Goal: Task Accomplishment & Management: Use online tool/utility

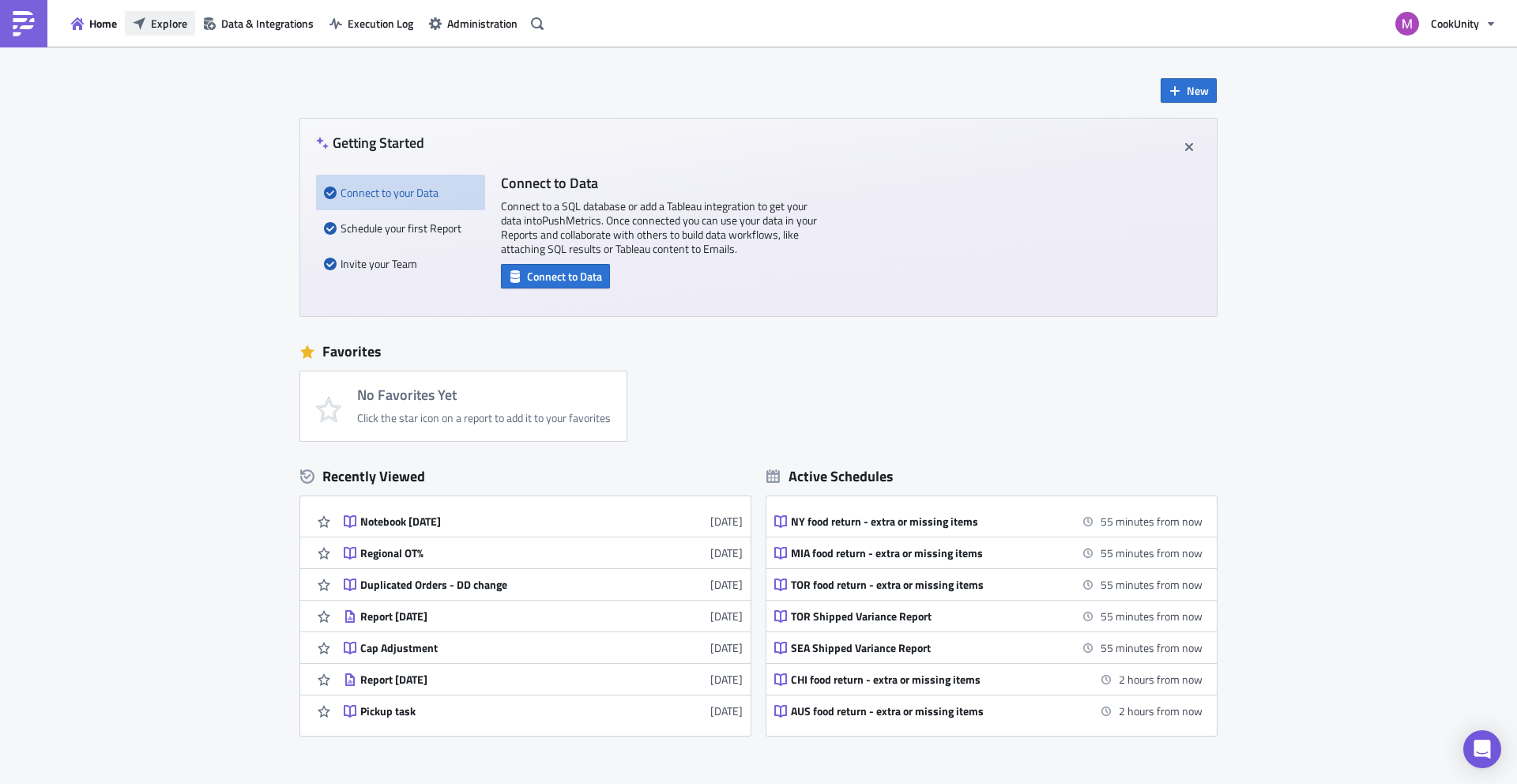
click at [174, 26] on span "Explore" at bounding box center [169, 24] width 36 height 17
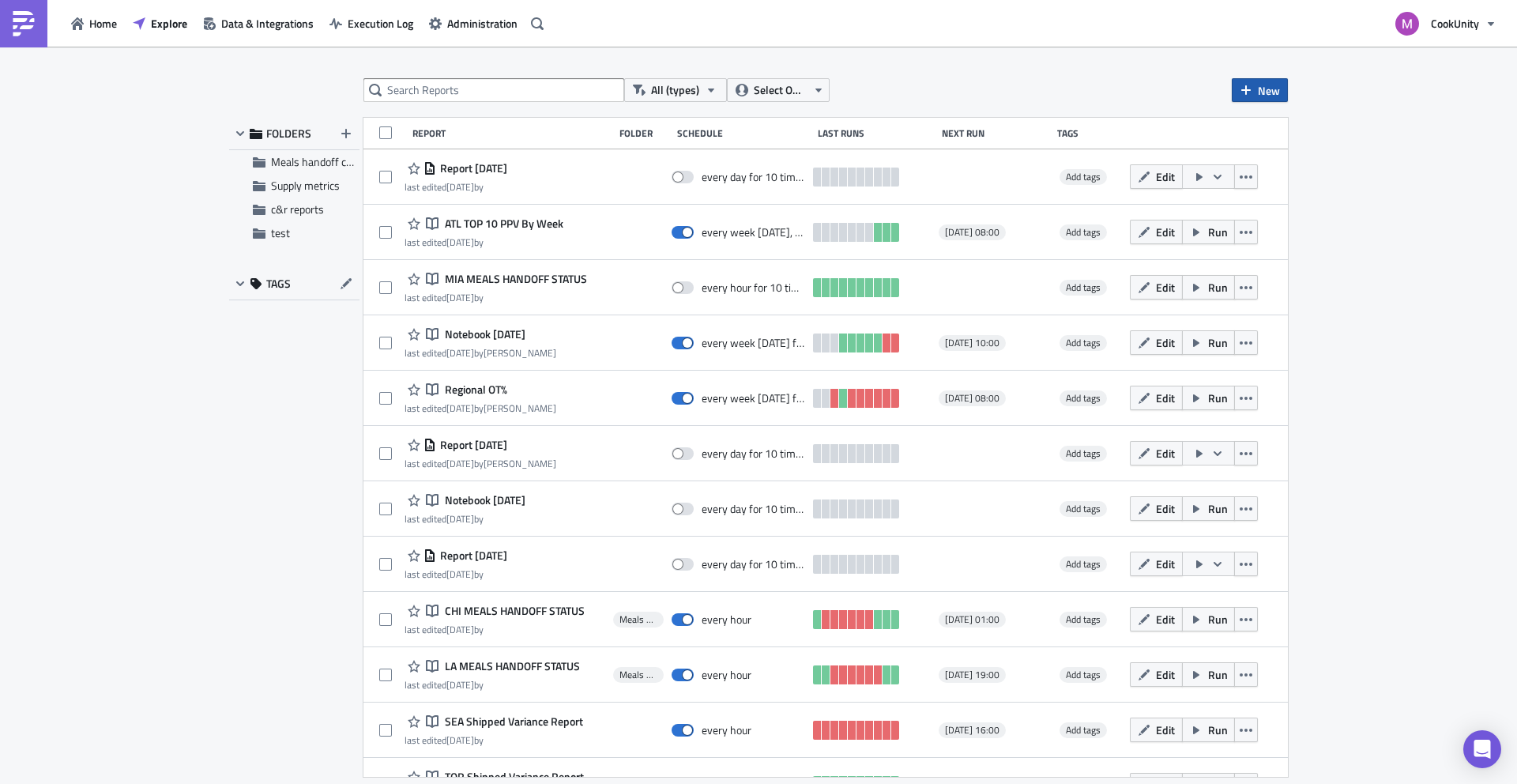
click at [1251, 99] on button "New" at bounding box center [1260, 90] width 56 height 24
click at [1277, 149] on div "Notebook" at bounding box center [1313, 153] width 105 height 16
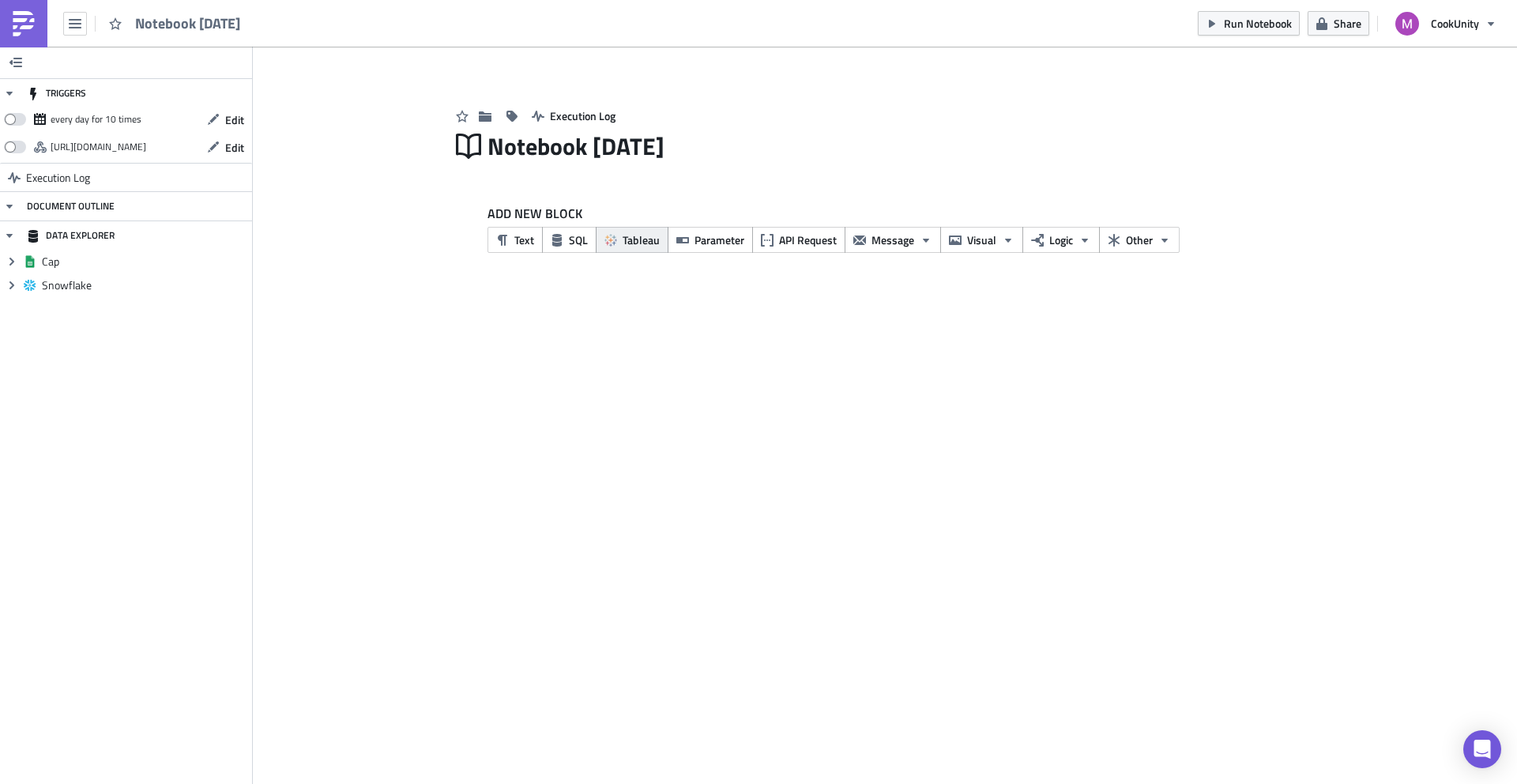
click at [622, 237] on span "Tableau" at bounding box center [641, 240] width 37 height 17
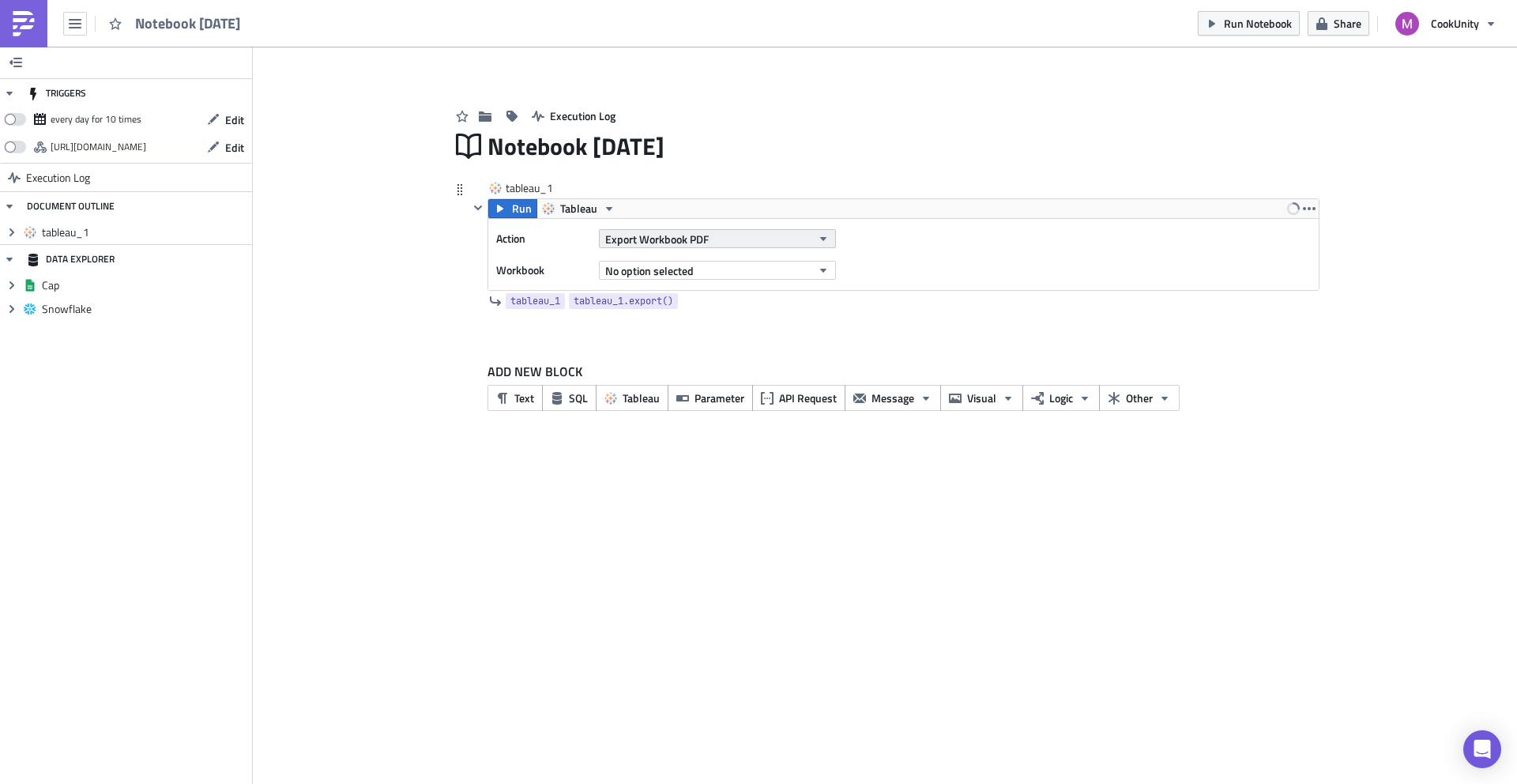
click at [673, 244] on span "Export Workbook PDF" at bounding box center [657, 239] width 104 height 17
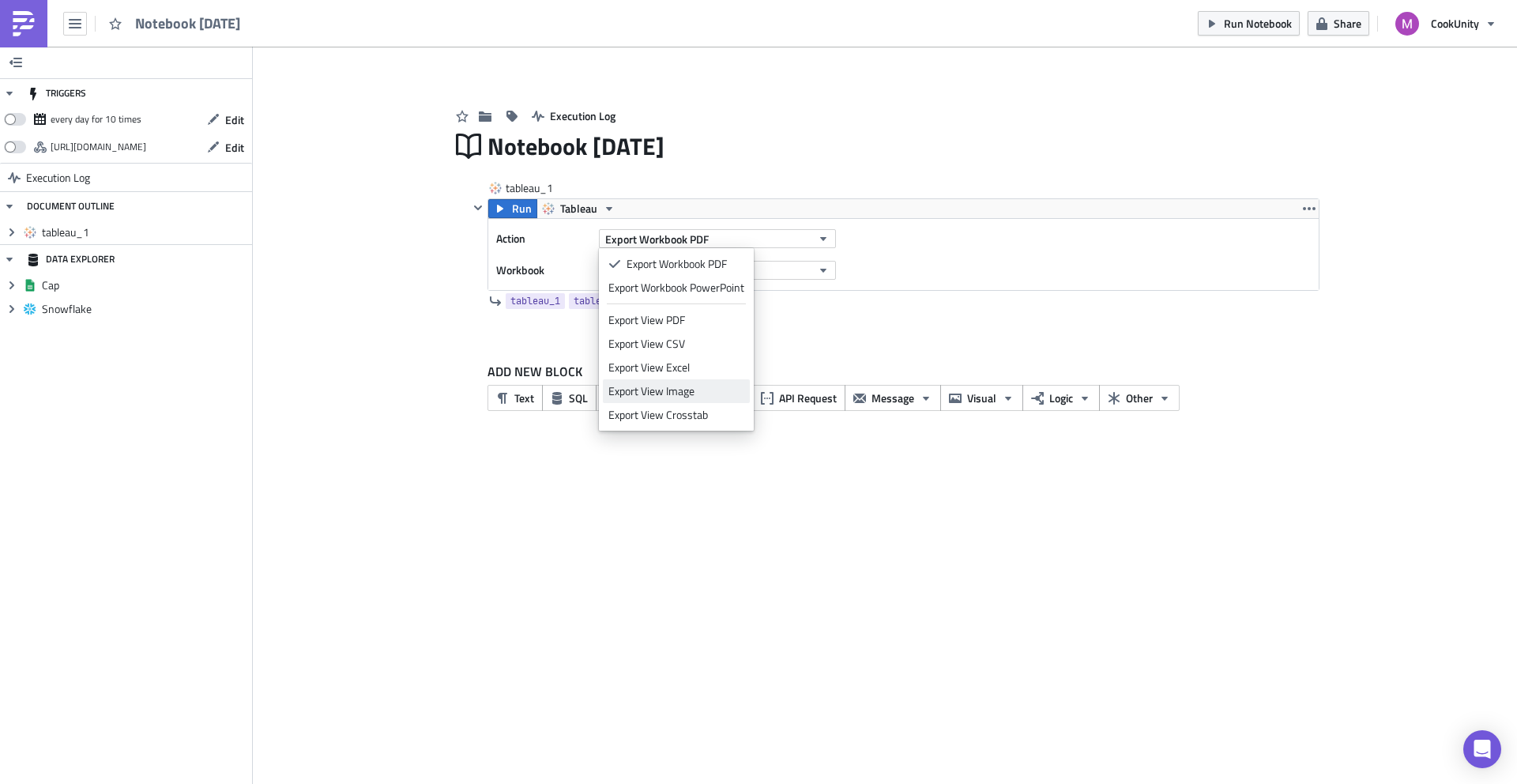
click at [702, 394] on div "Export View Image" at bounding box center [676, 391] width 136 height 16
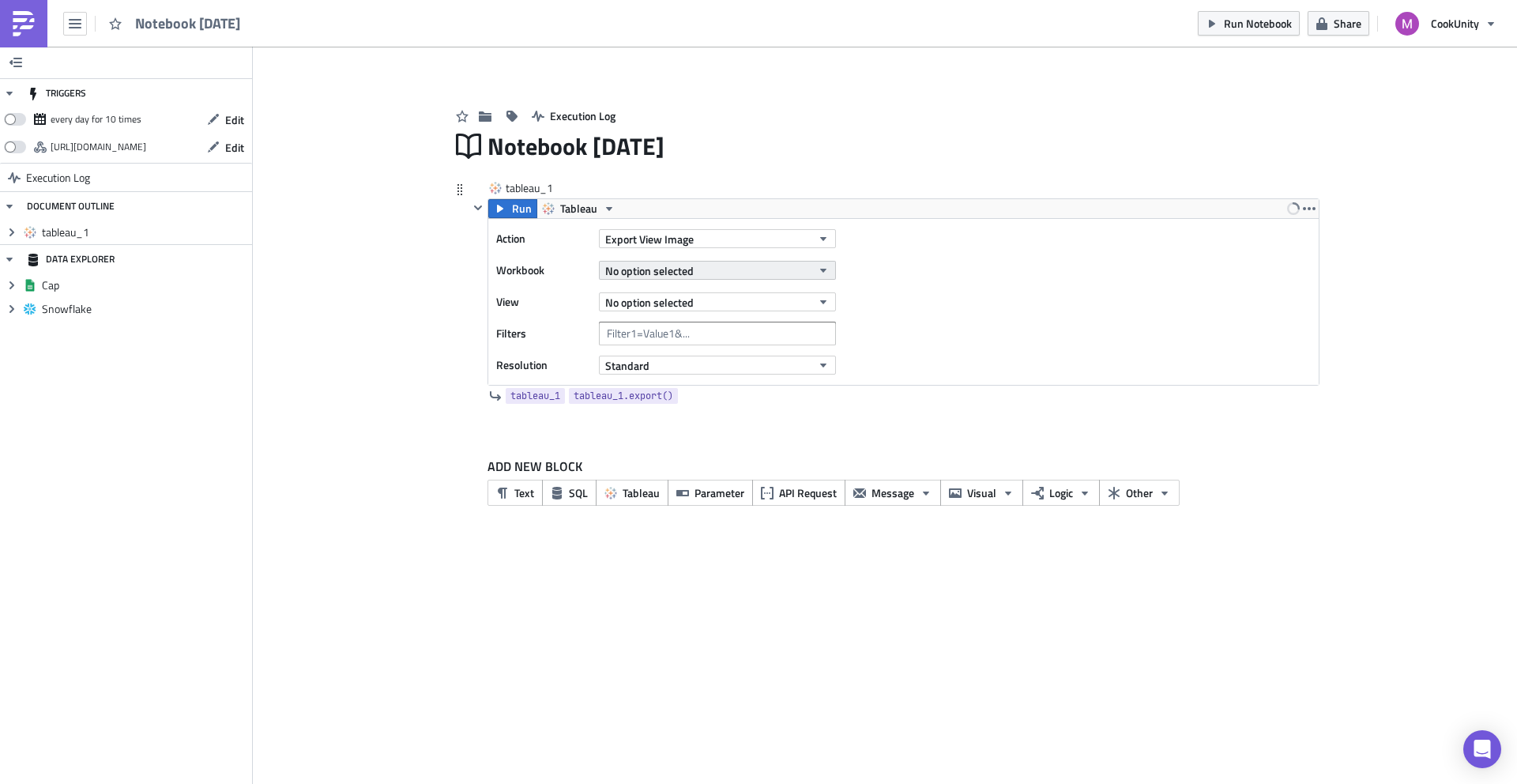
click at [652, 268] on span "No option selected" at bounding box center [649, 271] width 89 height 17
type input "bag"
click at [639, 320] on div "Bag to Cart" at bounding box center [635, 323] width 52 height 16
click at [635, 373] on button "Standard" at bounding box center [717, 365] width 237 height 19
click at [656, 416] on div "High" at bounding box center [675, 414] width 132 height 16
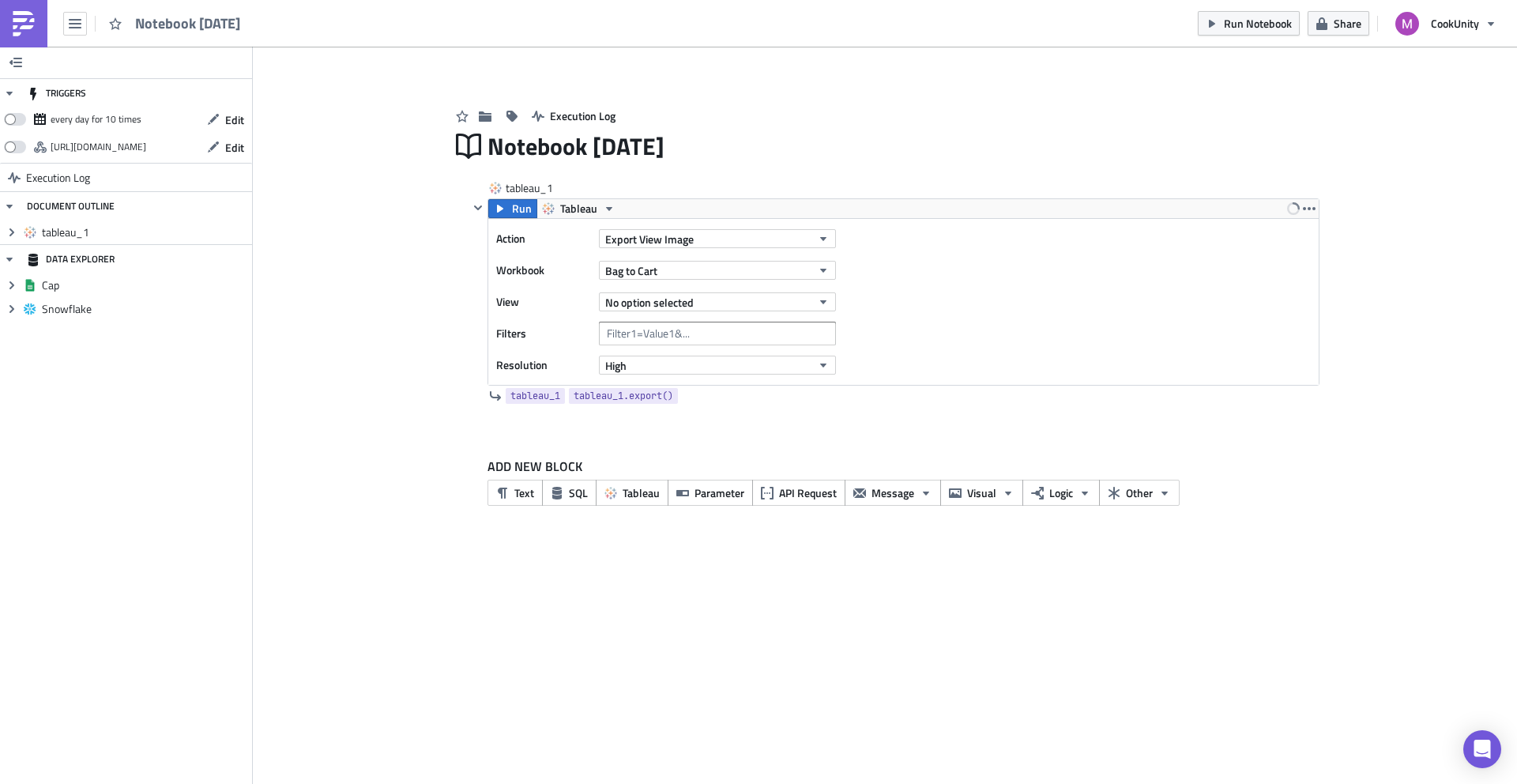
click at [435, 454] on div "Execution Log Notebook [DATE] tableau_1 Run Tableau Action Export View Image Wo…" at bounding box center [885, 306] width 901 height 470
click at [922, 493] on icon "button" at bounding box center [926, 492] width 13 height 13
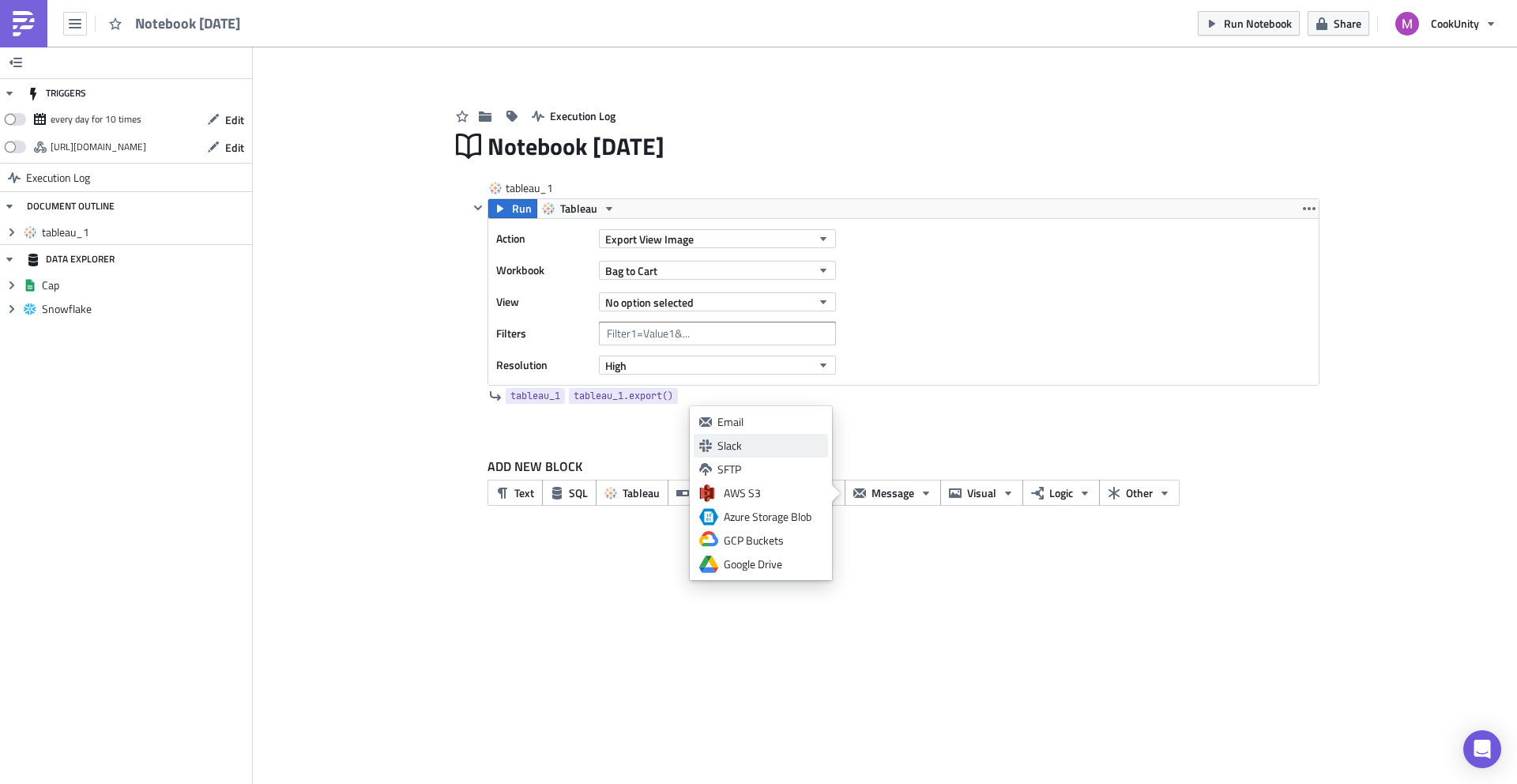
click at [731, 443] on div "Slack" at bounding box center [770, 445] width 105 height 16
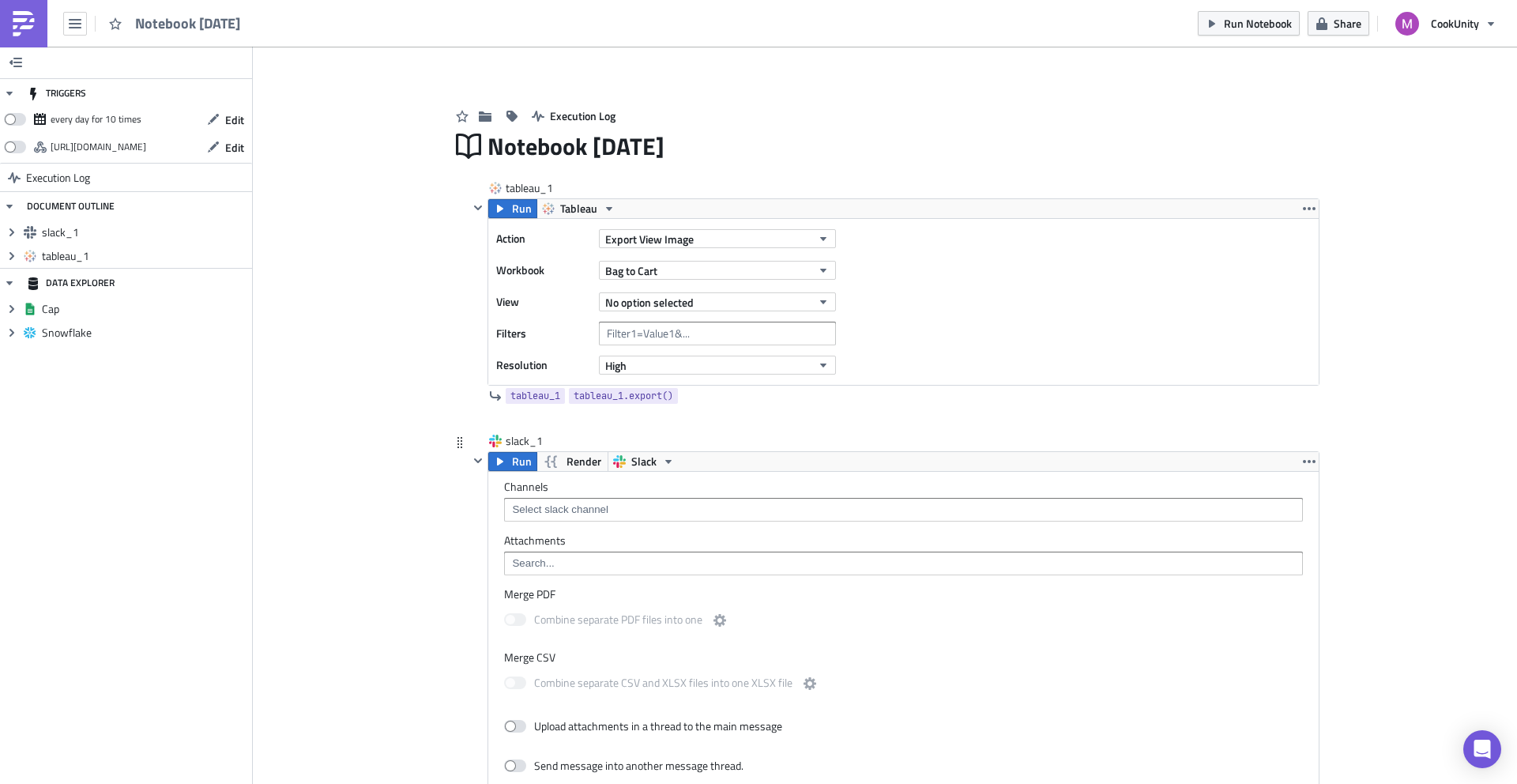
click at [571, 509] on input at bounding box center [903, 509] width 789 height 16
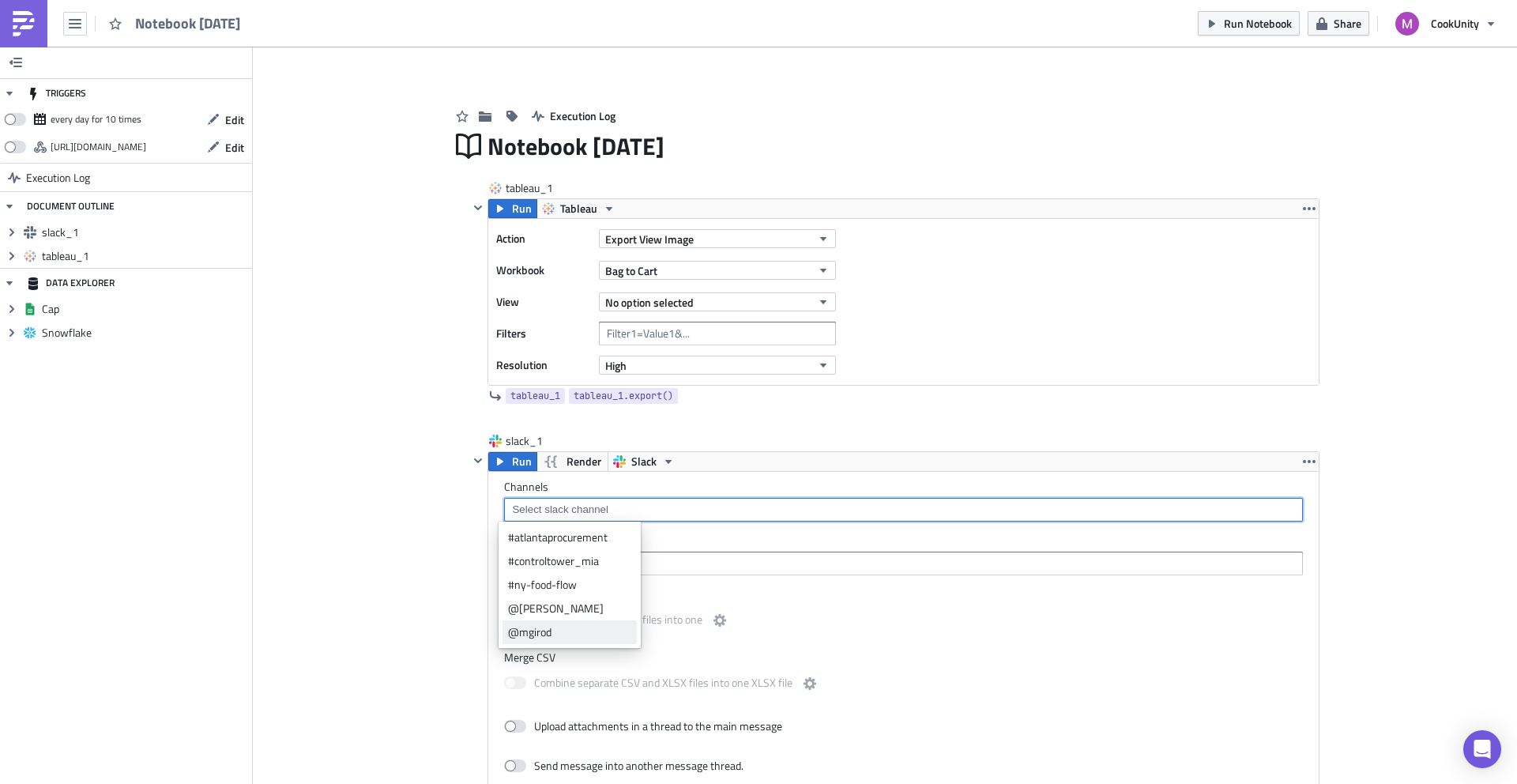
click at [557, 631] on div "@mgirod" at bounding box center [570, 631] width 123 height 16
click at [471, 513] on div at bounding box center [478, 793] width 19 height 685
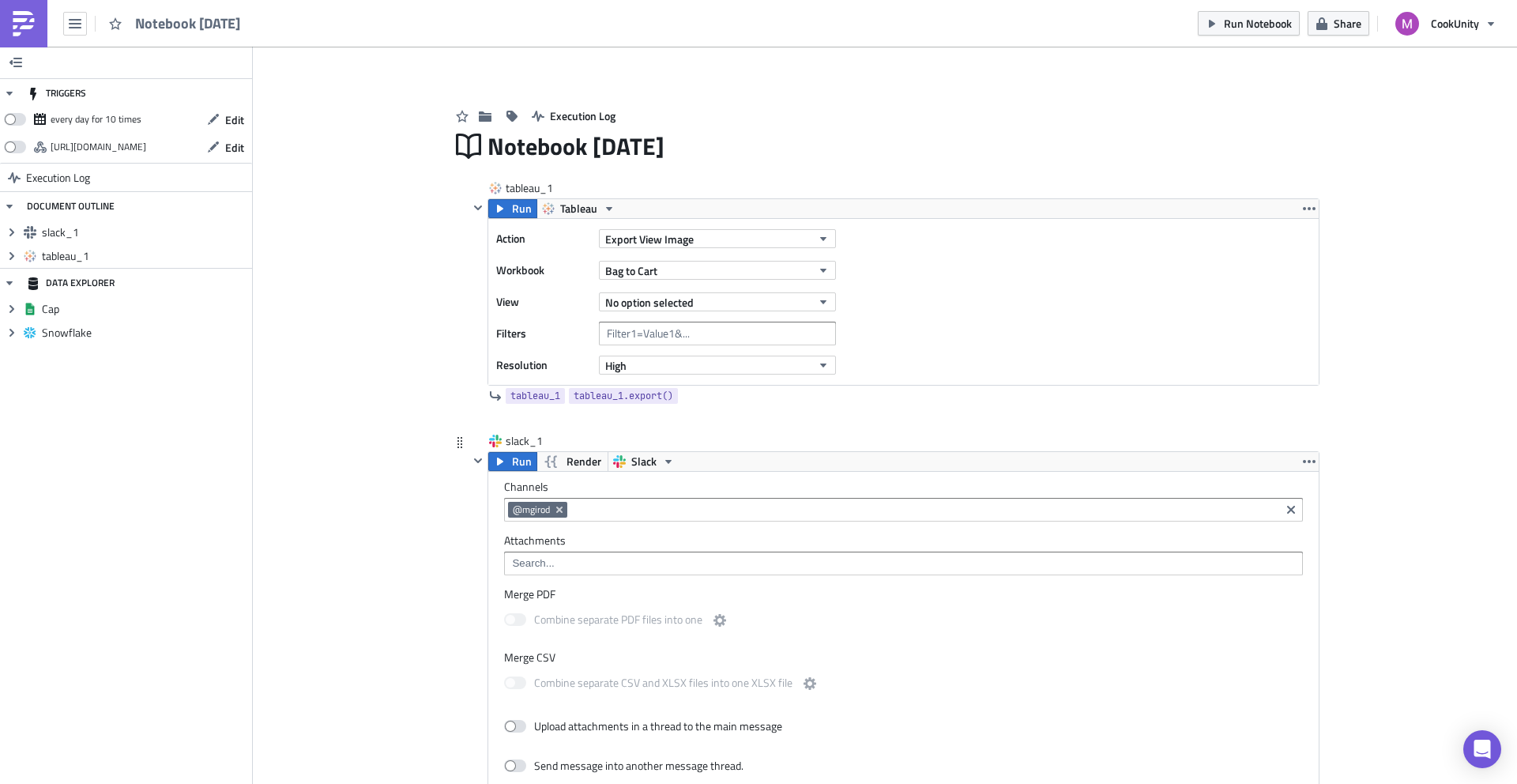
click at [535, 567] on input at bounding box center [903, 563] width 789 height 16
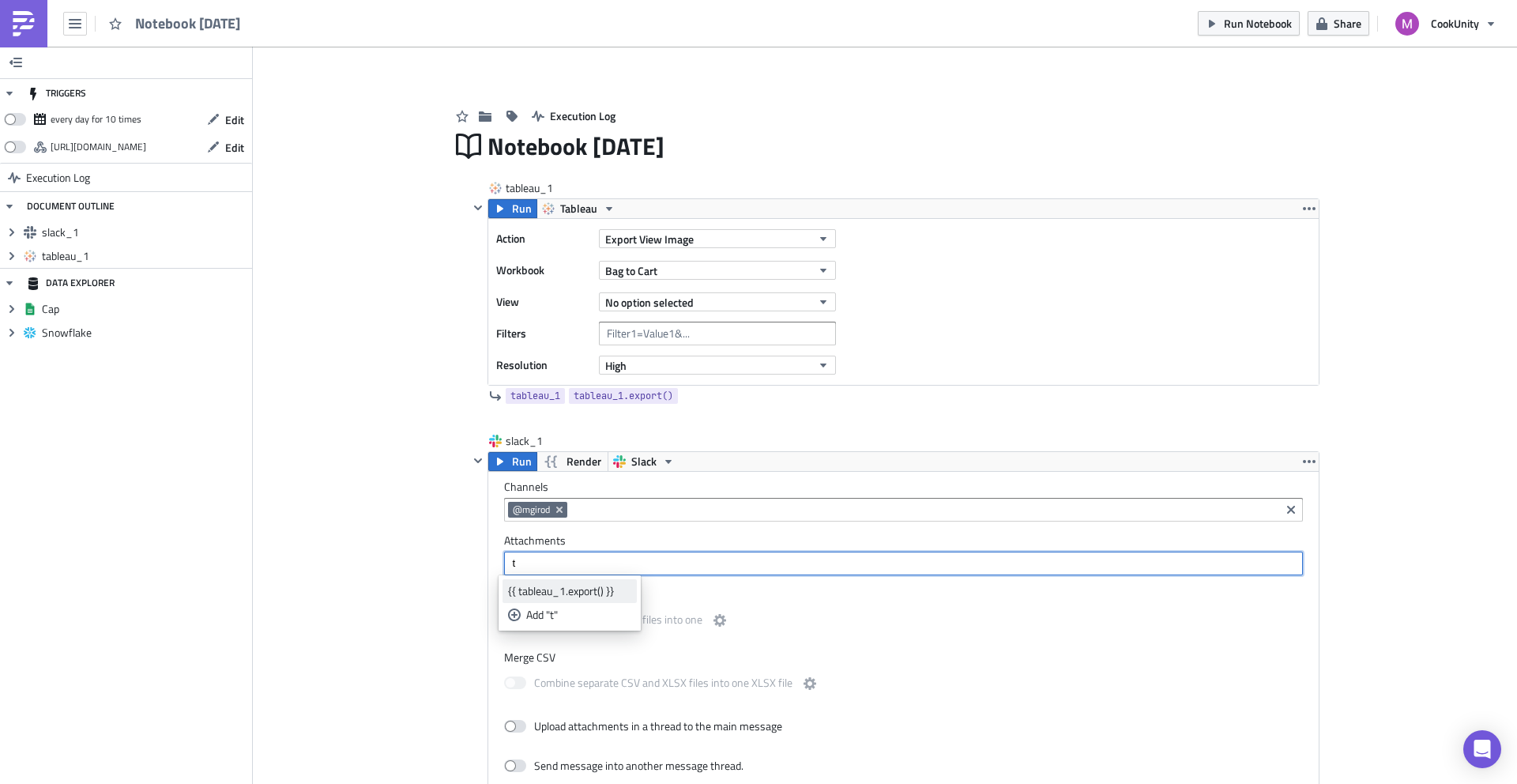
type input "t"
click at [582, 588] on div "{{ tableau_1.export() }}" at bounding box center [570, 591] width 123 height 16
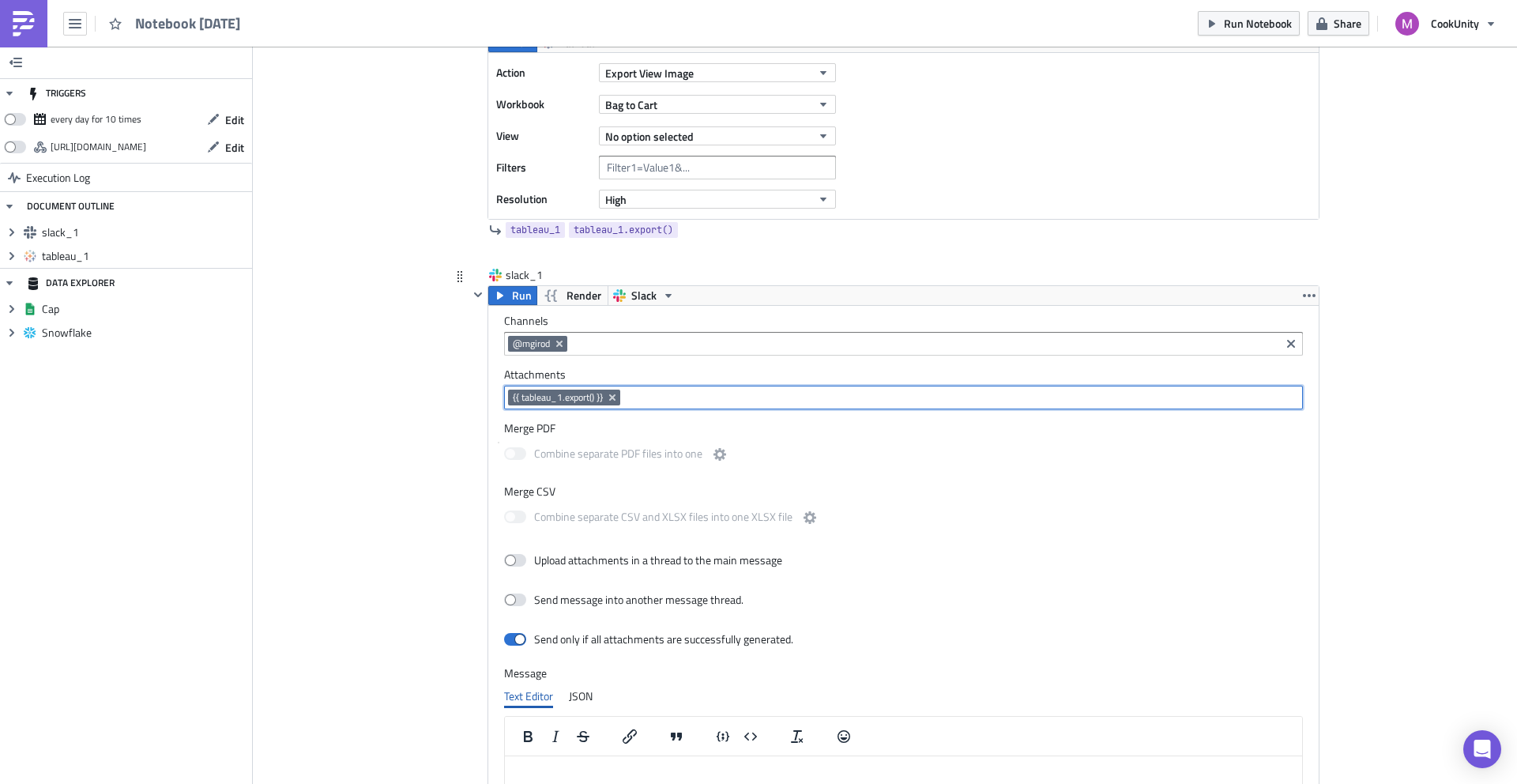
scroll to position [295, 0]
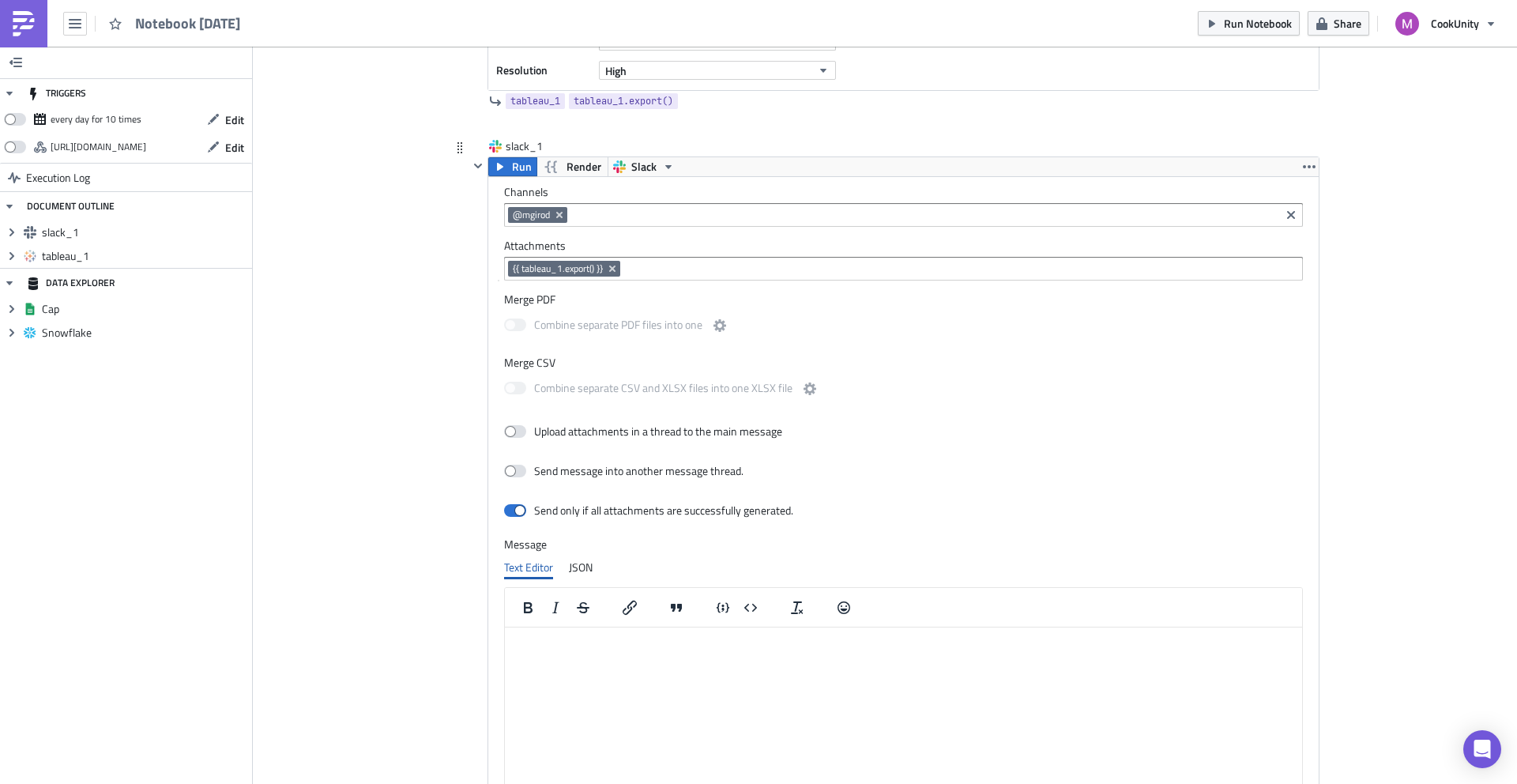
click at [547, 652] on html at bounding box center [904, 640] width 798 height 25
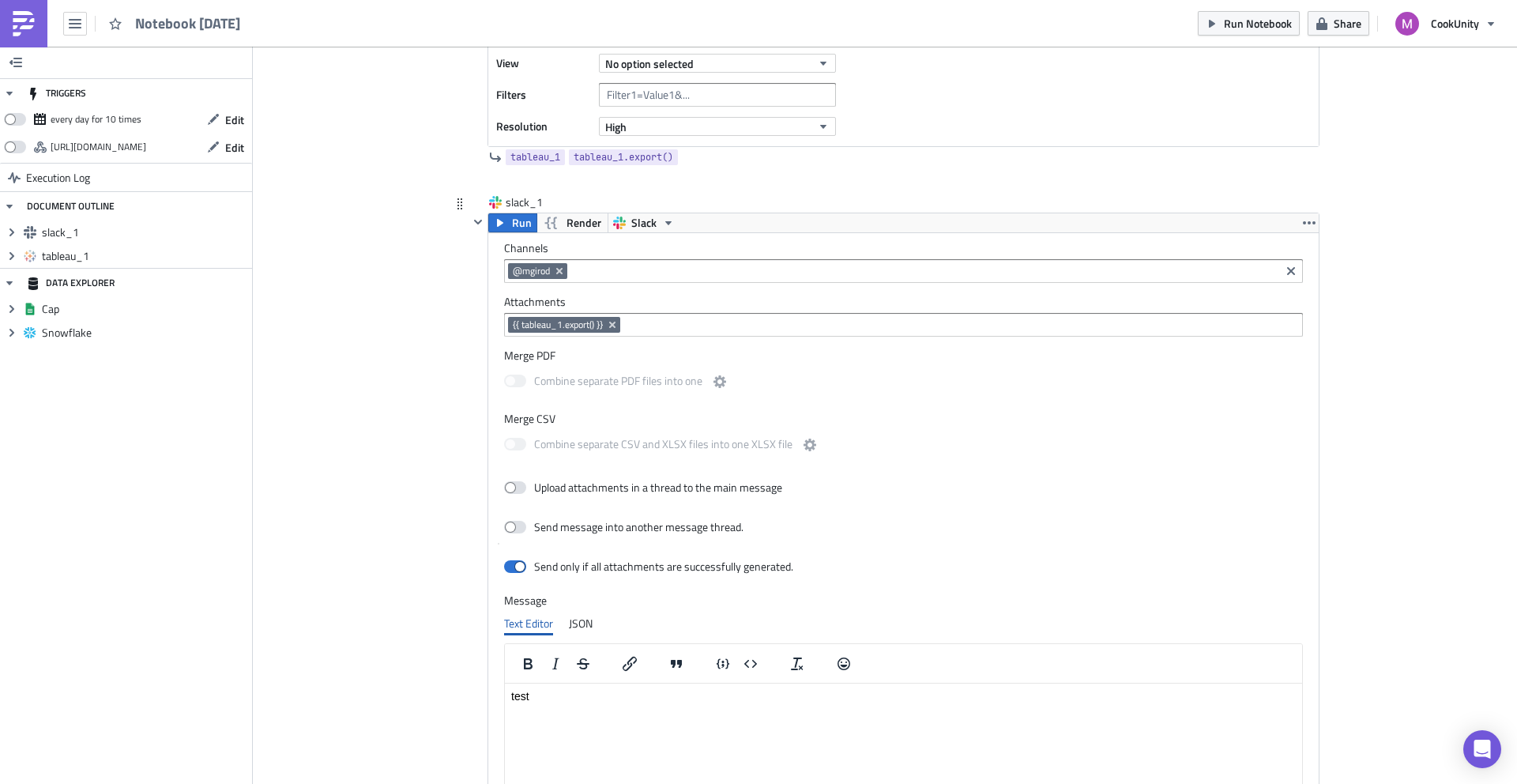
scroll to position [0, 0]
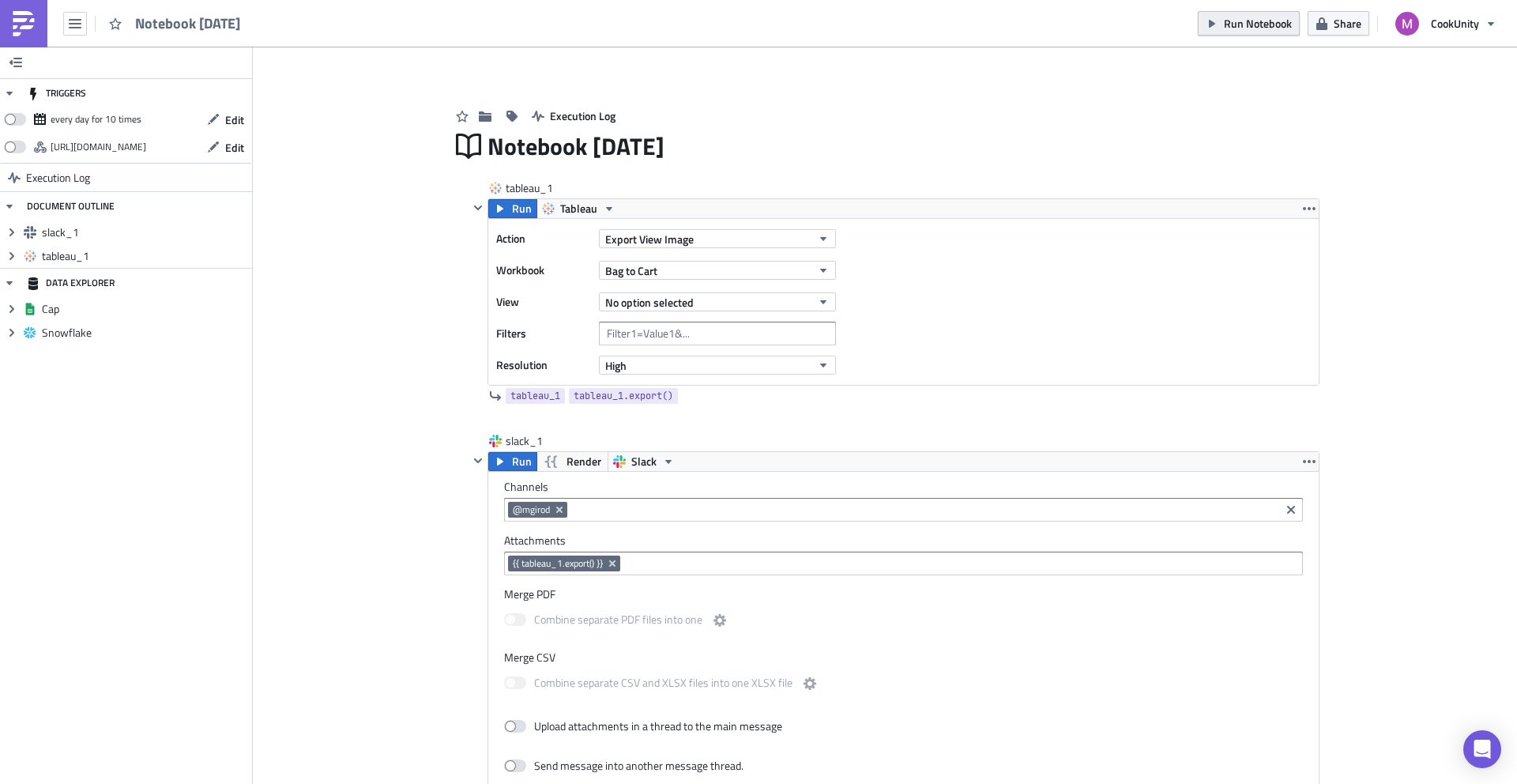
click at [1241, 28] on span "Run Notebook" at bounding box center [1258, 24] width 68 height 17
click at [677, 305] on span "No option selected" at bounding box center [649, 303] width 89 height 17
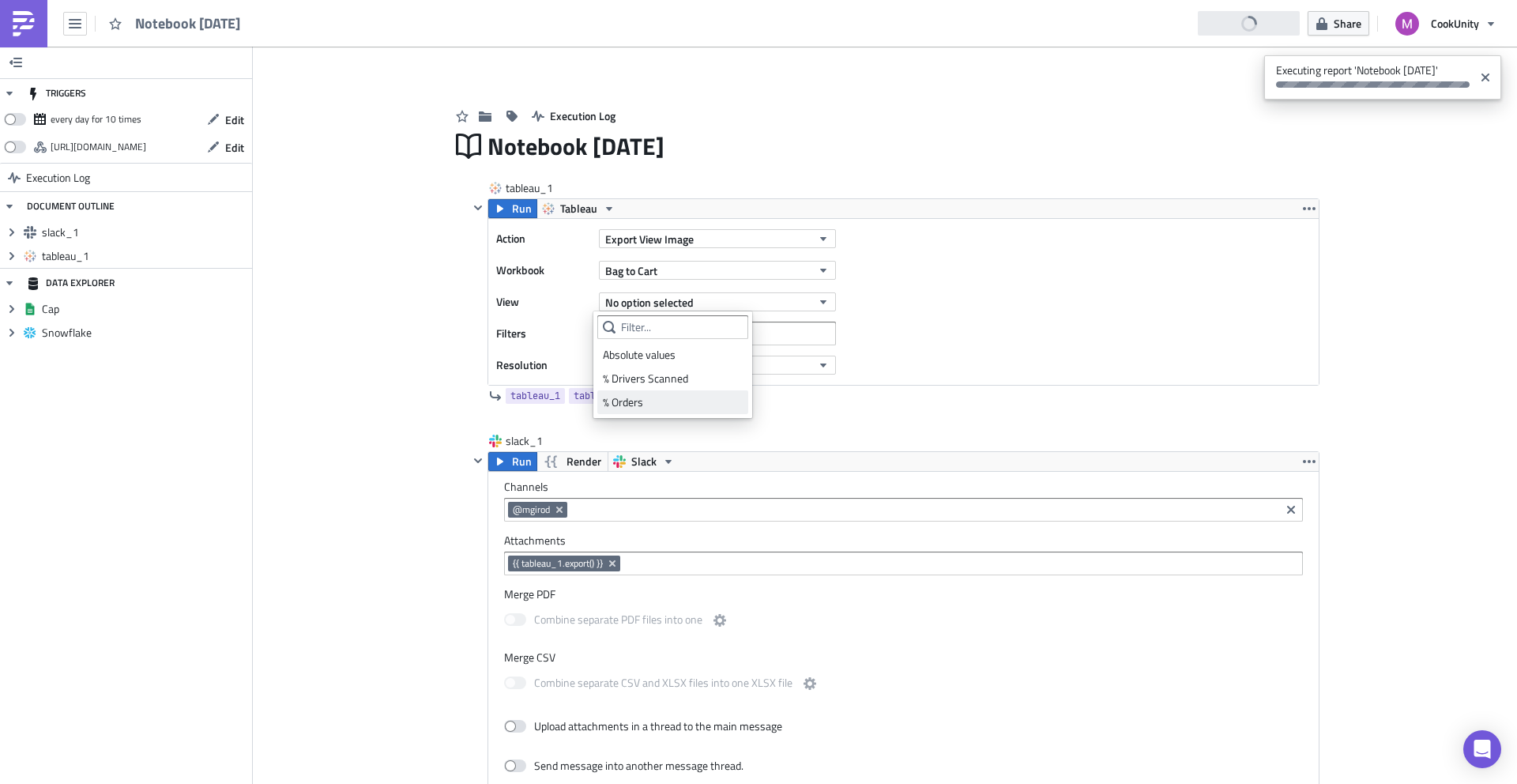
click at [663, 401] on div "% Orders" at bounding box center [673, 402] width 140 height 16
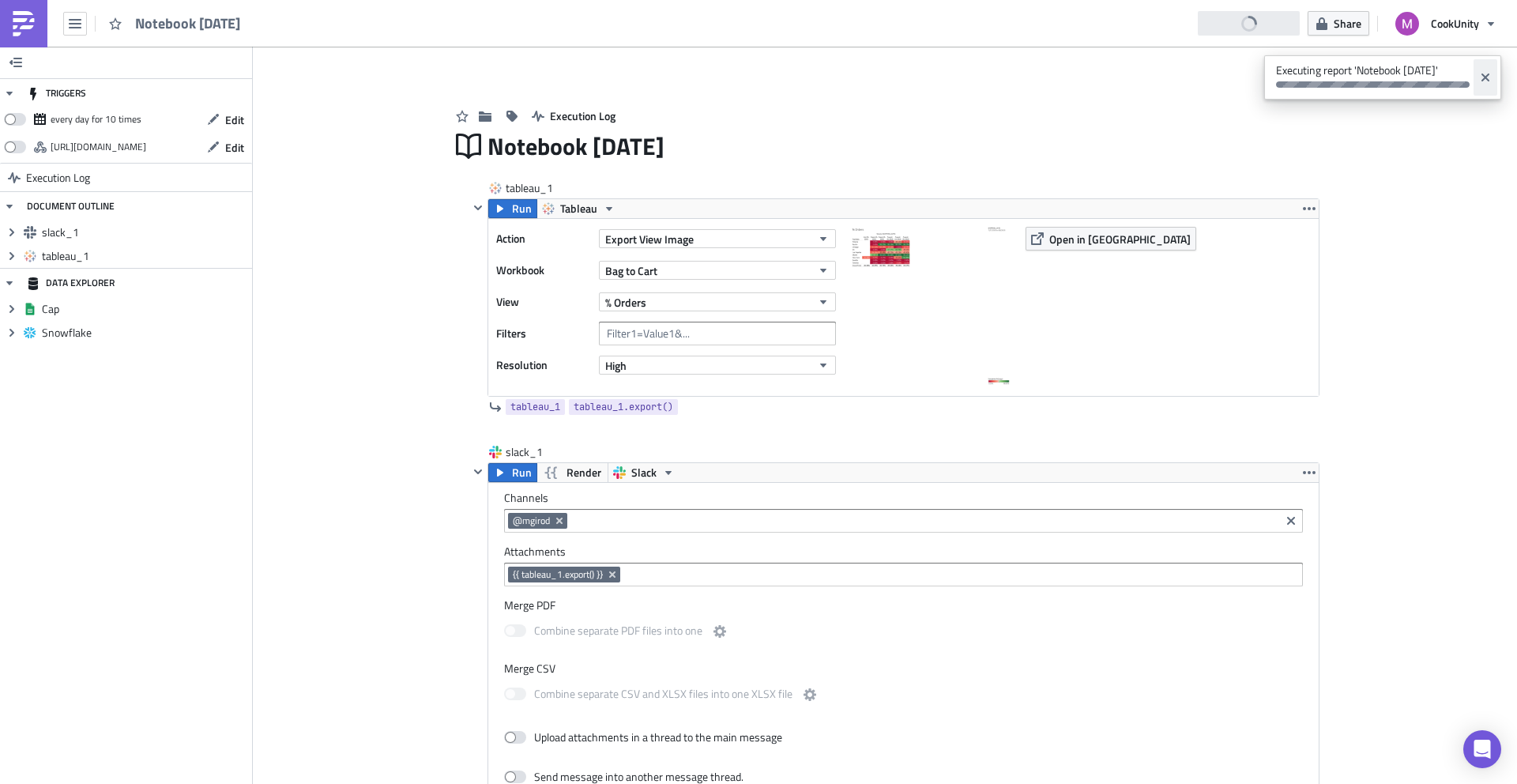
click at [1477, 73] on button "Close" at bounding box center [1486, 77] width 24 height 36
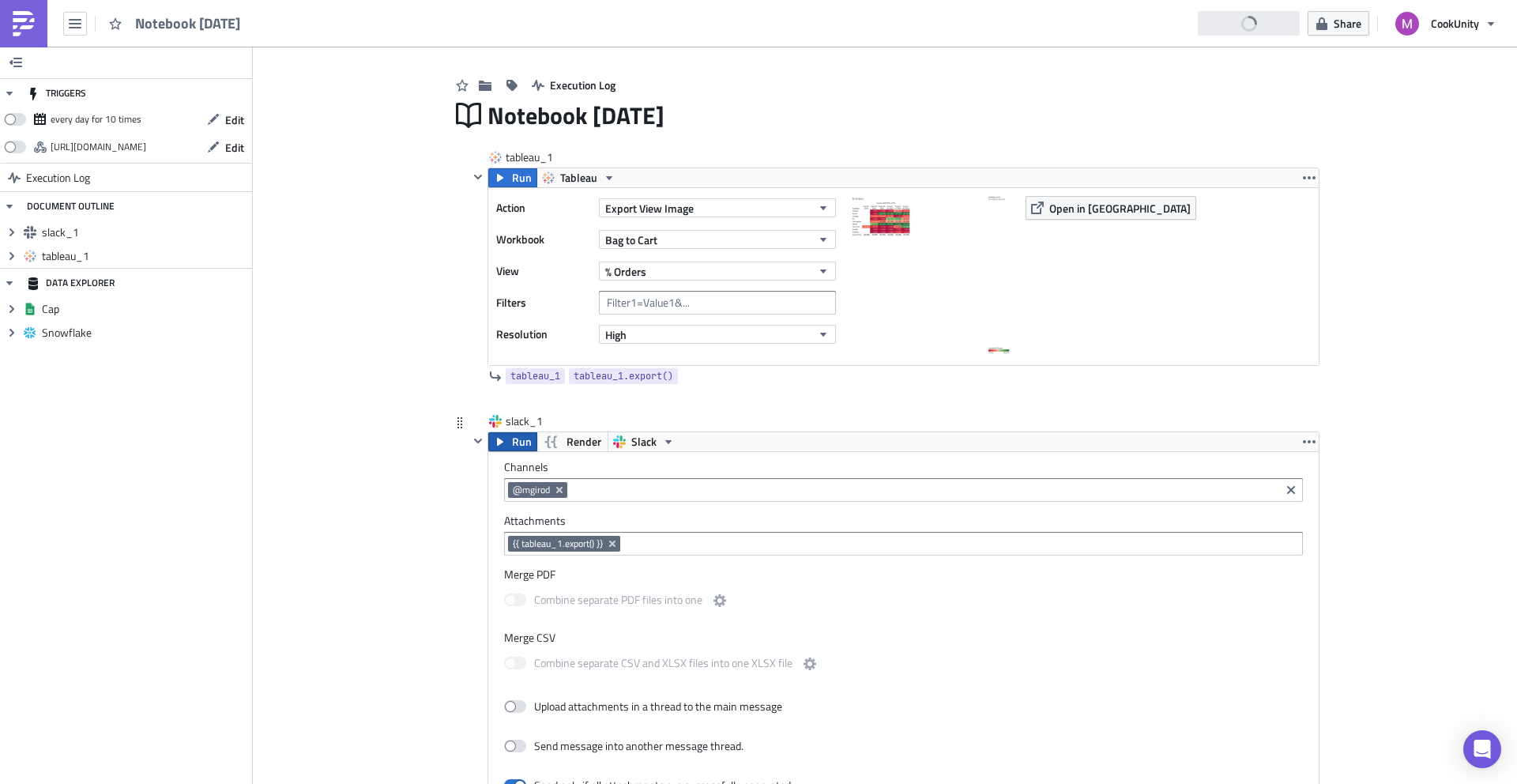
click at [504, 443] on button "Run" at bounding box center [513, 442] width 49 height 19
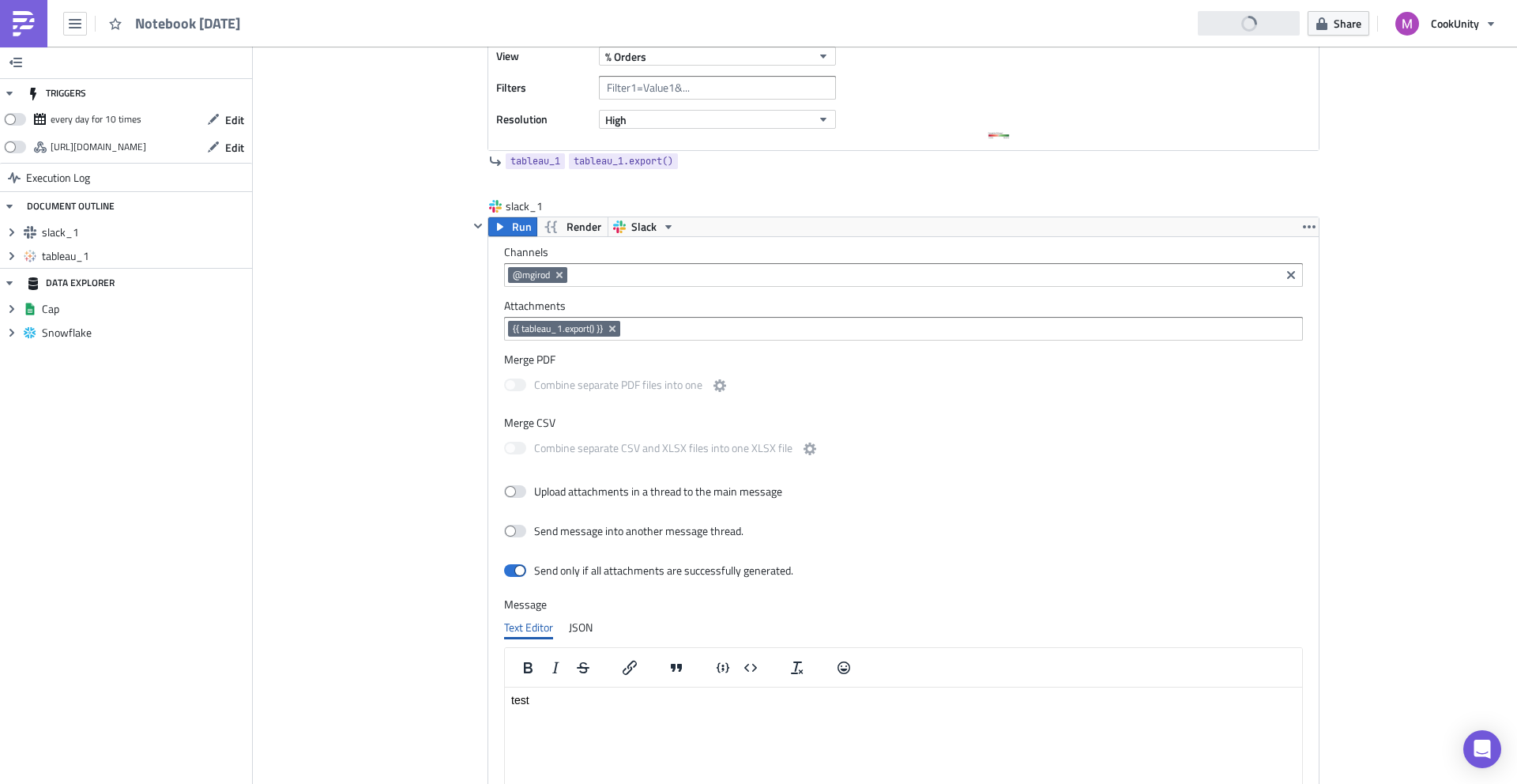
scroll to position [66, 0]
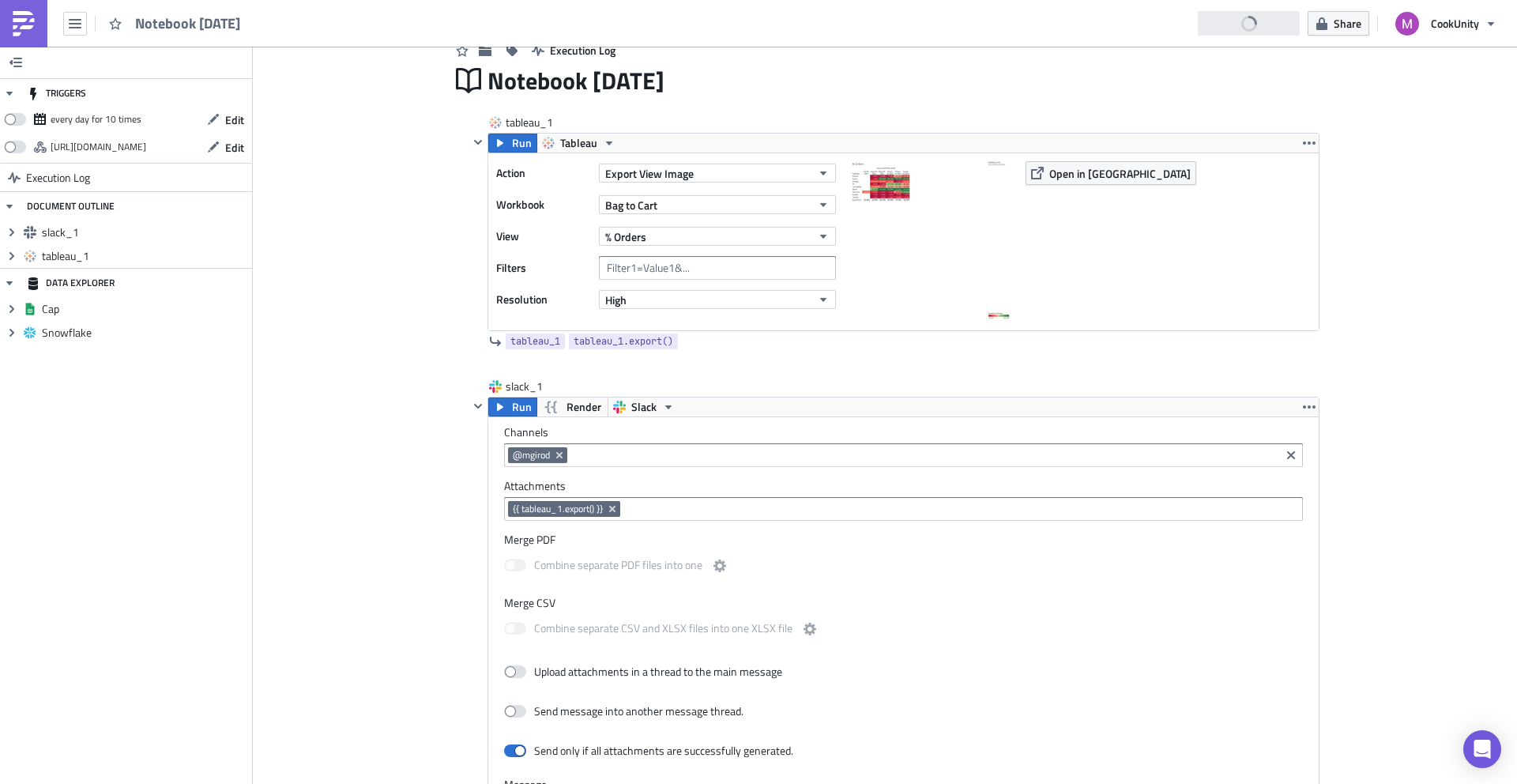
click at [349, 128] on div "Add Image Execution Log Notebook [DATE] tableau_1 Run Tableau Action Export Vie…" at bounding box center [885, 638] width 1264 height 1314
click at [517, 82] on div "Notebook [DATE]" at bounding box center [903, 80] width 832 height 36
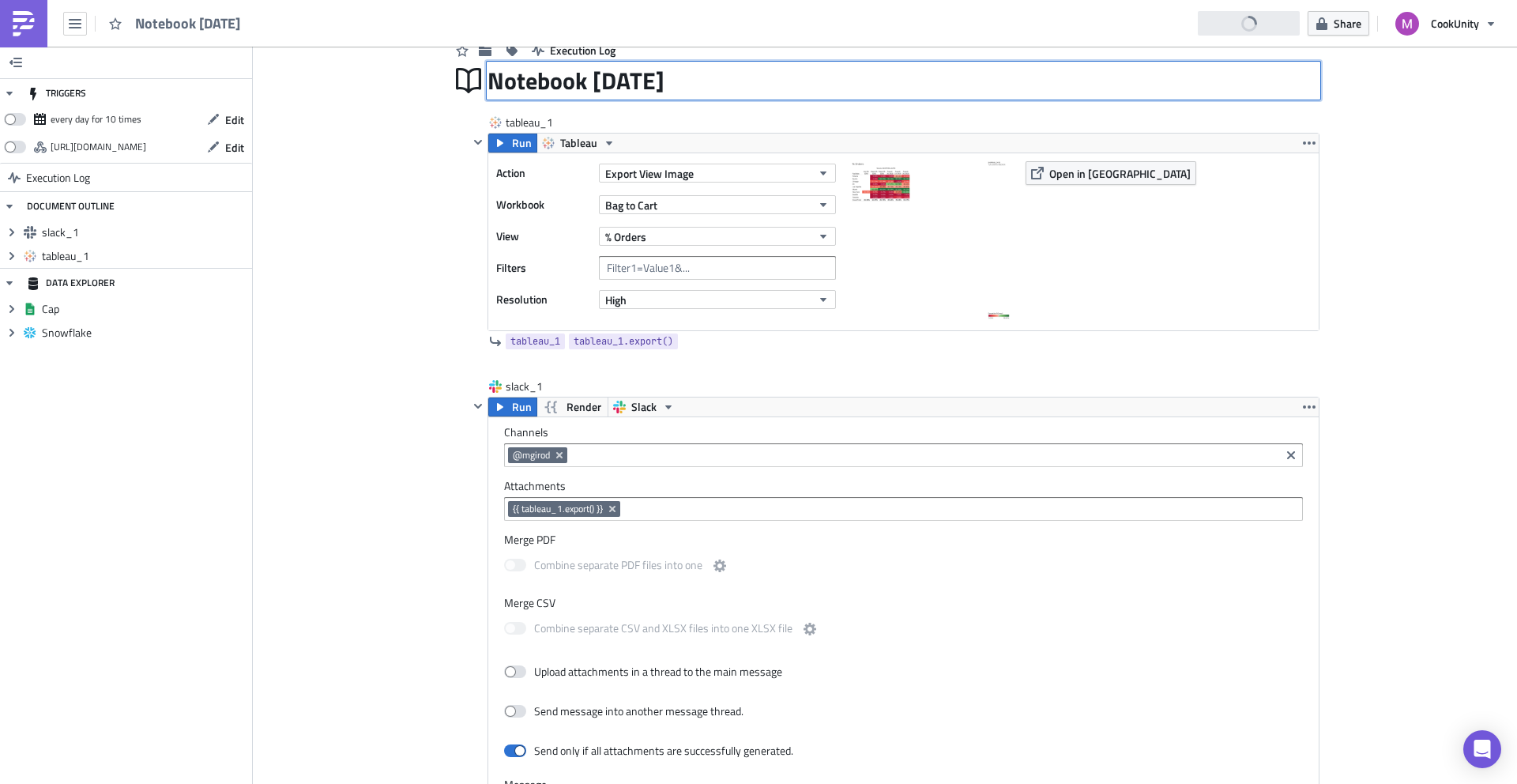
click at [517, 82] on input "Notebook [DATE]" at bounding box center [605, 81] width 236 height 30
type input "Bag to Cart"
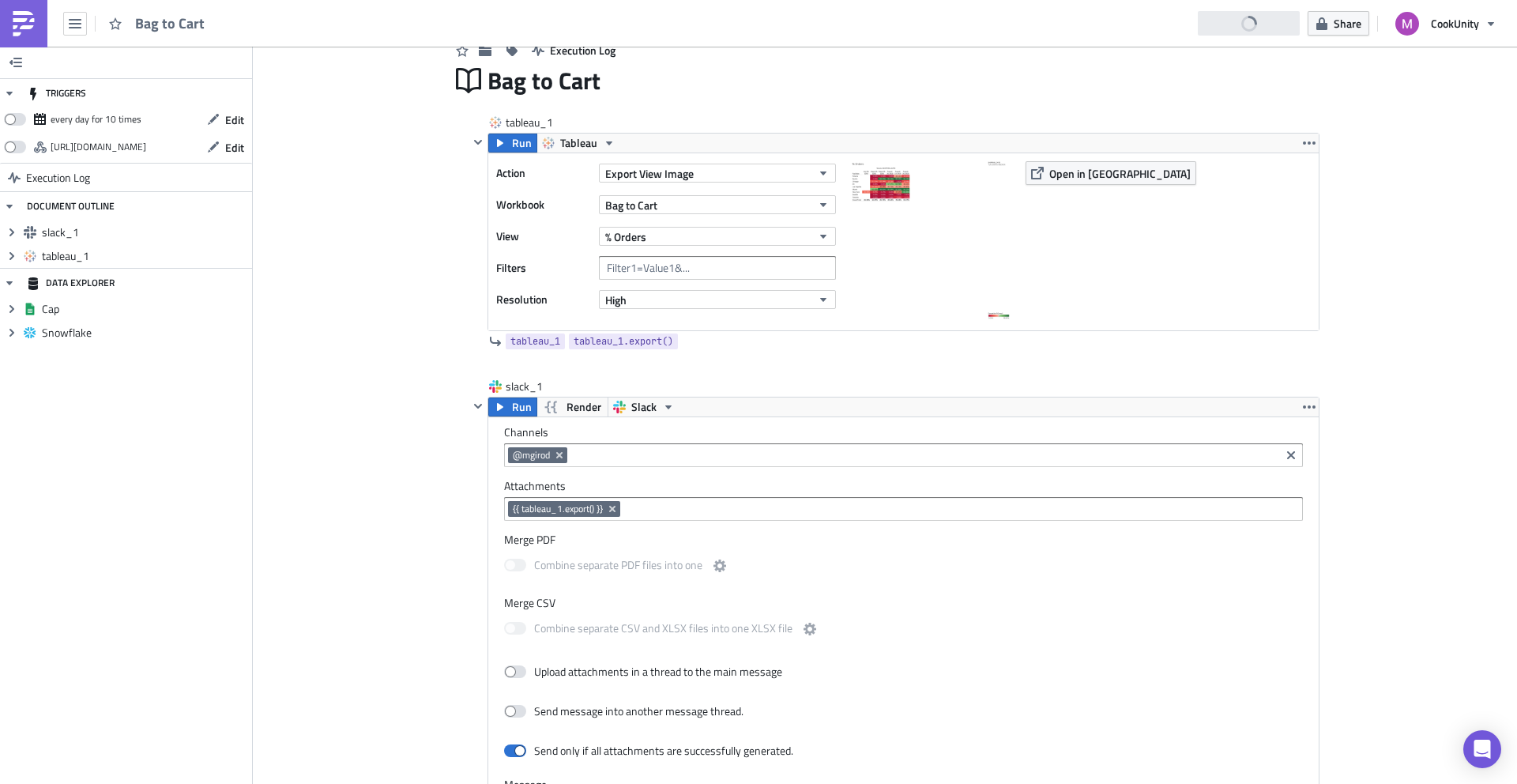
click at [417, 486] on div "Add Image Execution Log Bag to Cart tableau_1 Run Tableau Action Export View Im…" at bounding box center [885, 638] width 1264 height 1314
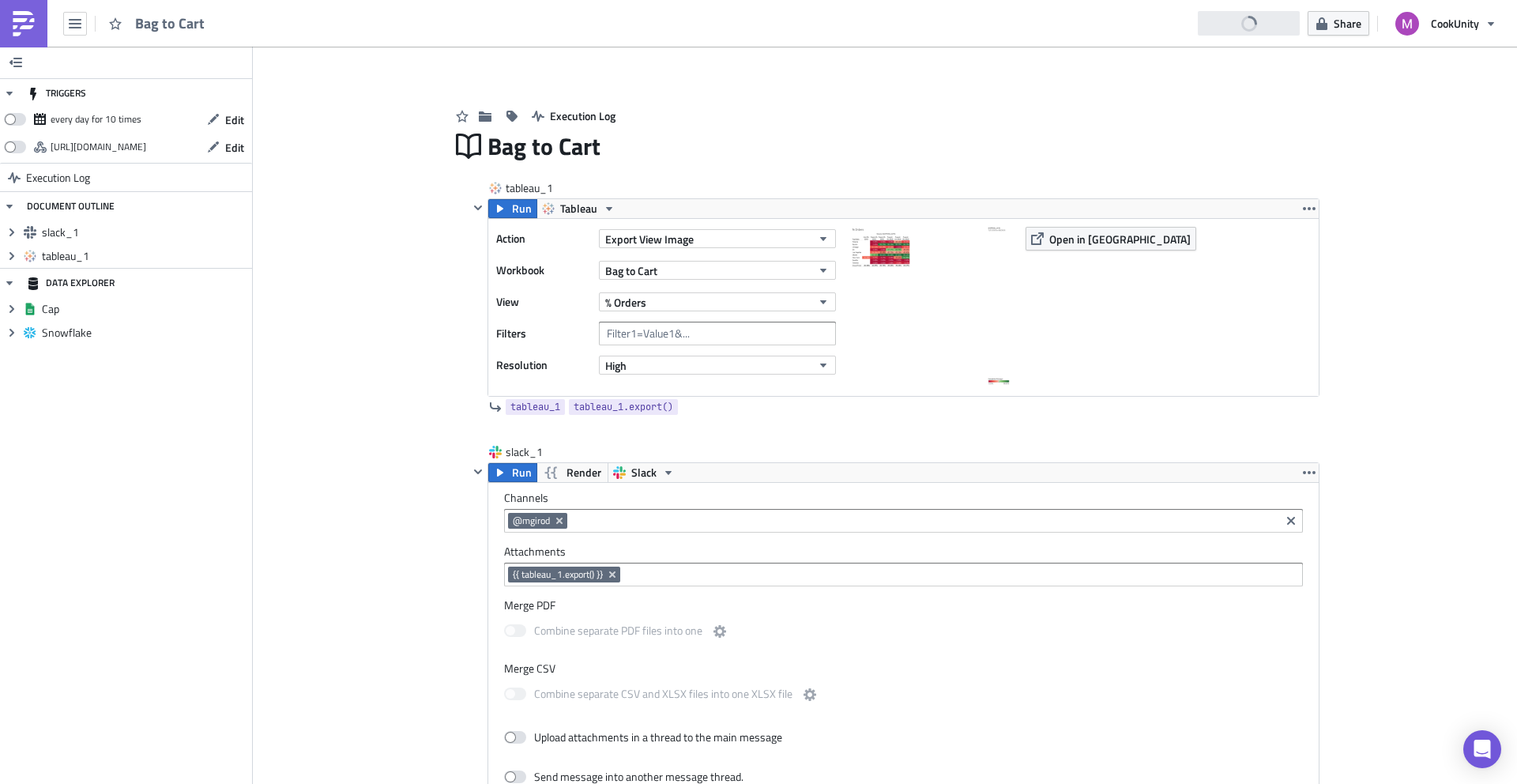
click at [458, 148] on icon at bounding box center [469, 146] width 25 height 25
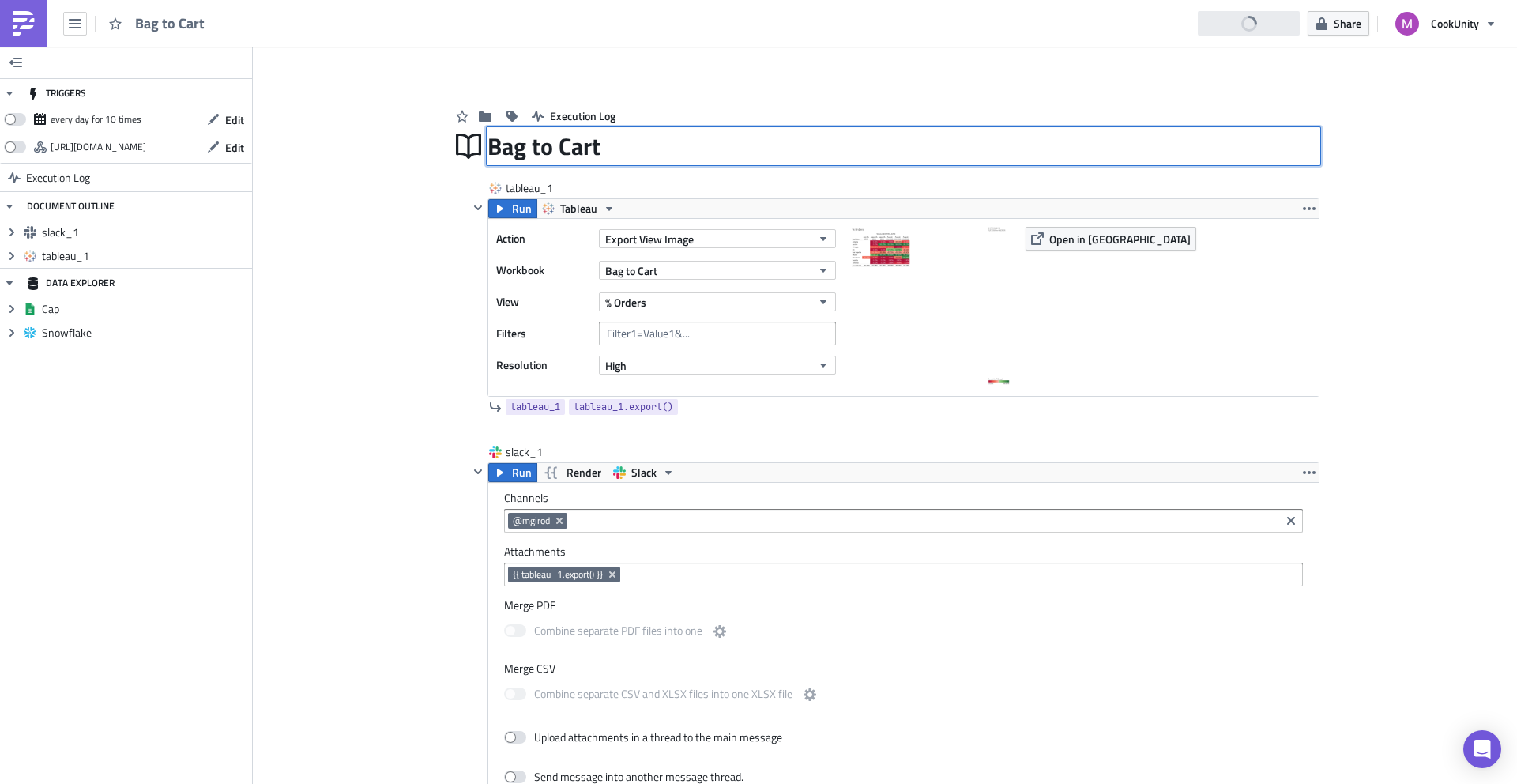
click at [508, 152] on div "Bag to Cart Bag to Cart" at bounding box center [903, 146] width 832 height 36
click at [612, 83] on div "Execution Log" at bounding box center [885, 99] width 869 height 56
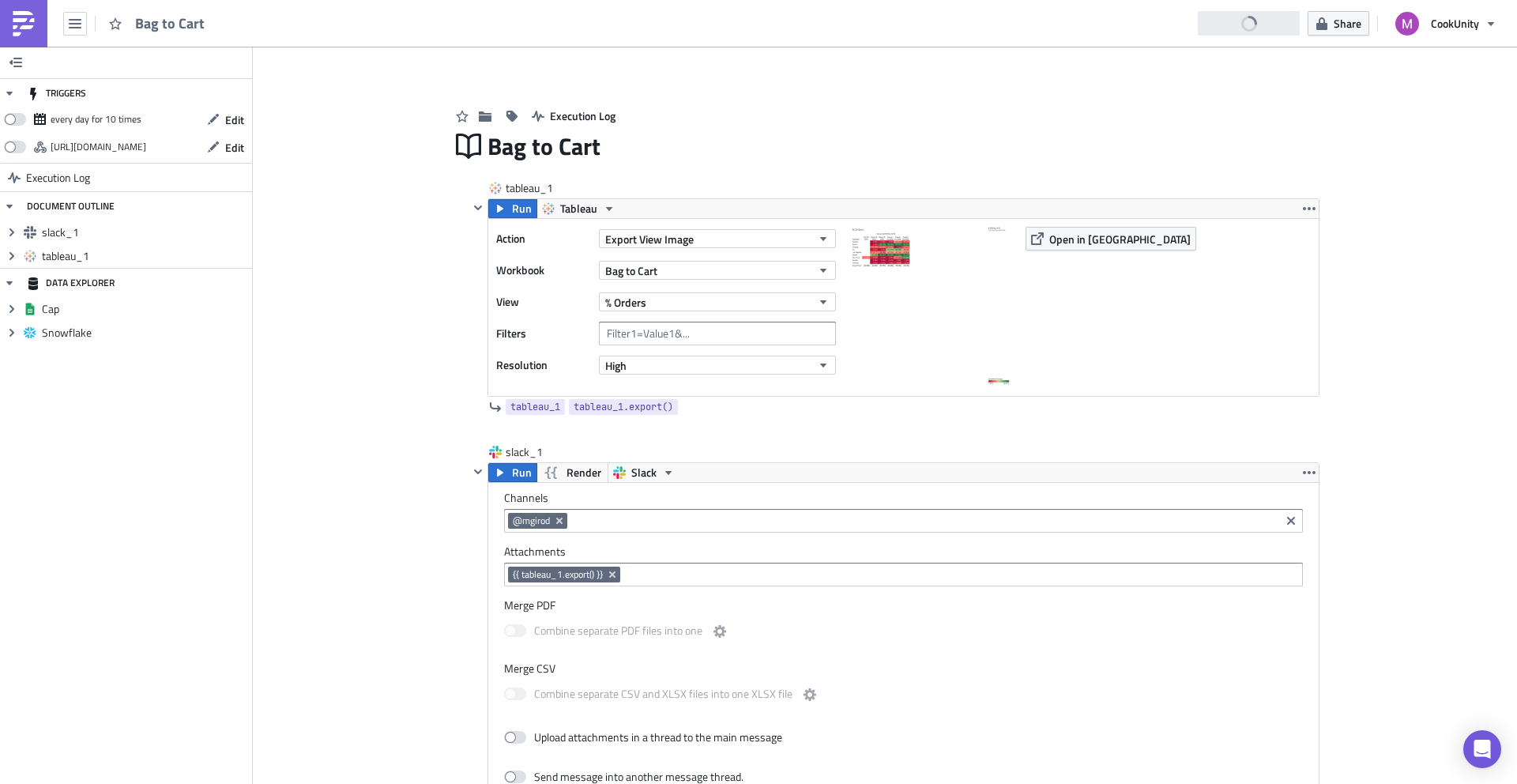
click at [21, 26] on img at bounding box center [24, 24] width 25 height 25
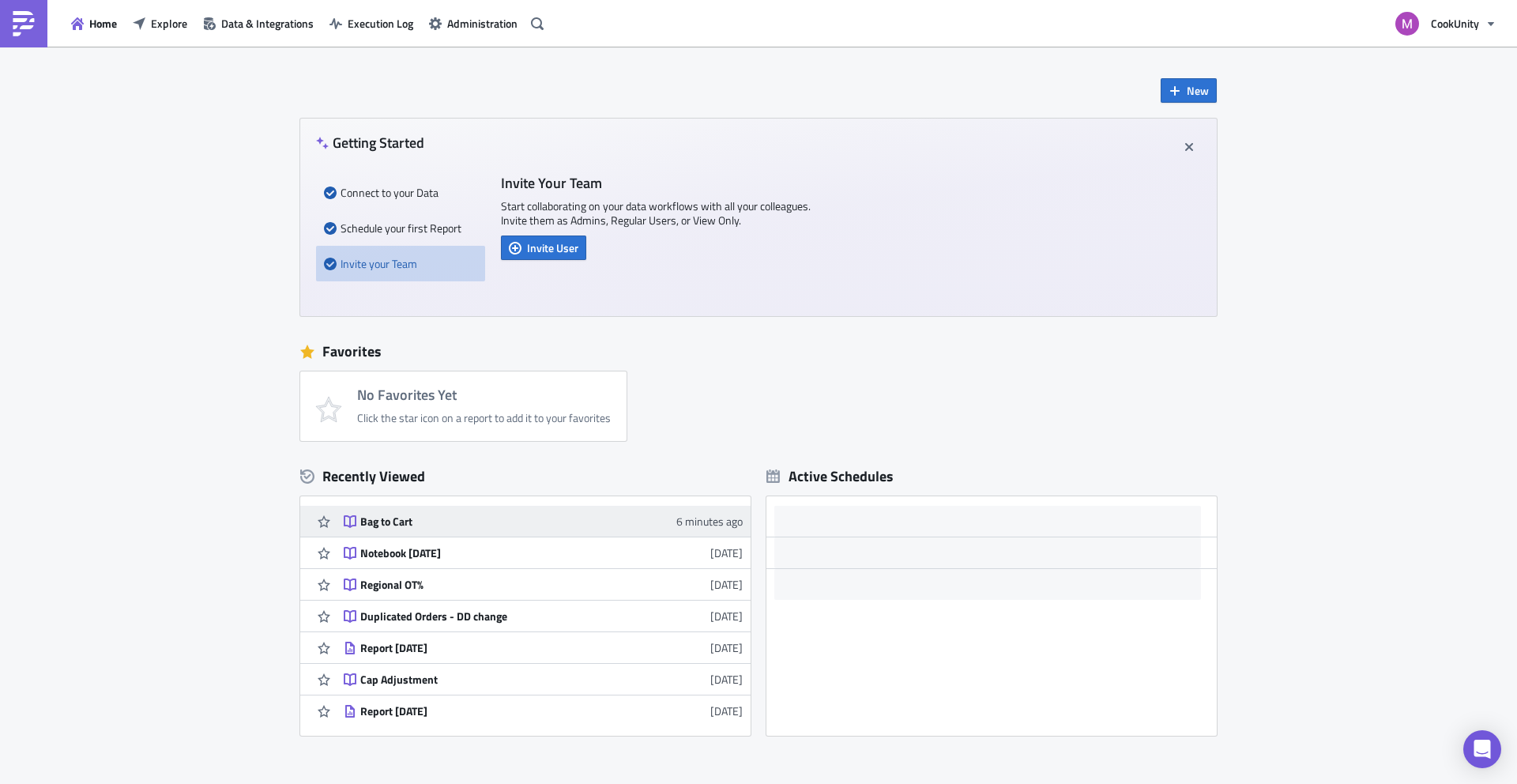
click at [412, 517] on div "Bag to Cart" at bounding box center [498, 521] width 277 height 14
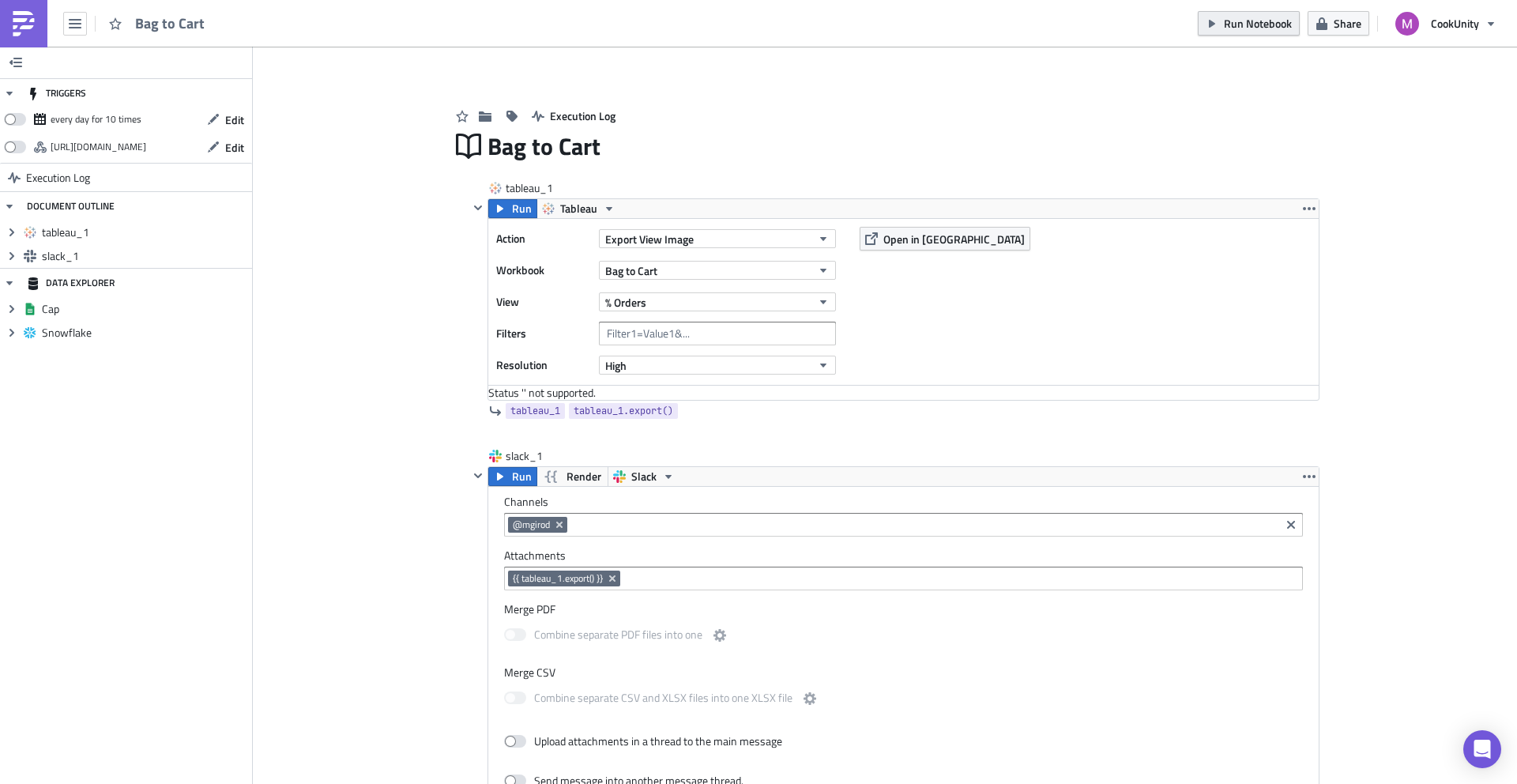
click at [1228, 25] on span "Run Notebook" at bounding box center [1258, 24] width 68 height 17
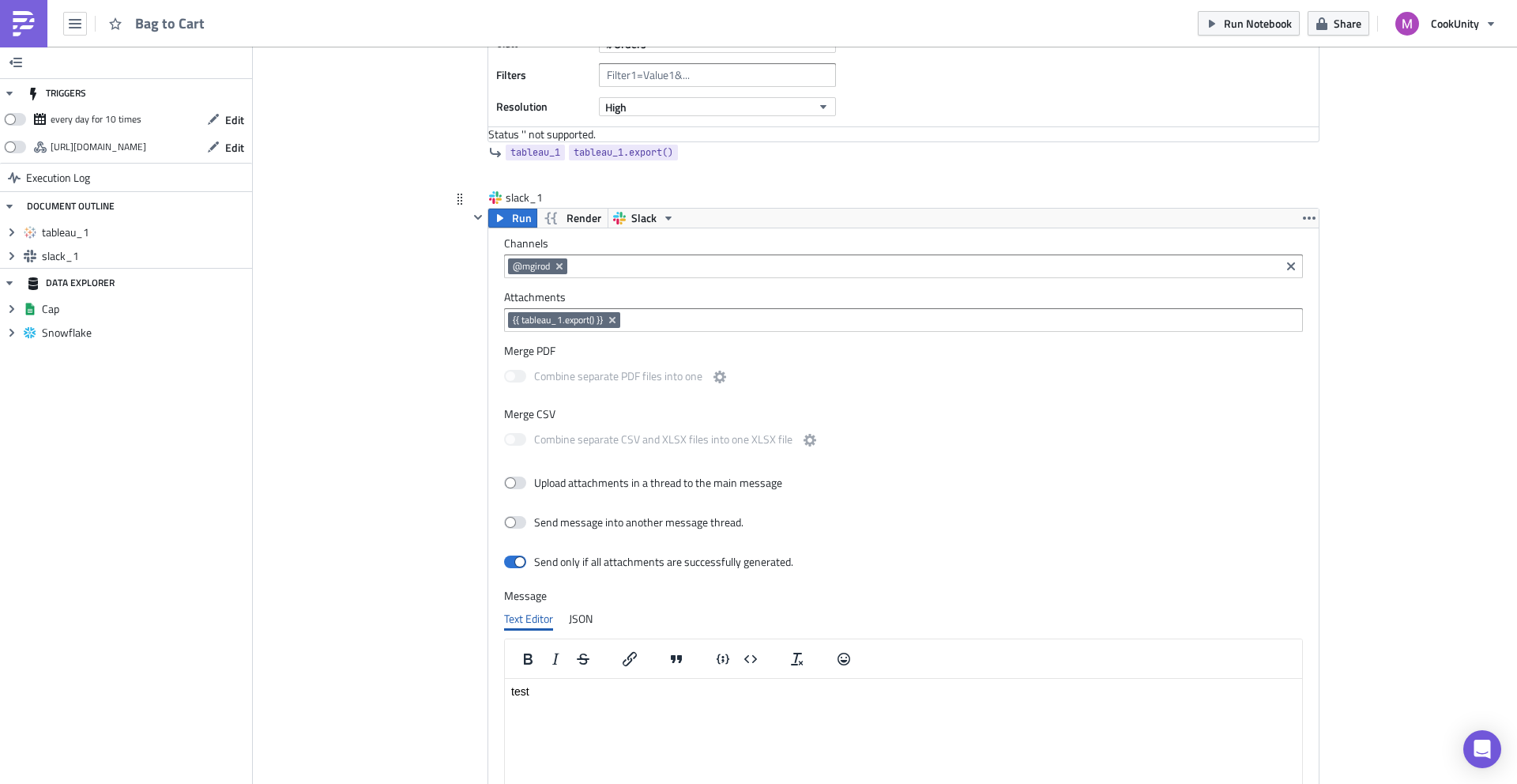
scroll to position [390, 0]
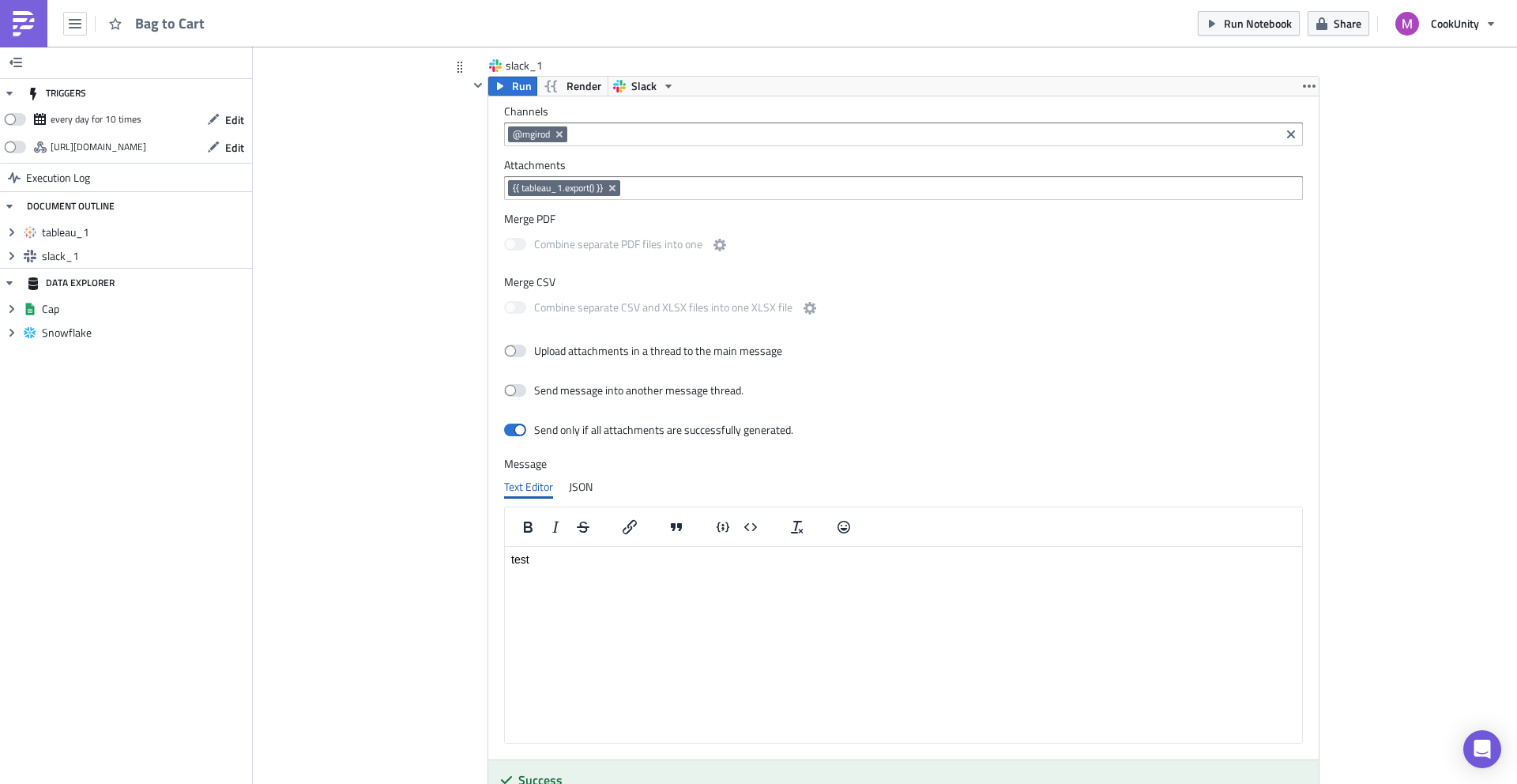
click at [552, 567] on html "test" at bounding box center [904, 559] width 798 height 25
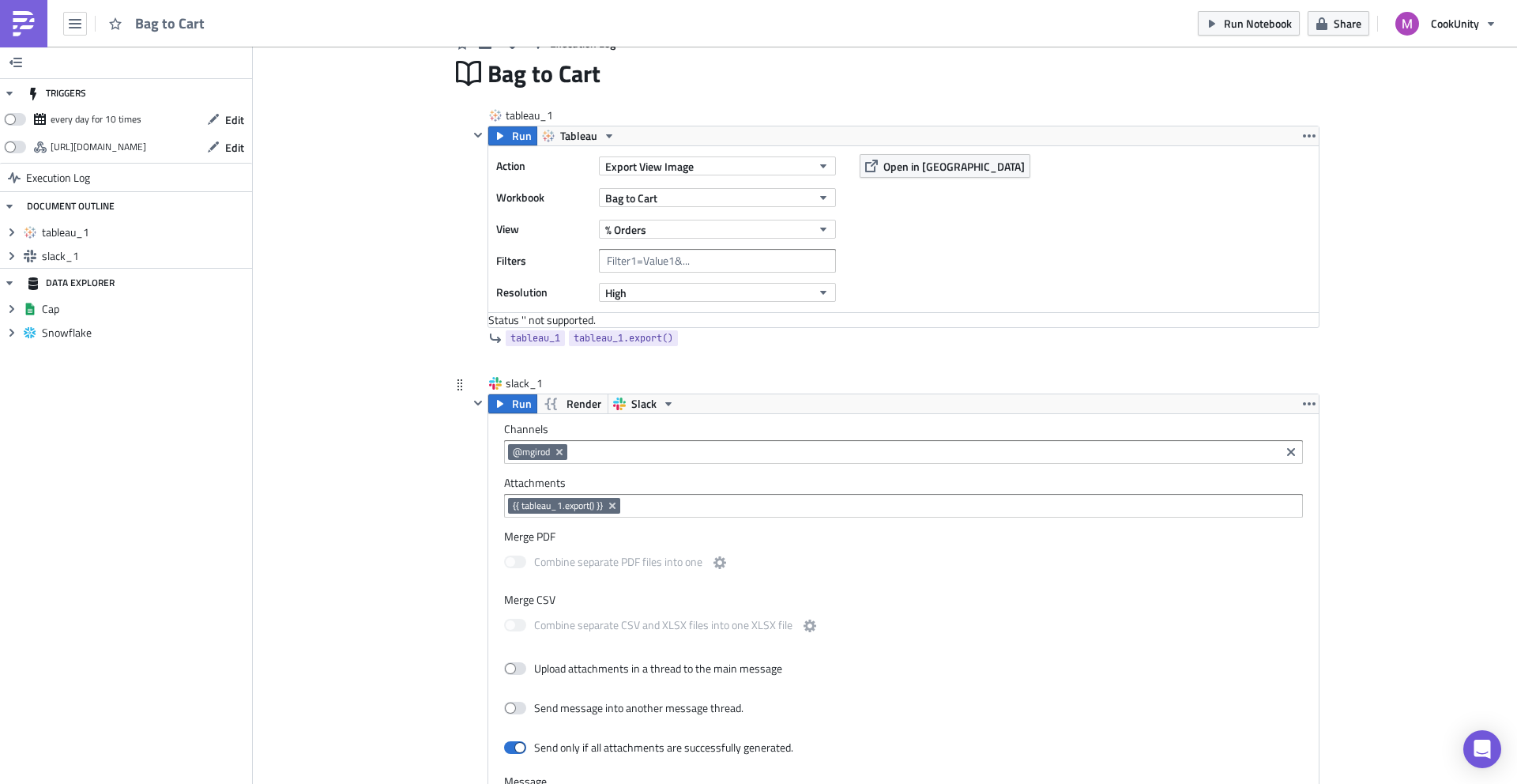
scroll to position [0, 0]
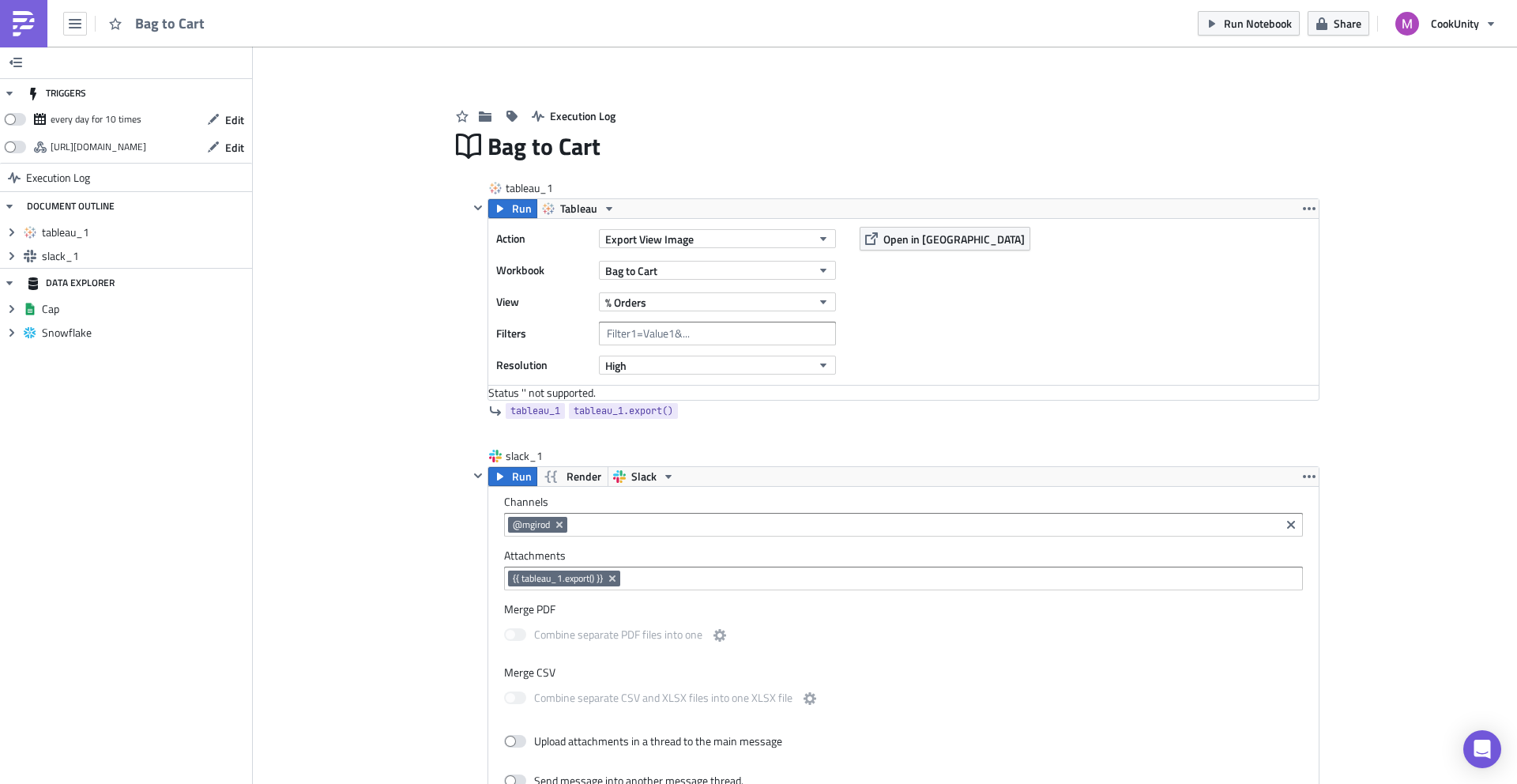
click at [73, 115] on div "every day for 10 times" at bounding box center [96, 119] width 91 height 24
click at [246, 122] on button "Edit" at bounding box center [225, 119] width 53 height 24
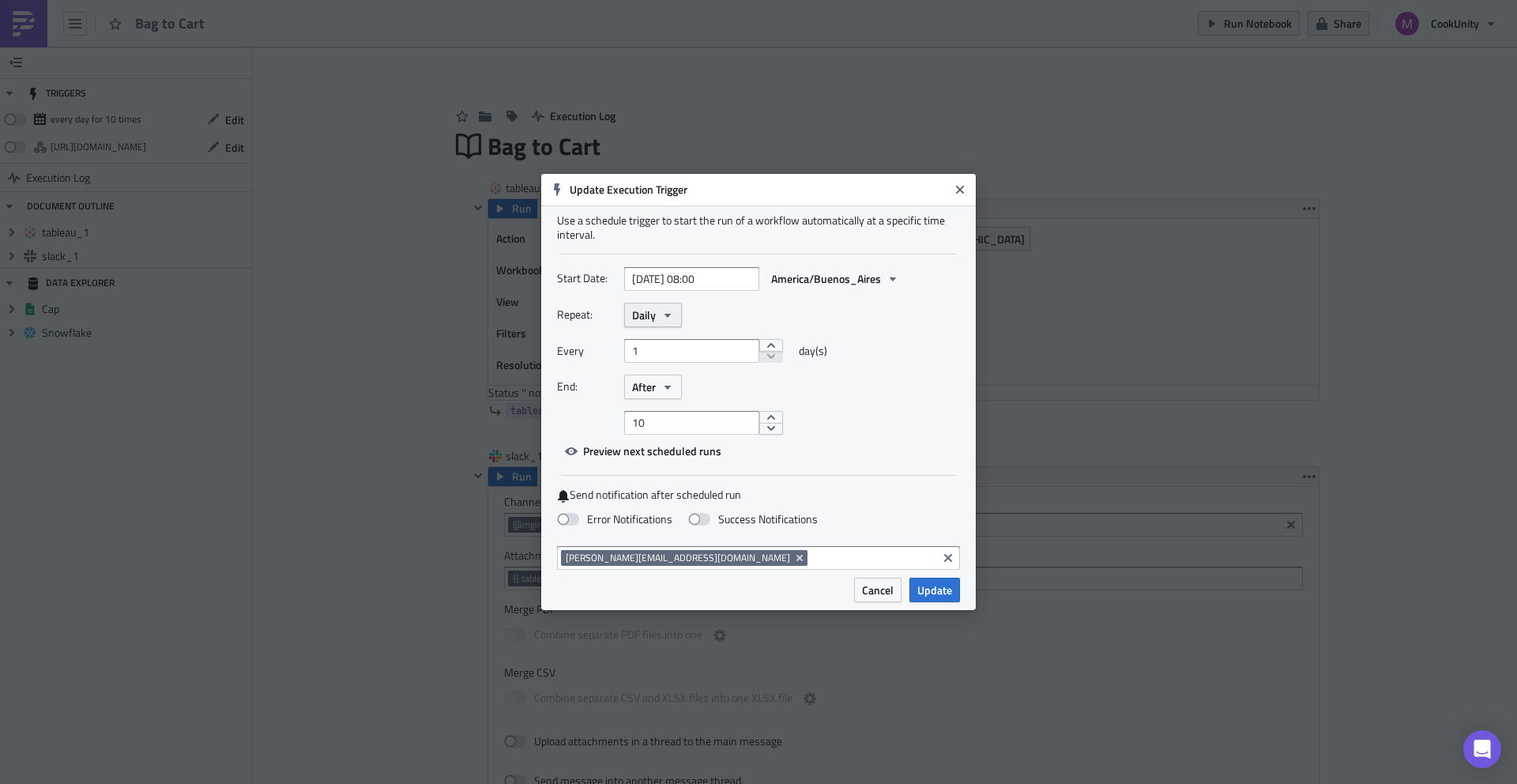
click at [656, 308] on button "Daily" at bounding box center [653, 314] width 57 height 24
click at [657, 389] on div "Weekly" at bounding box center [700, 390] width 132 height 16
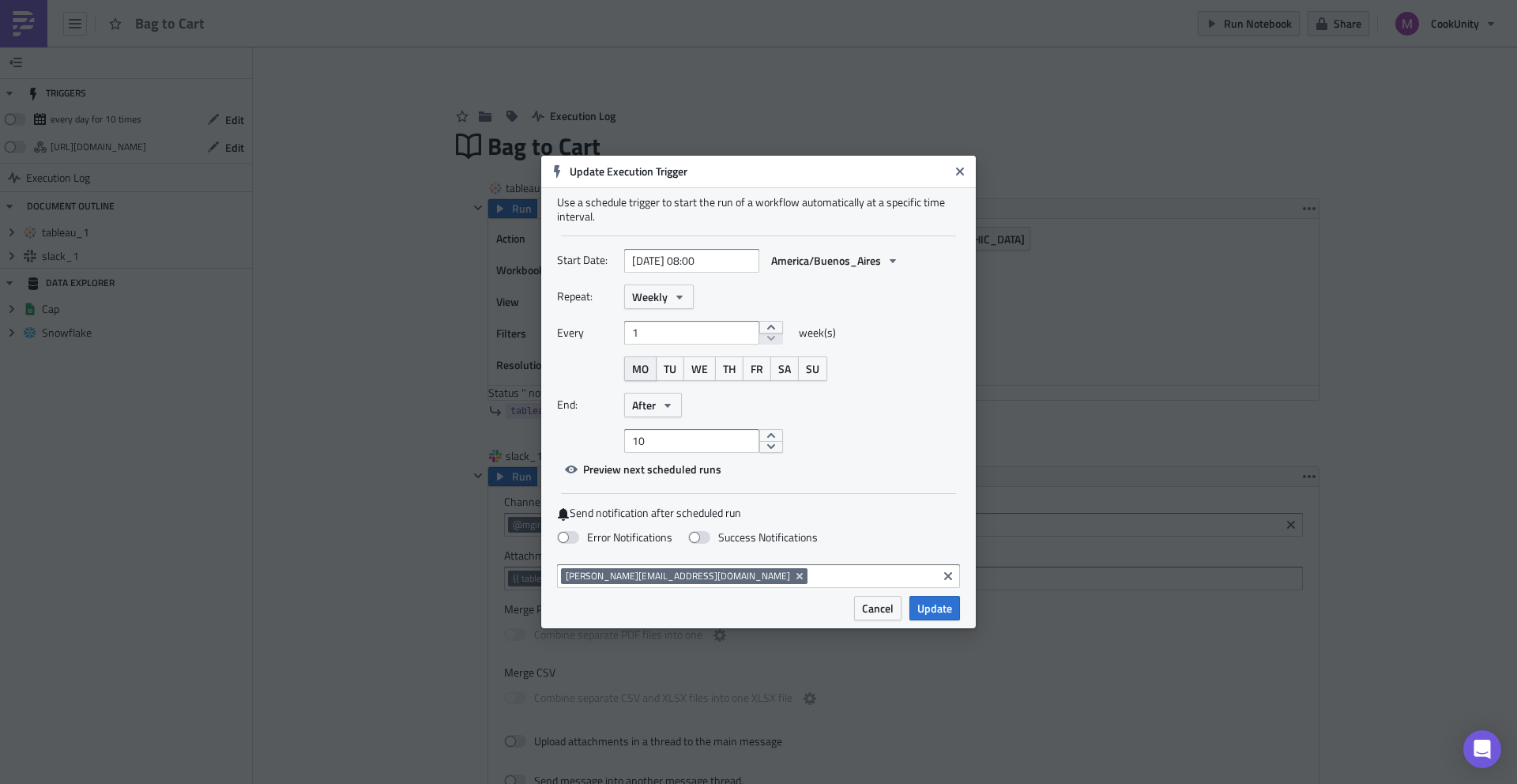
click at [642, 367] on span "MO" at bounding box center [641, 368] width 17 height 17
click at [691, 259] on input "[DATE] 08:00" at bounding box center [691, 260] width 135 height 24
select select "8"
select select "2025"
click at [616, 396] on div "15" at bounding box center [615, 400] width 24 height 22
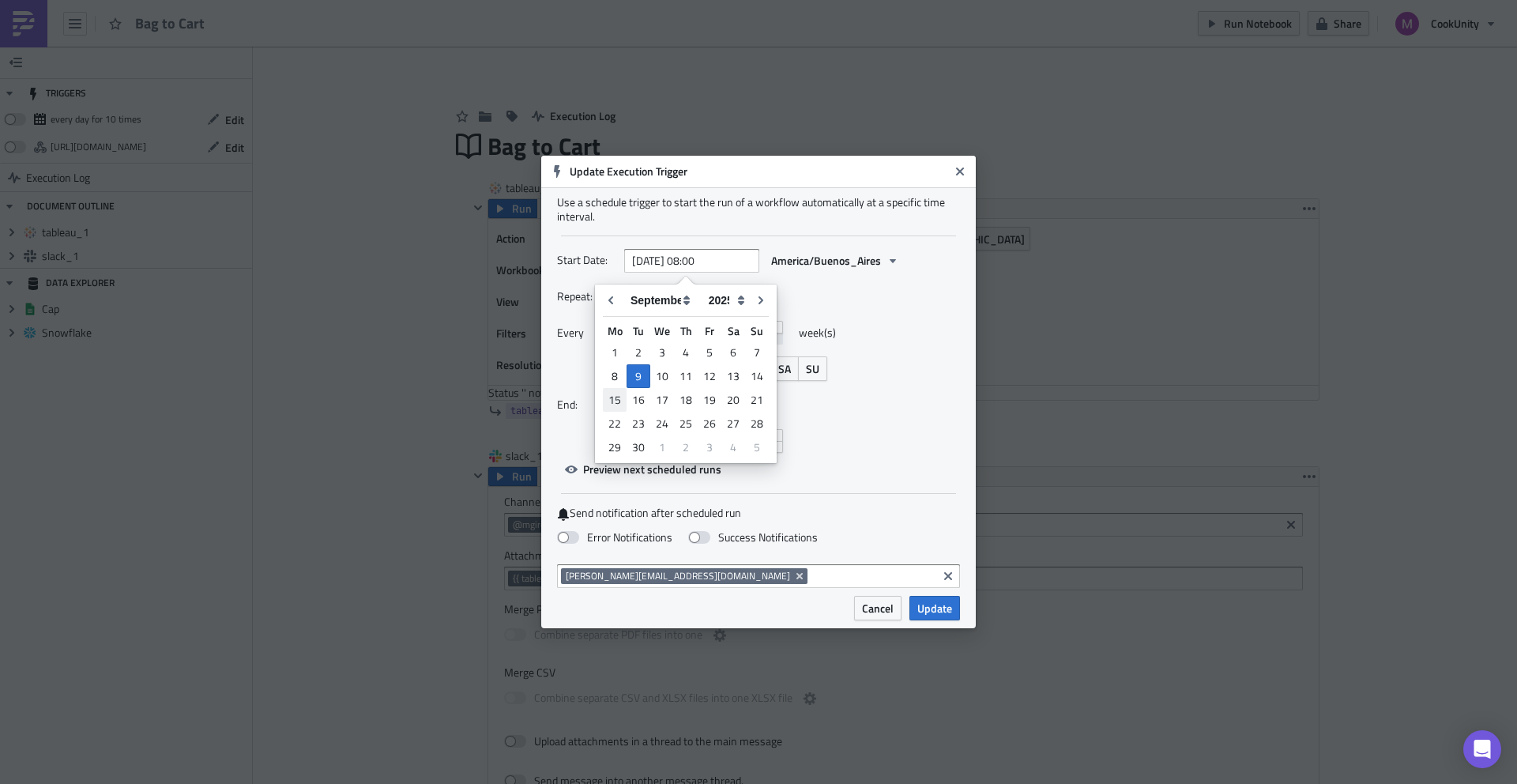
type input "[DATE] 08:00"
click at [712, 259] on input "[DATE] 08:00" at bounding box center [691, 260] width 135 height 24
select select "8"
select select "2025"
click at [773, 235] on div at bounding box center [758, 235] width 395 height 1
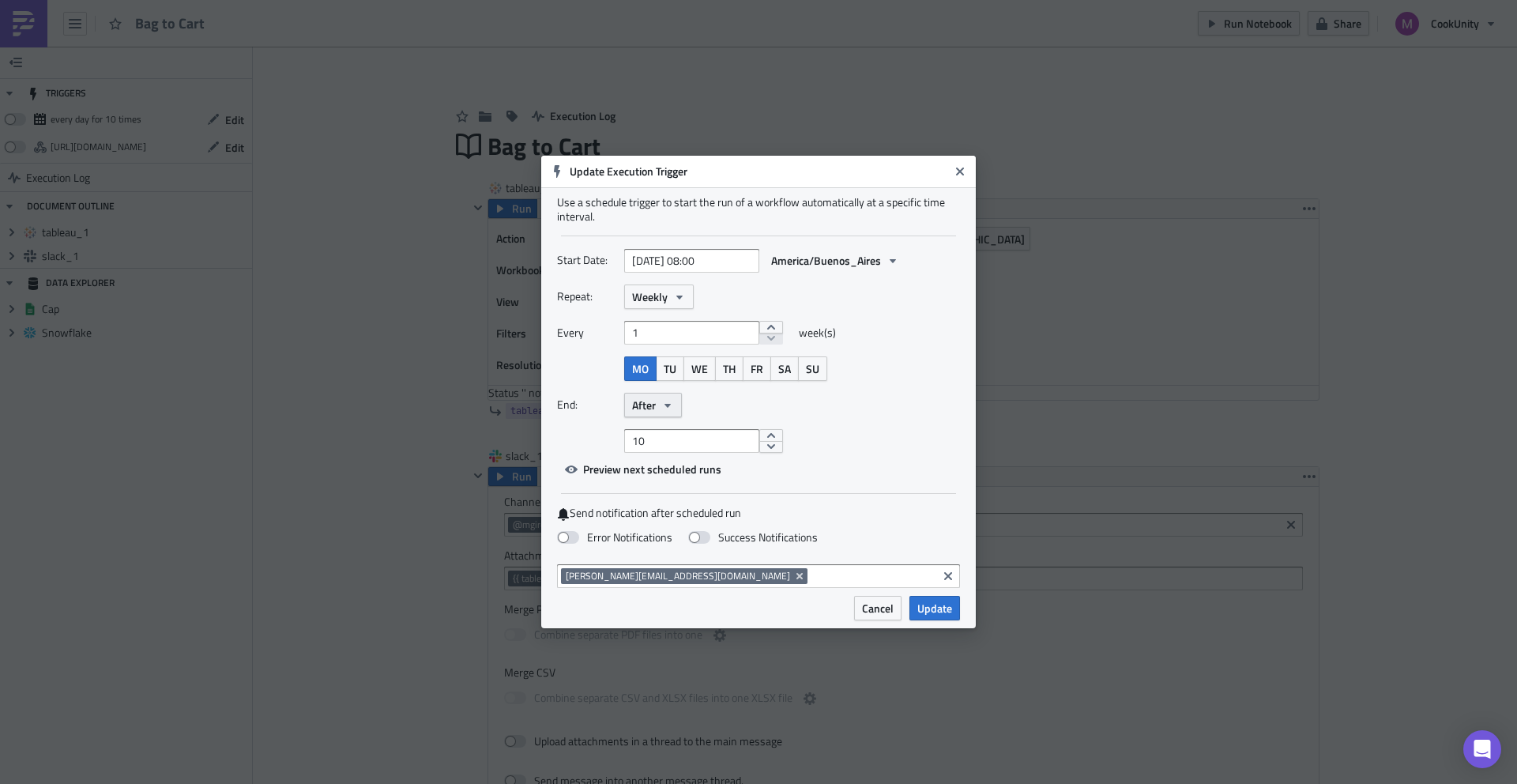
click at [672, 402] on icon "button" at bounding box center [667, 405] width 13 height 13
click at [657, 432] on div "Never" at bounding box center [700, 432] width 132 height 16
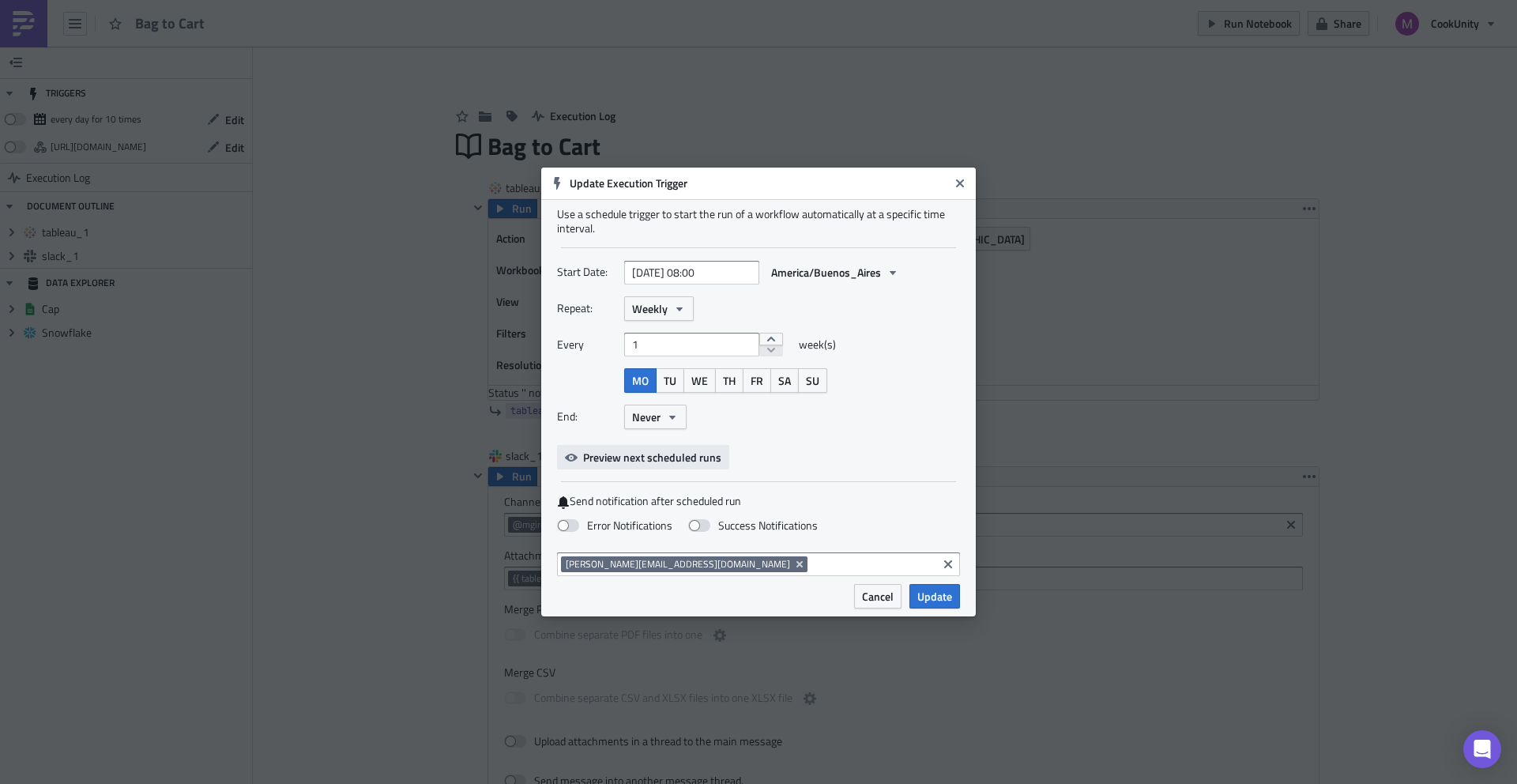
click at [660, 462] on span "Preview next scheduled runs" at bounding box center [653, 457] width 138 height 17
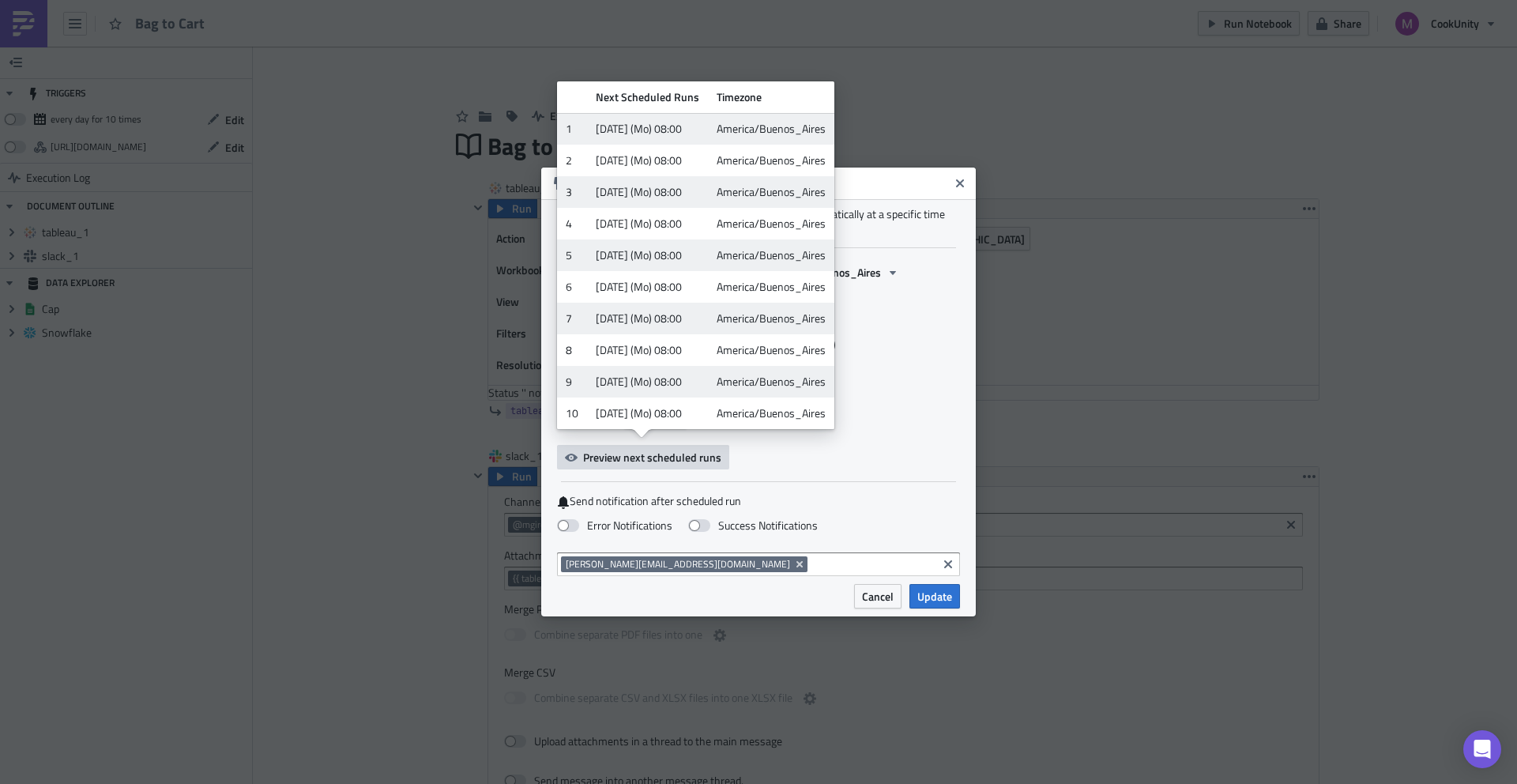
click at [761, 450] on div "Start Date: [DATE] 08:00 America/Buenos_Aires Repeat: Weekly Every 1 week(s) MO…" at bounding box center [759, 364] width 403 height 209
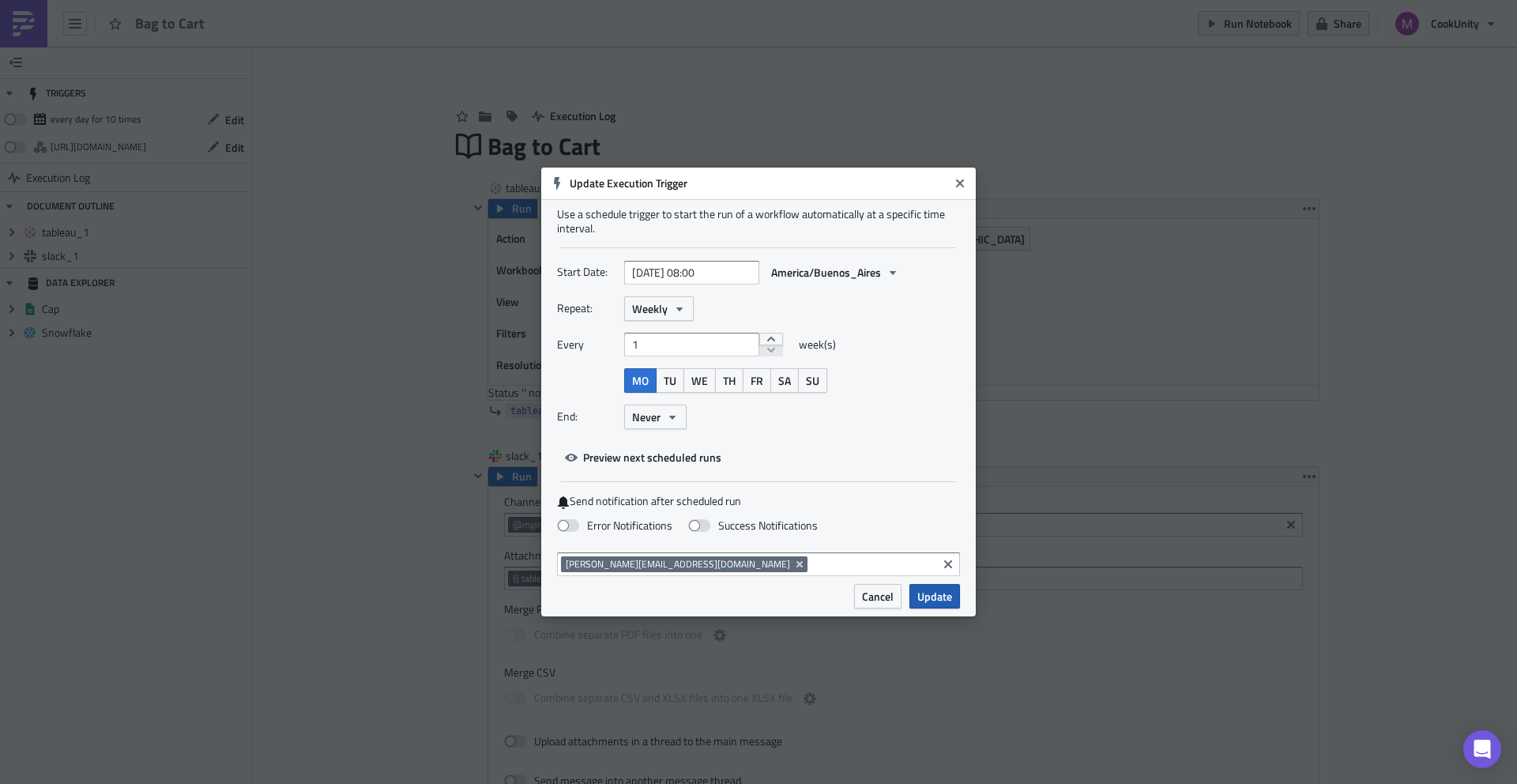
click at [934, 600] on span "Update" at bounding box center [934, 596] width 35 height 17
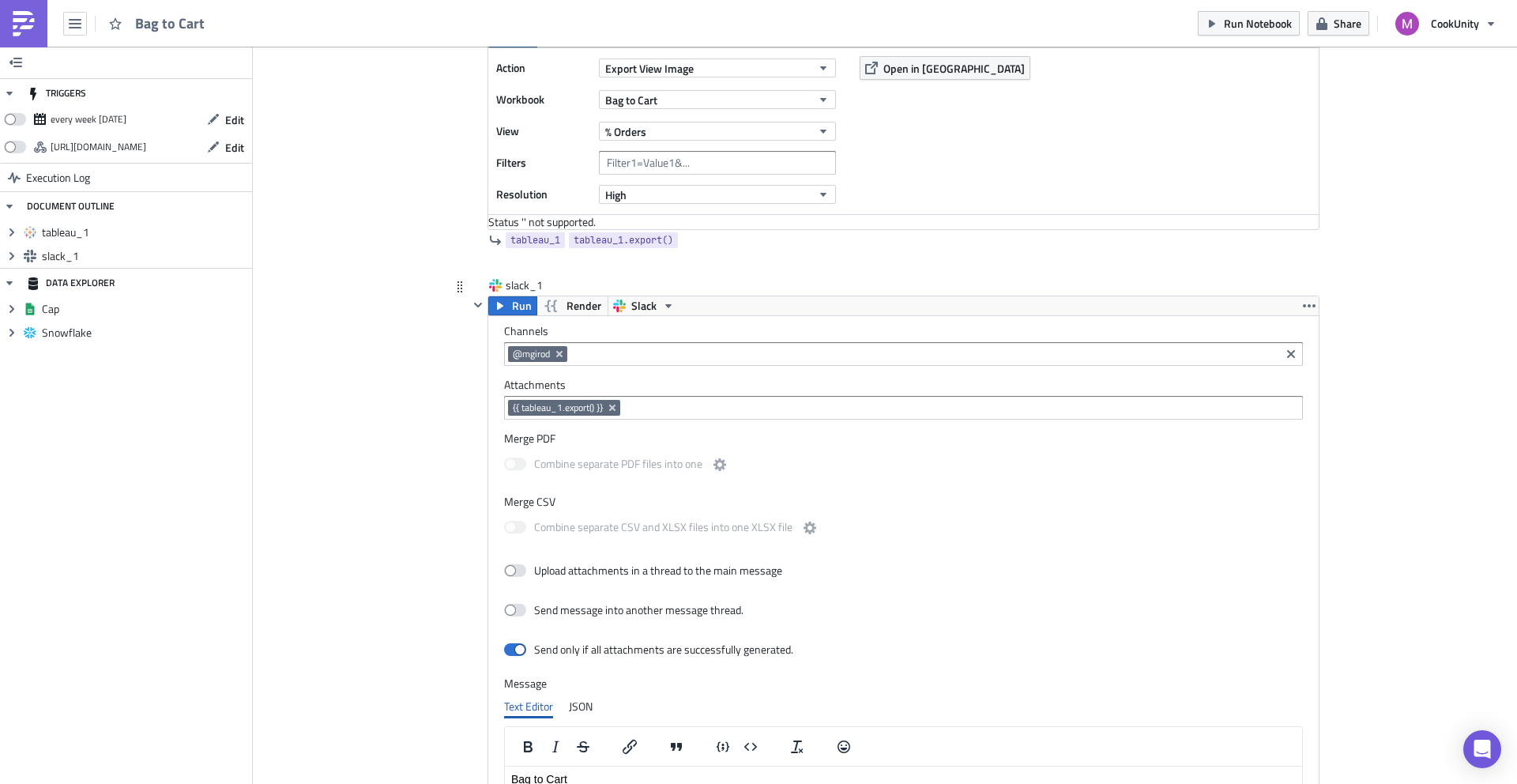
scroll to position [315, 0]
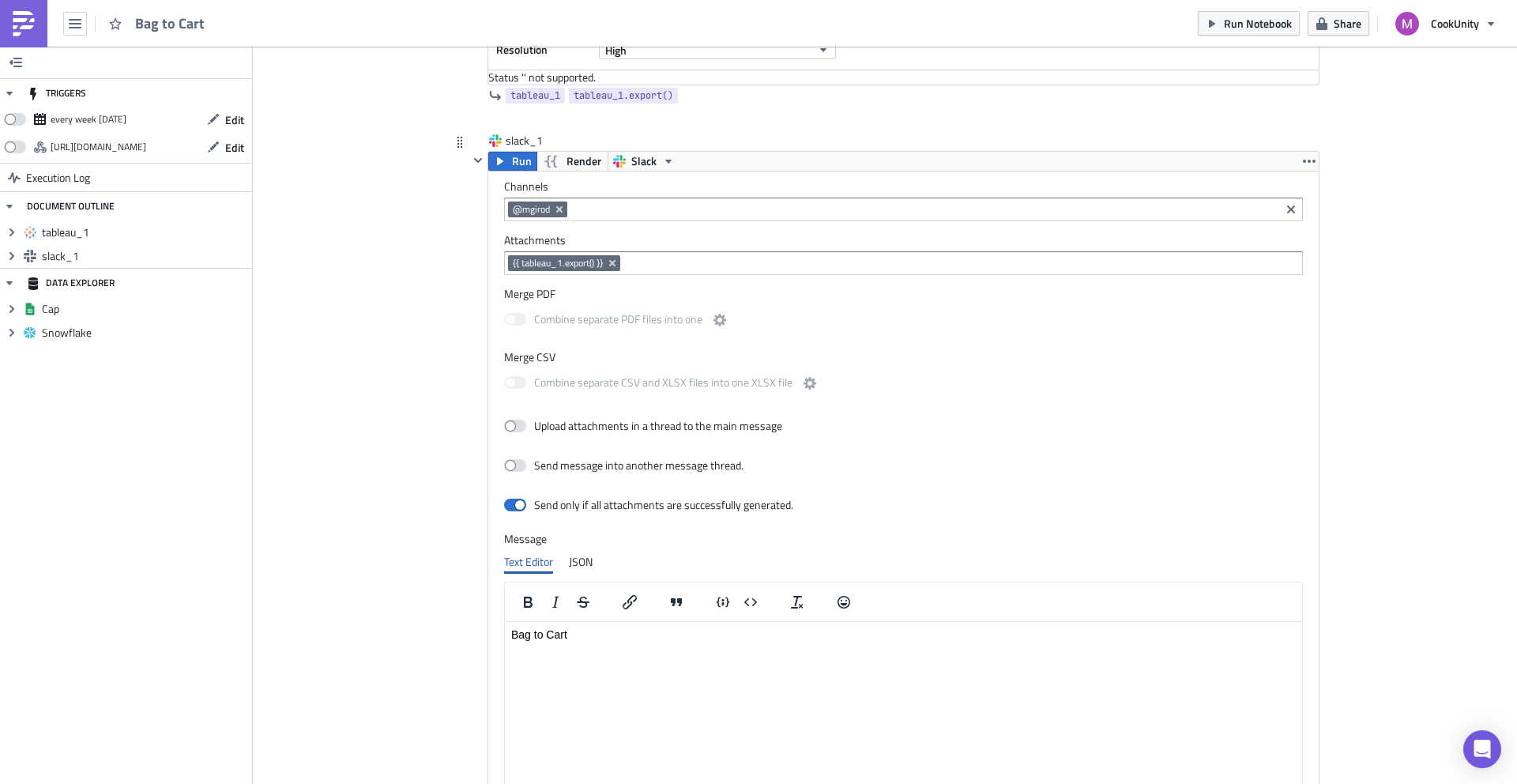
click at [600, 636] on p "Bag to Cart" at bounding box center [903, 634] width 785 height 13
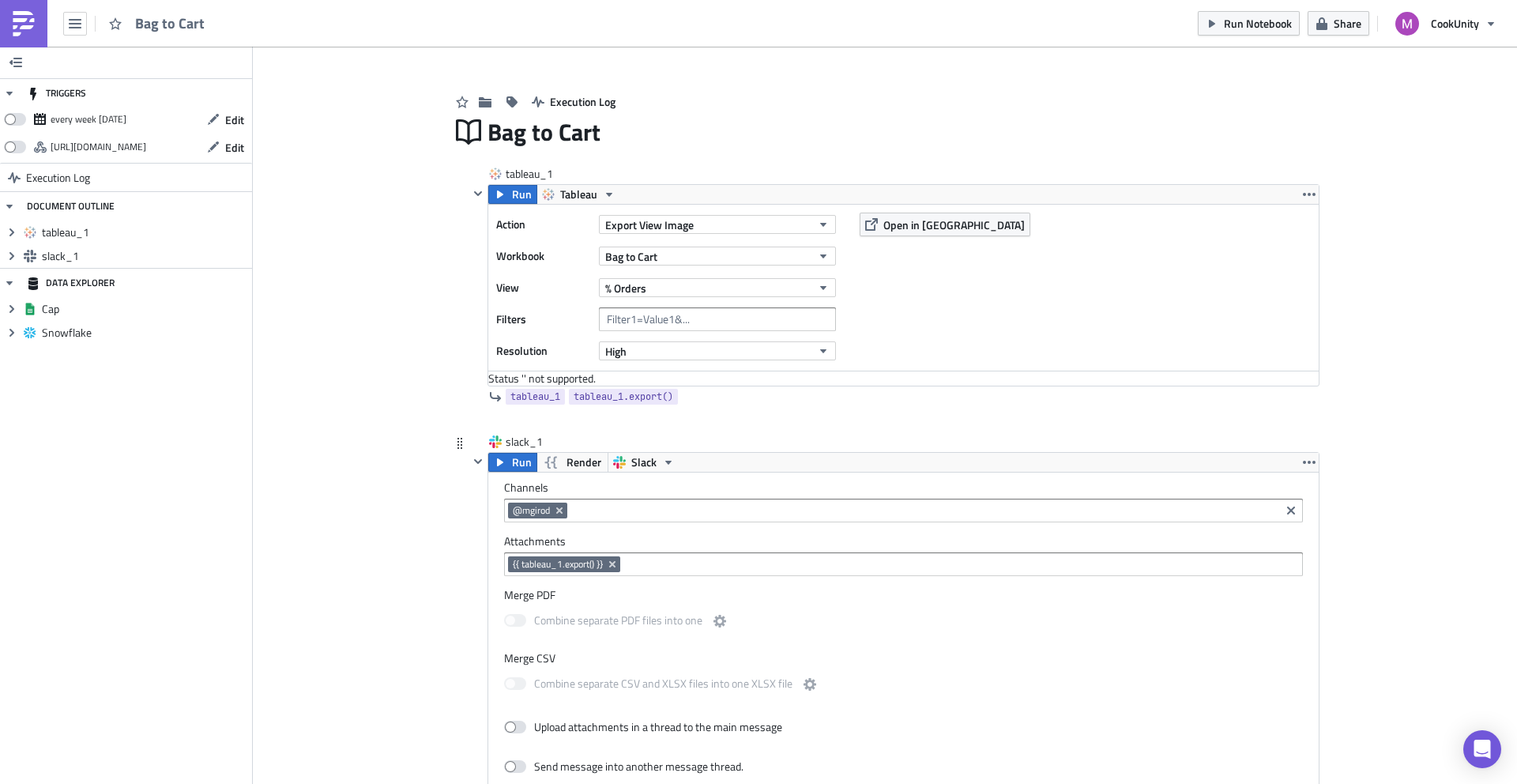
scroll to position [0, 0]
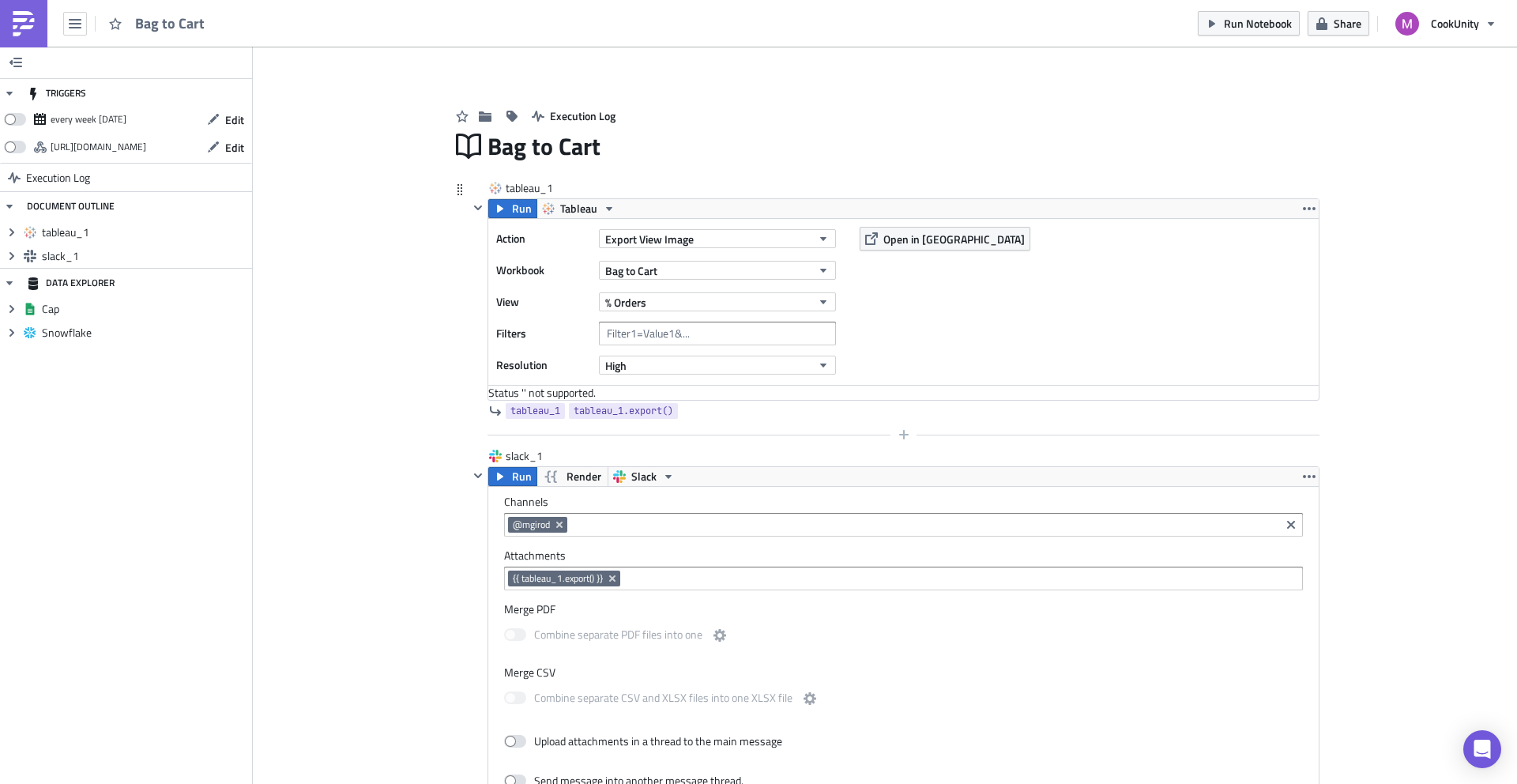
click at [525, 438] on div at bounding box center [894, 434] width 851 height 19
click at [899, 436] on icon "button" at bounding box center [903, 434] width 9 height 9
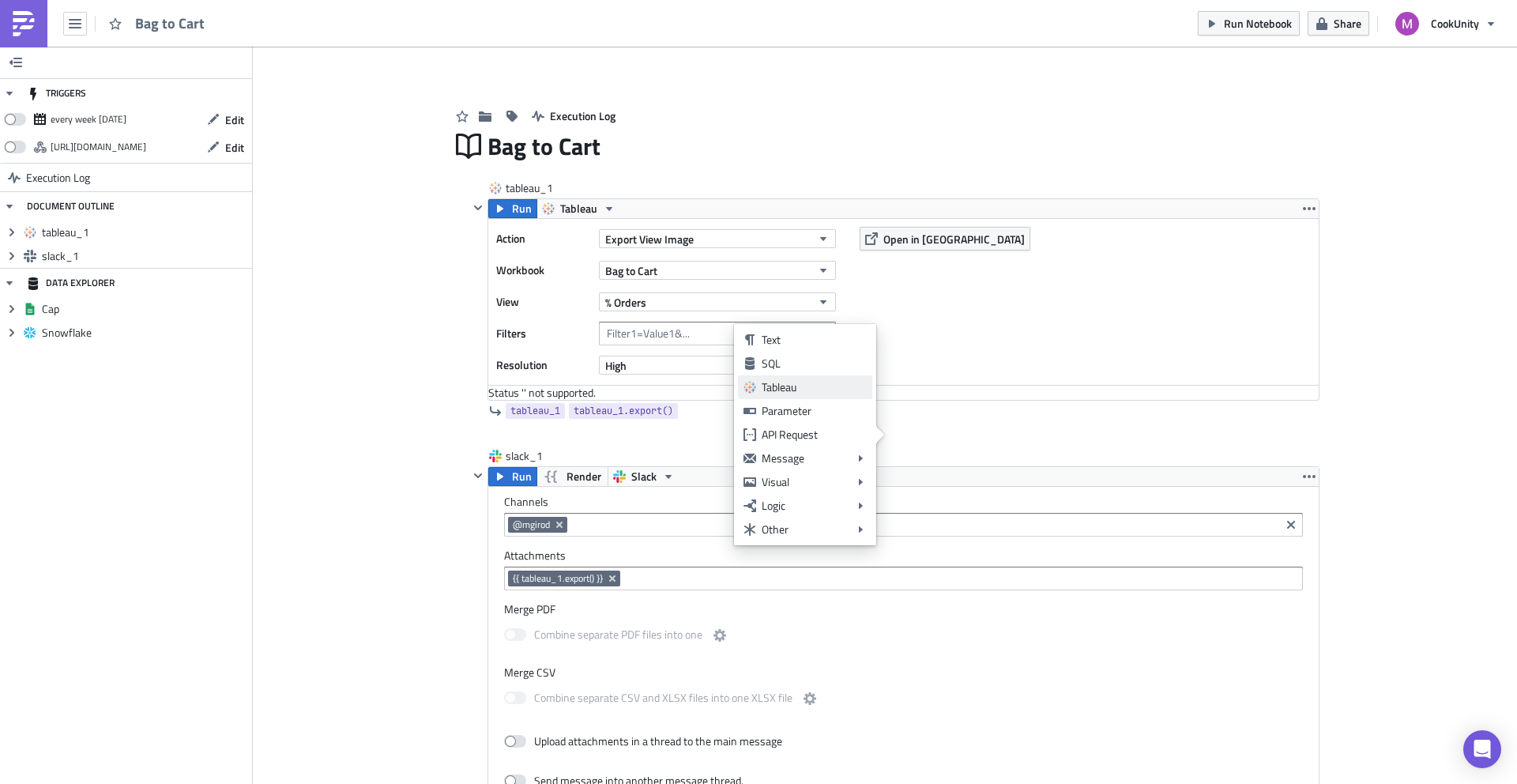
click at [810, 393] on div "Tableau" at bounding box center [814, 387] width 105 height 16
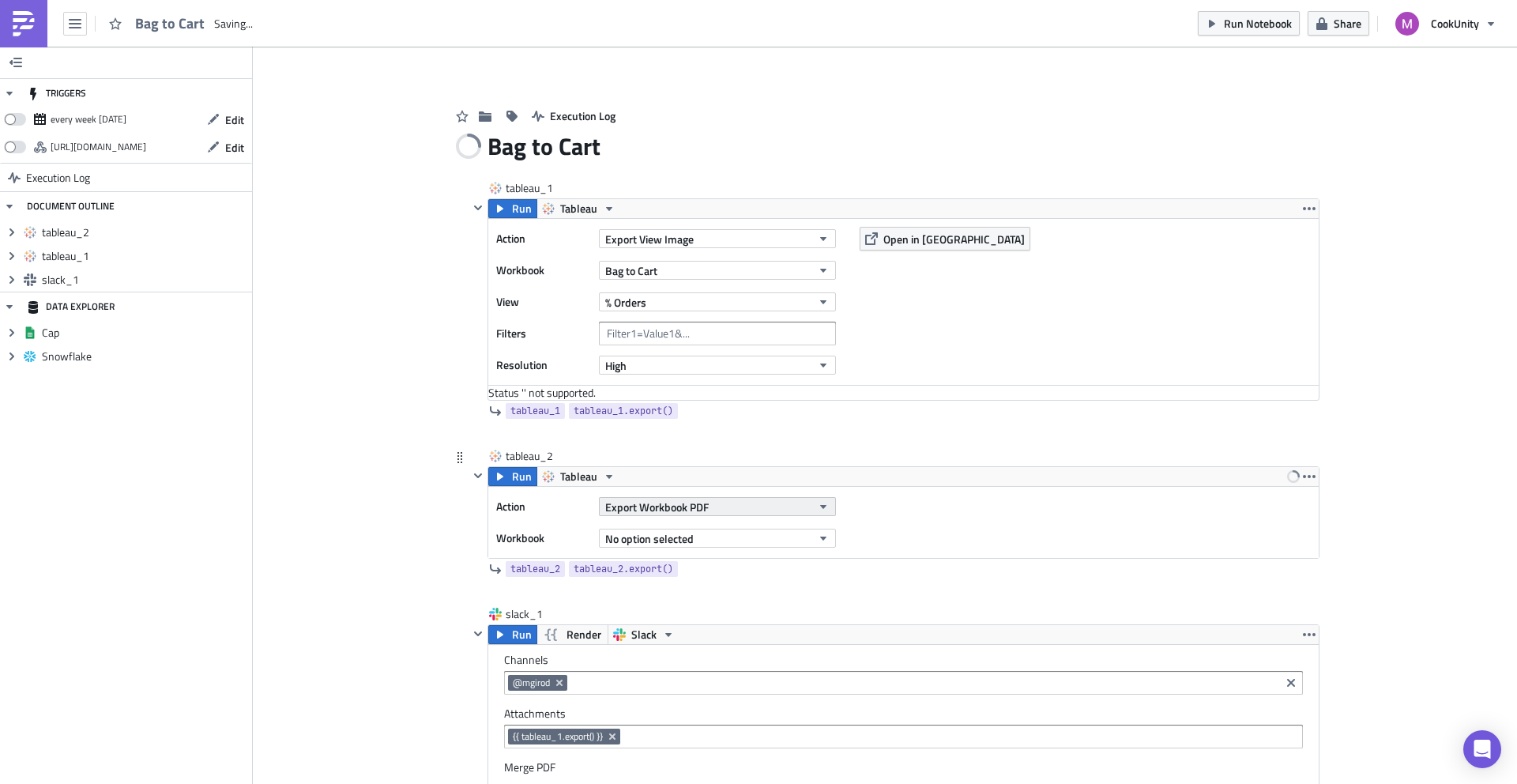
click at [643, 507] on span "Export Workbook PDF" at bounding box center [657, 507] width 104 height 17
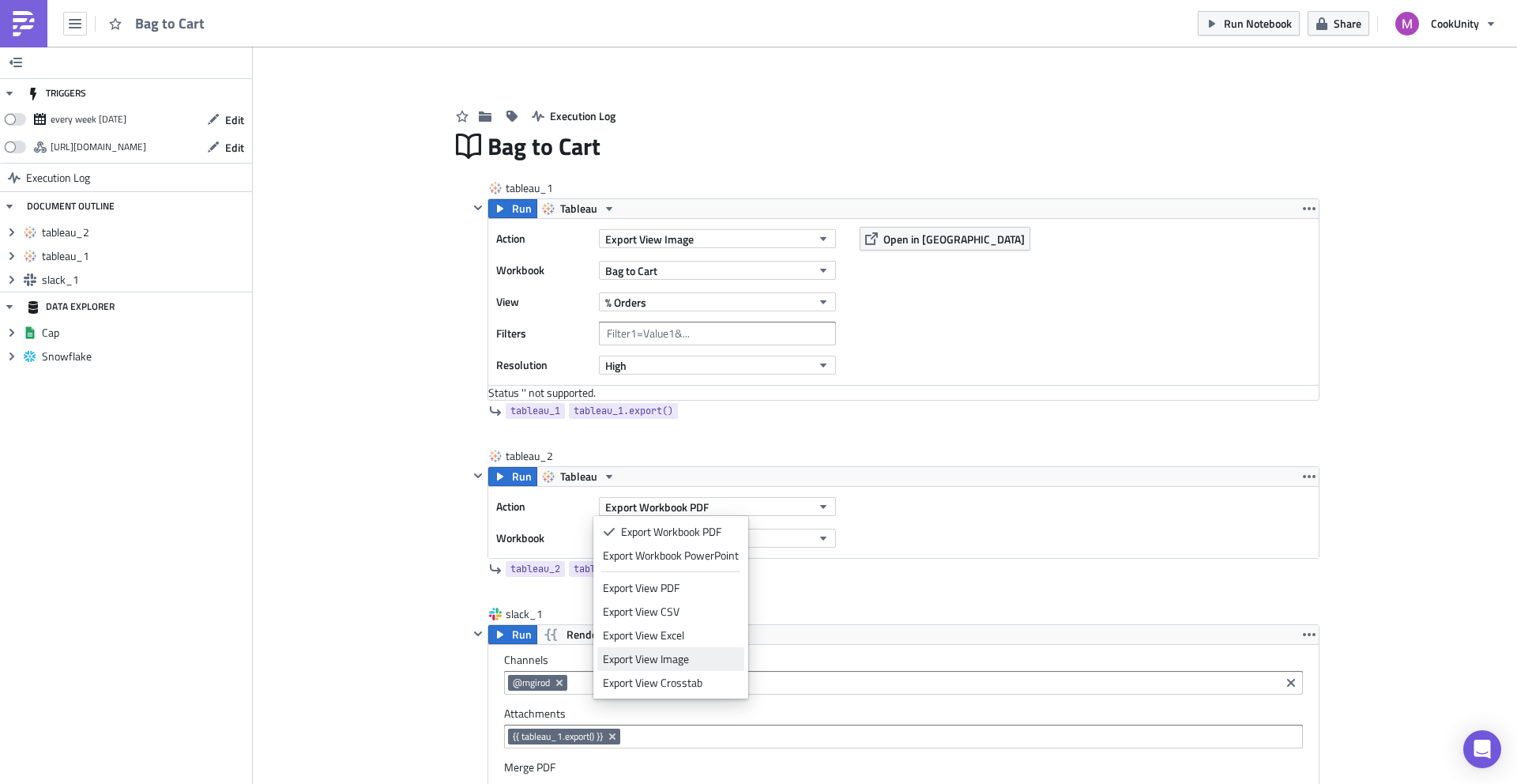
click at [656, 651] on div "Export View Image" at bounding box center [670, 658] width 136 height 16
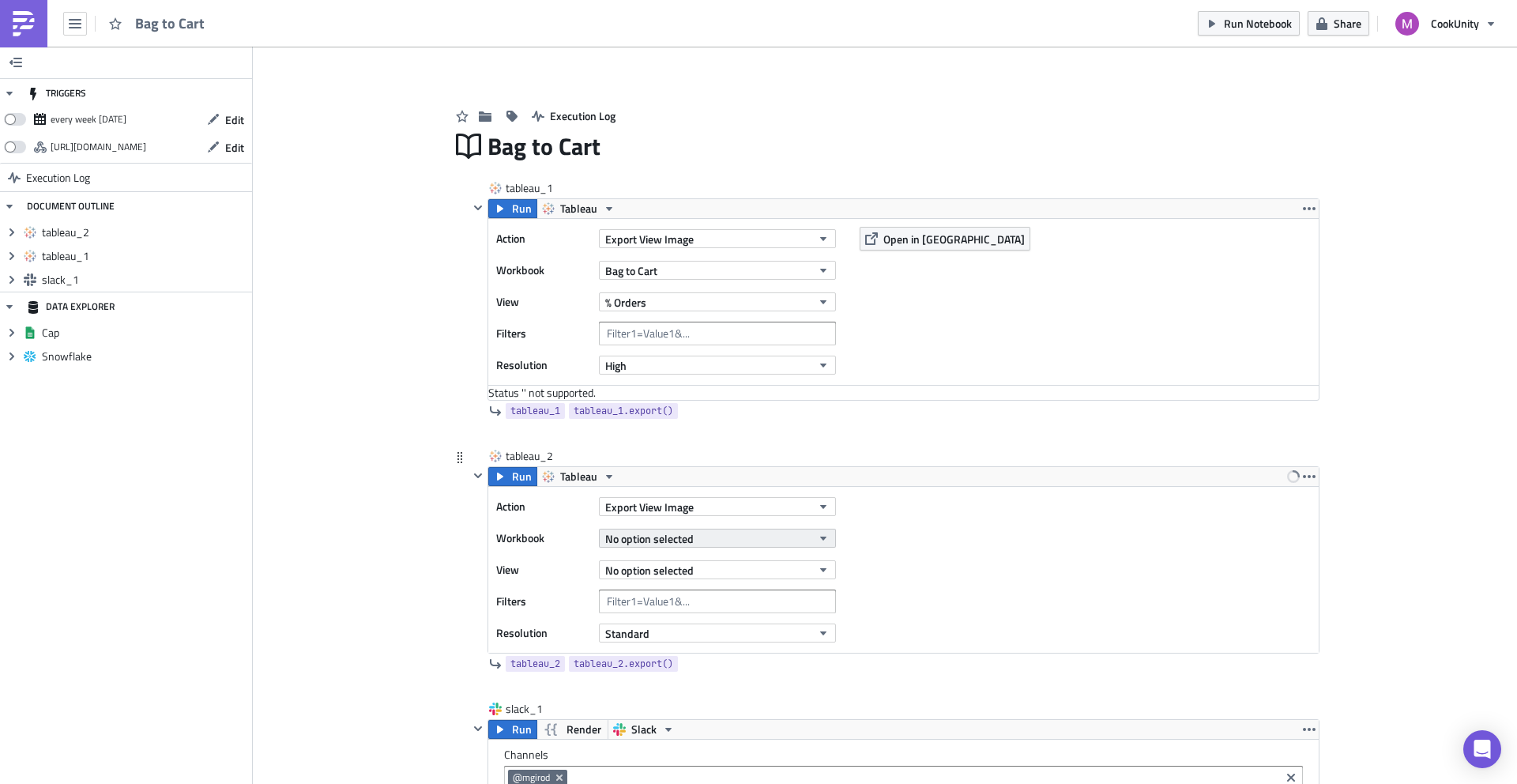
click at [669, 537] on span "No option selected" at bounding box center [649, 539] width 89 height 17
type input "bag to"
click at [643, 591] on div "Bag to Cart" at bounding box center [629, 591] width 52 height 16
click at [645, 566] on span "No option selected" at bounding box center [649, 570] width 89 height 17
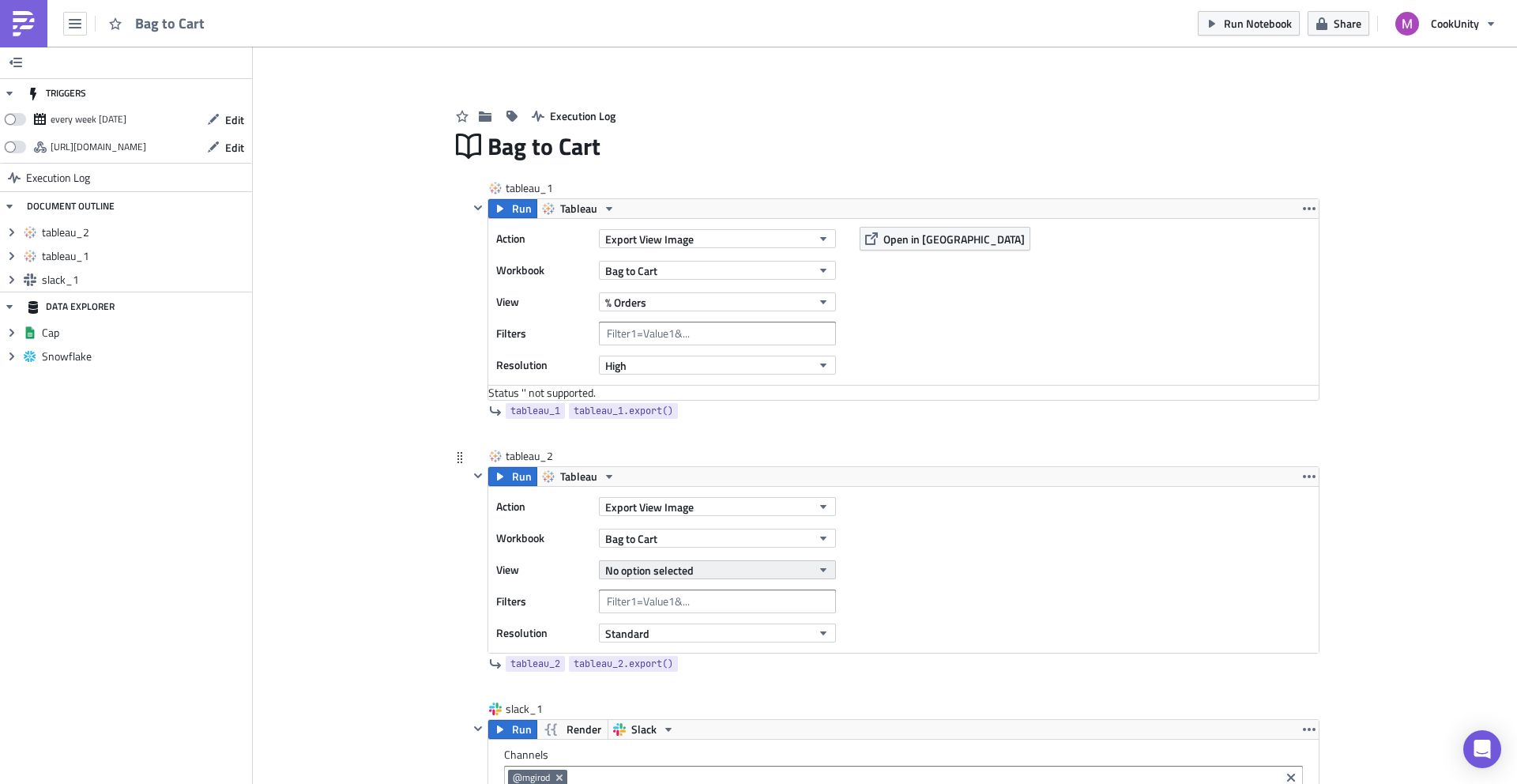
click at [637, 577] on span "No option selected" at bounding box center [649, 570] width 89 height 17
click at [8, 29] on link at bounding box center [24, 24] width 47 height 47
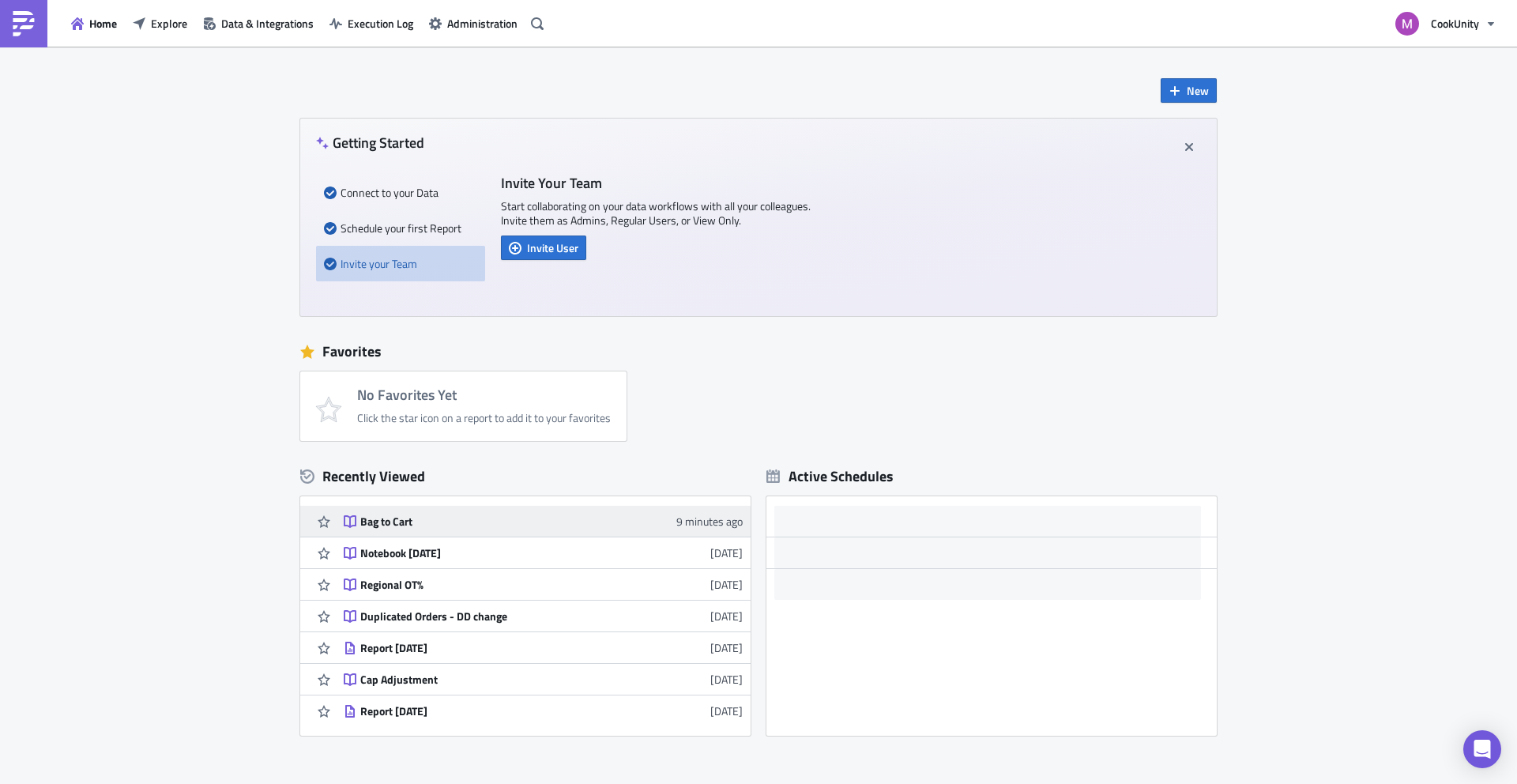
click at [382, 515] on div "Bag to Cart" at bounding box center [498, 521] width 277 height 14
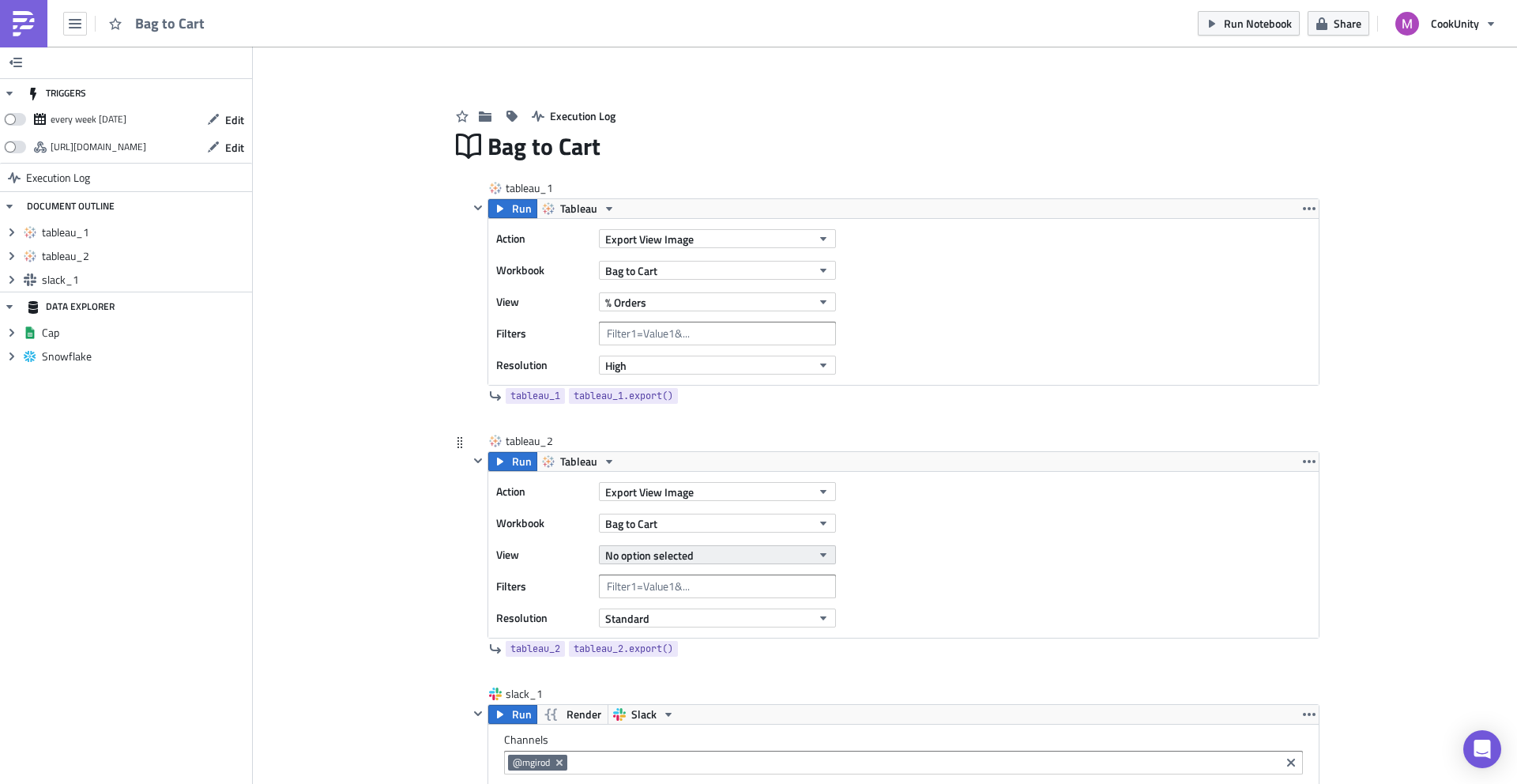
click at [651, 550] on span "No option selected" at bounding box center [649, 555] width 89 height 17
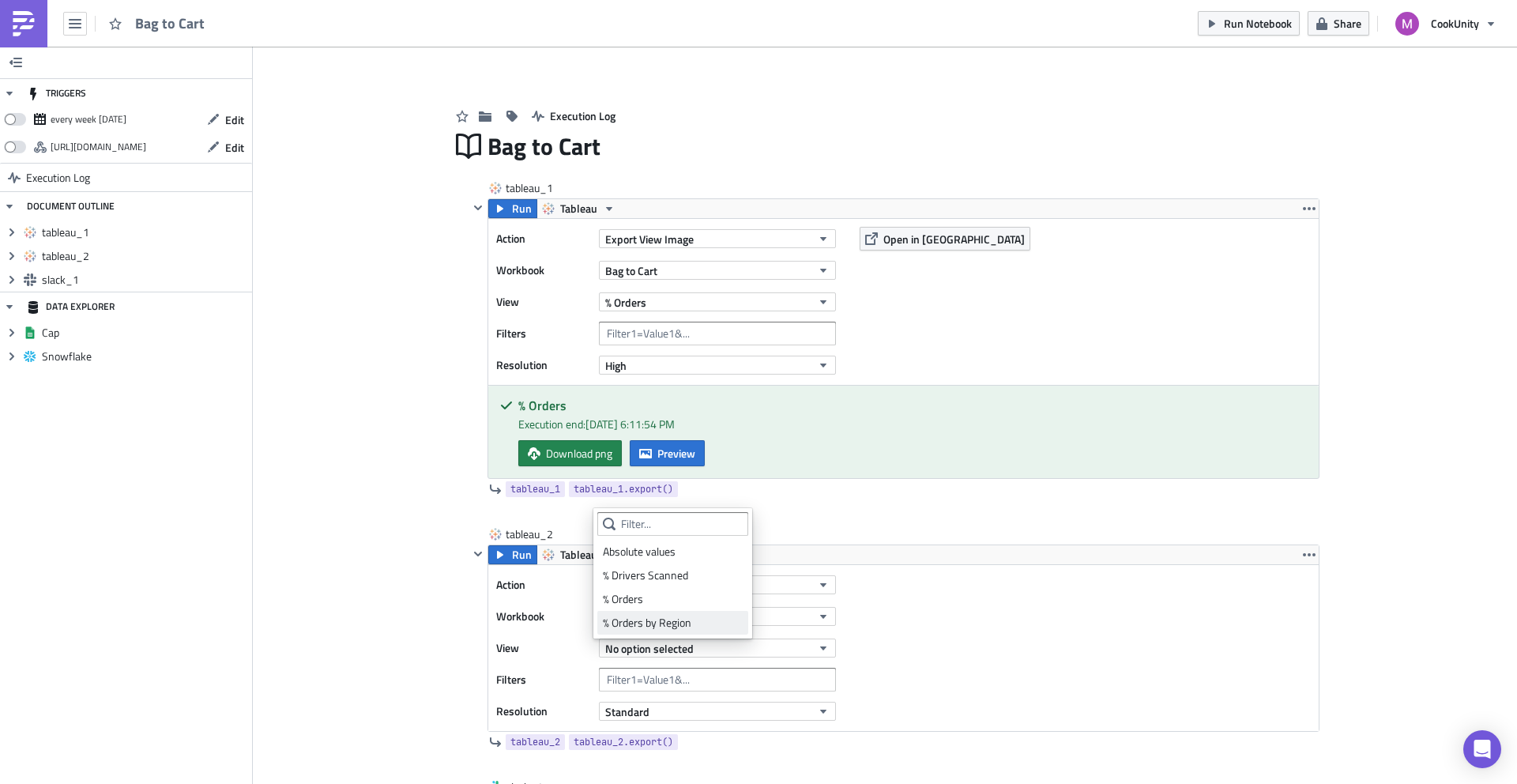
click at [672, 626] on div "% Orders by Region" at bounding box center [673, 622] width 140 height 16
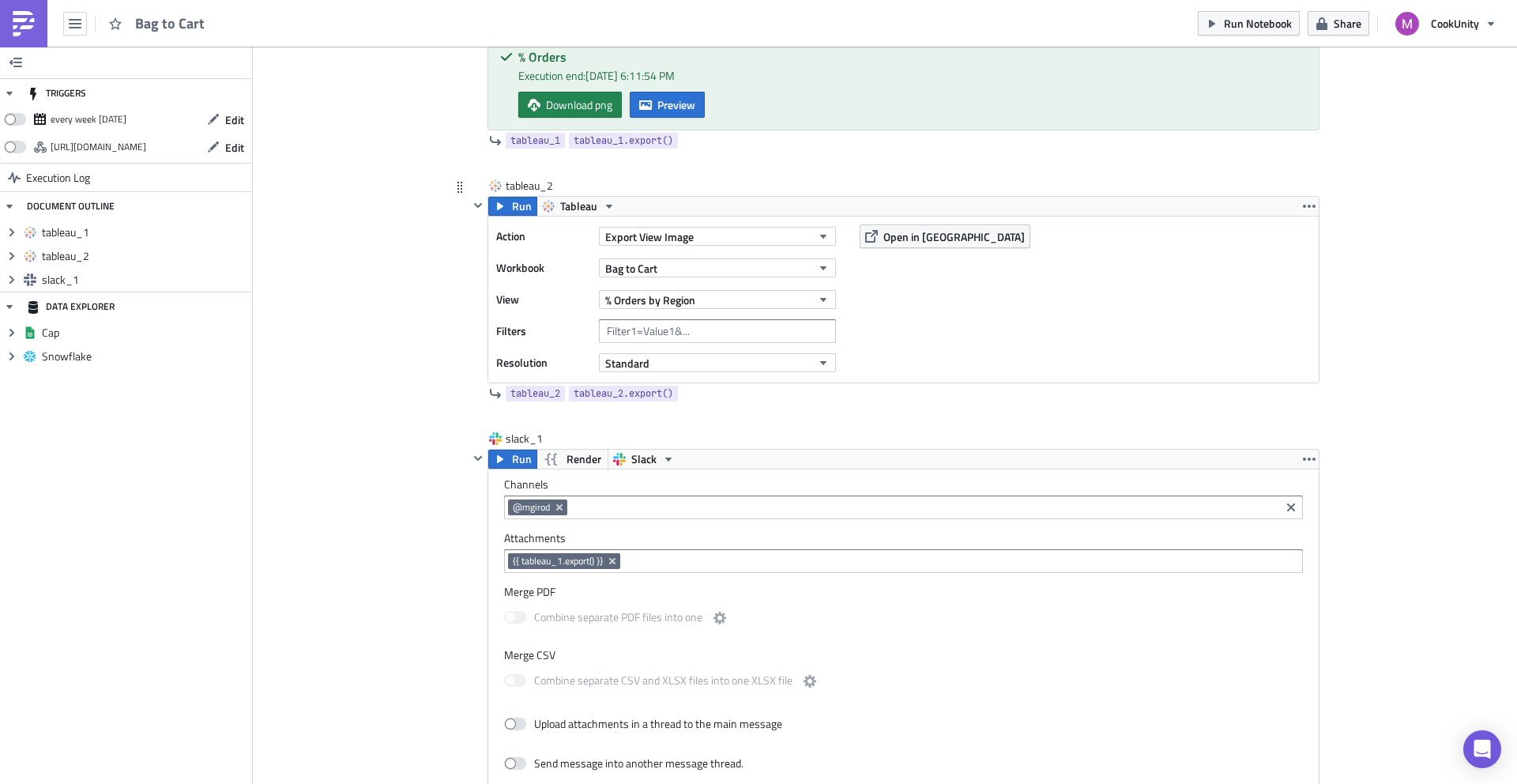
scroll to position [464, 0]
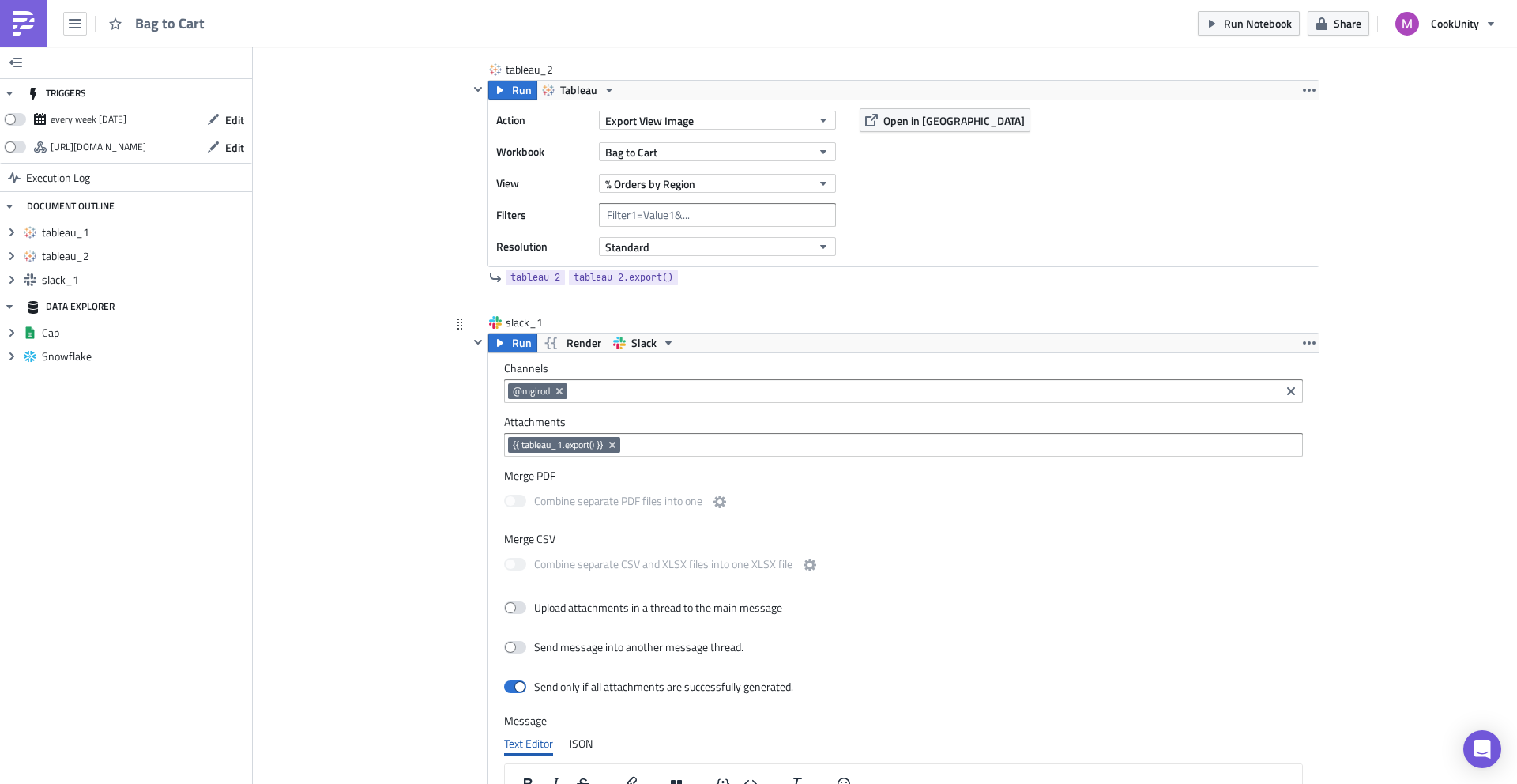
click at [665, 444] on input at bounding box center [960, 444] width 673 height 16
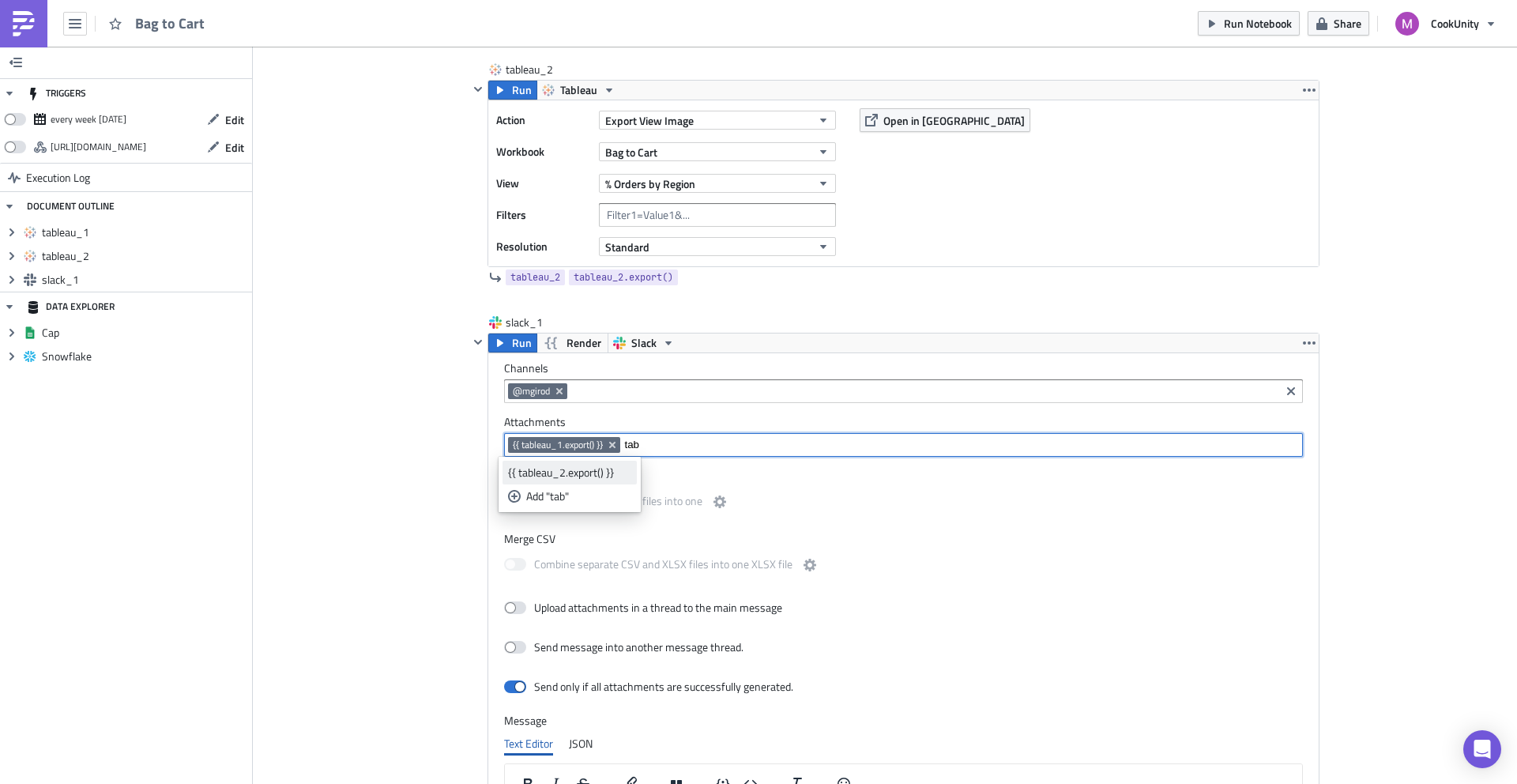
type input "tab"
click at [610, 476] on div "{{ tableau_2.export() }}" at bounding box center [570, 472] width 123 height 16
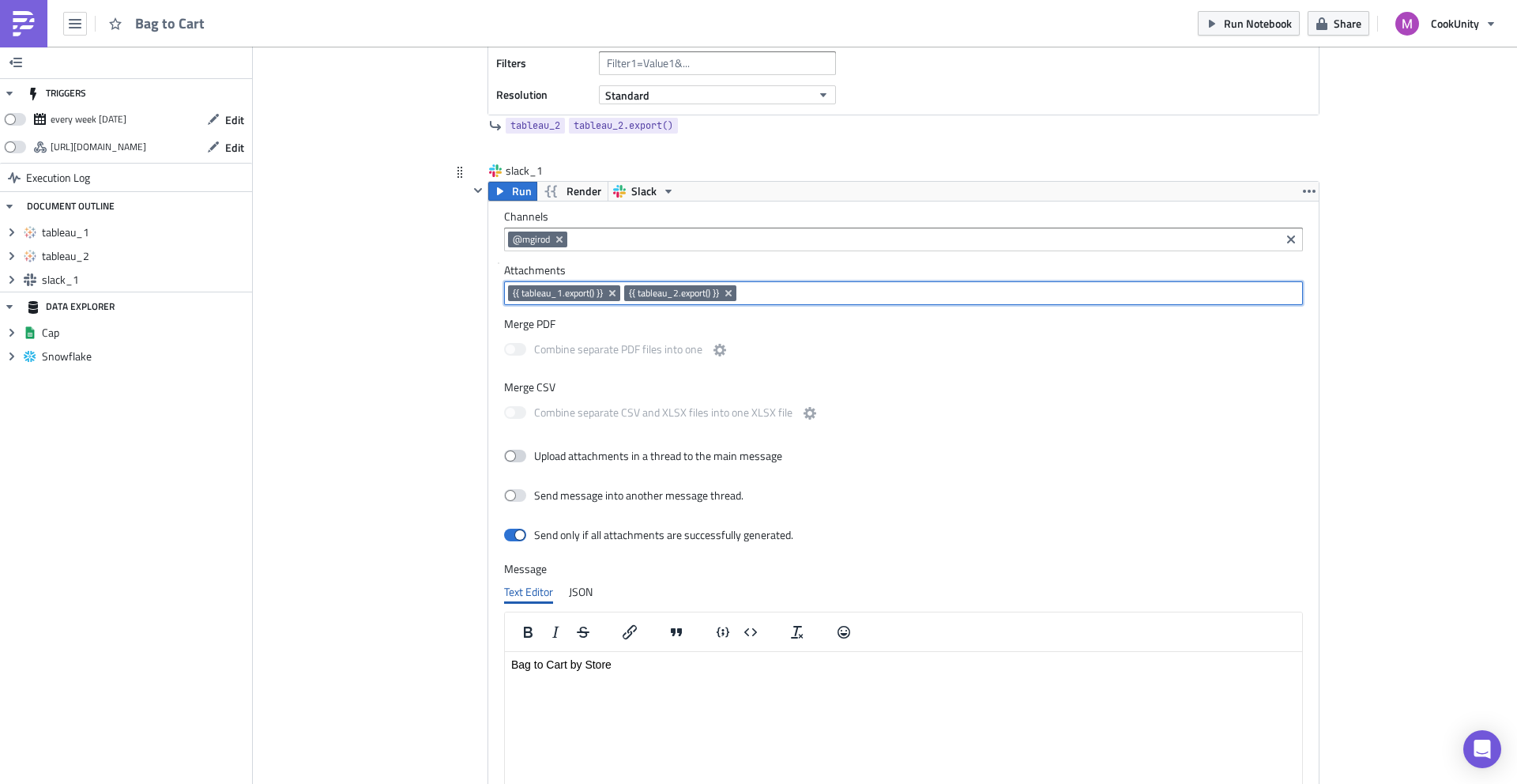
scroll to position [746, 0]
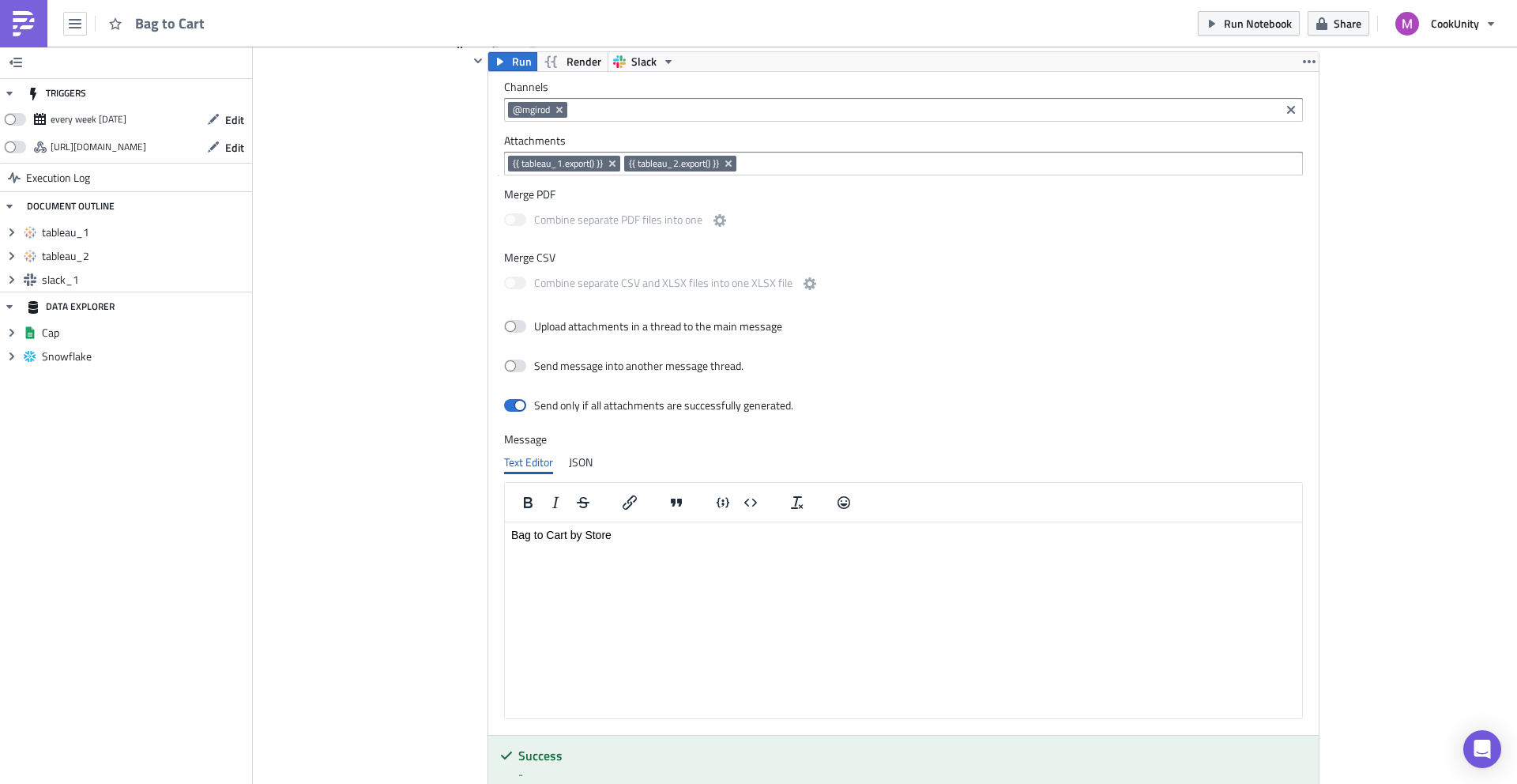
click at [618, 539] on p "Bag to Cart by Store" at bounding box center [903, 534] width 785 height 13
click at [416, 584] on div "Add Image Execution Log Bag to Cart tableau_1 Run Tableau Action Export View Im…" at bounding box center [885, 126] width 1264 height 1650
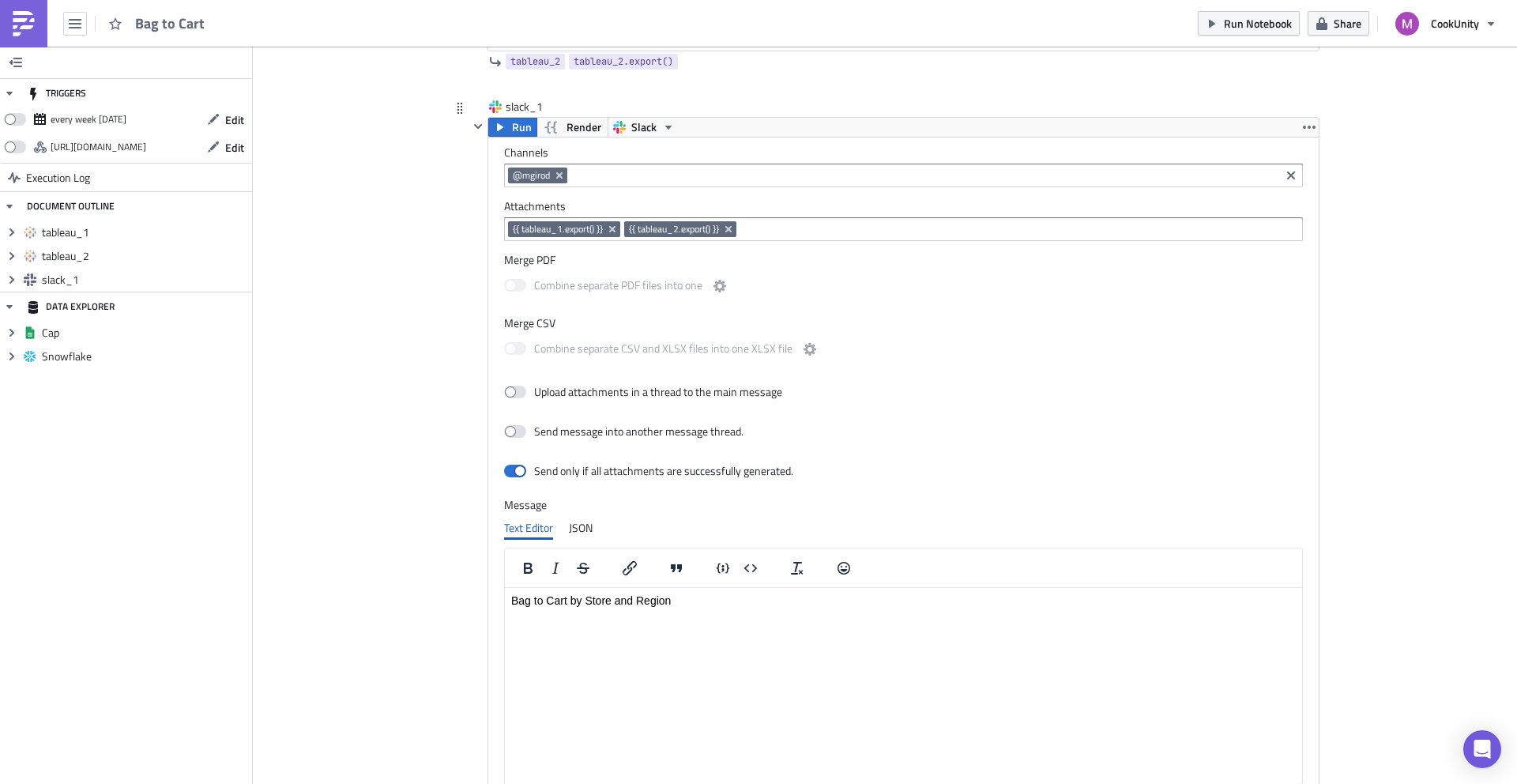
scroll to position [425, 0]
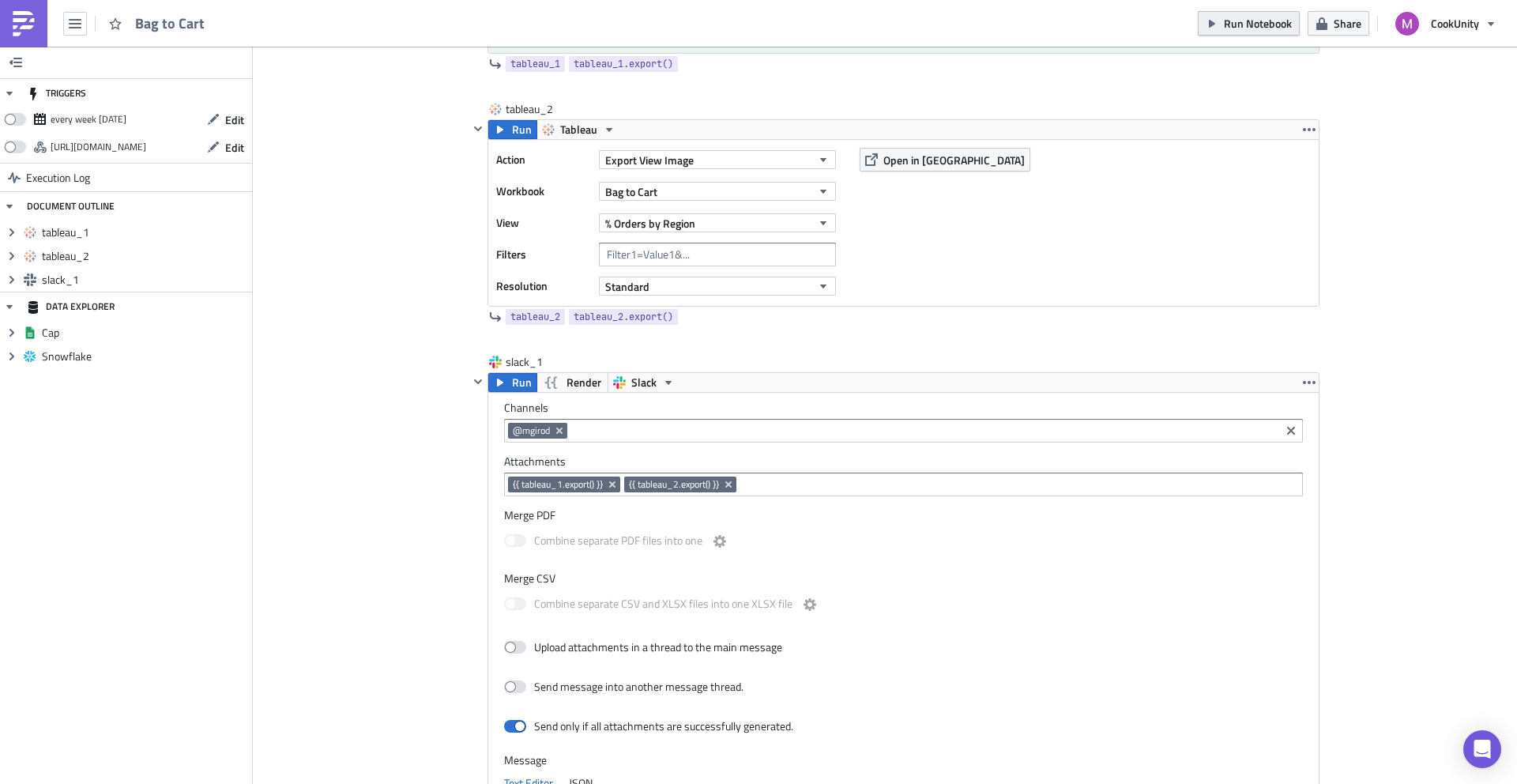
click at [1235, 24] on span "Run Notebook" at bounding box center [1258, 24] width 68 height 17
click at [576, 425] on input at bounding box center [924, 430] width 705 height 16
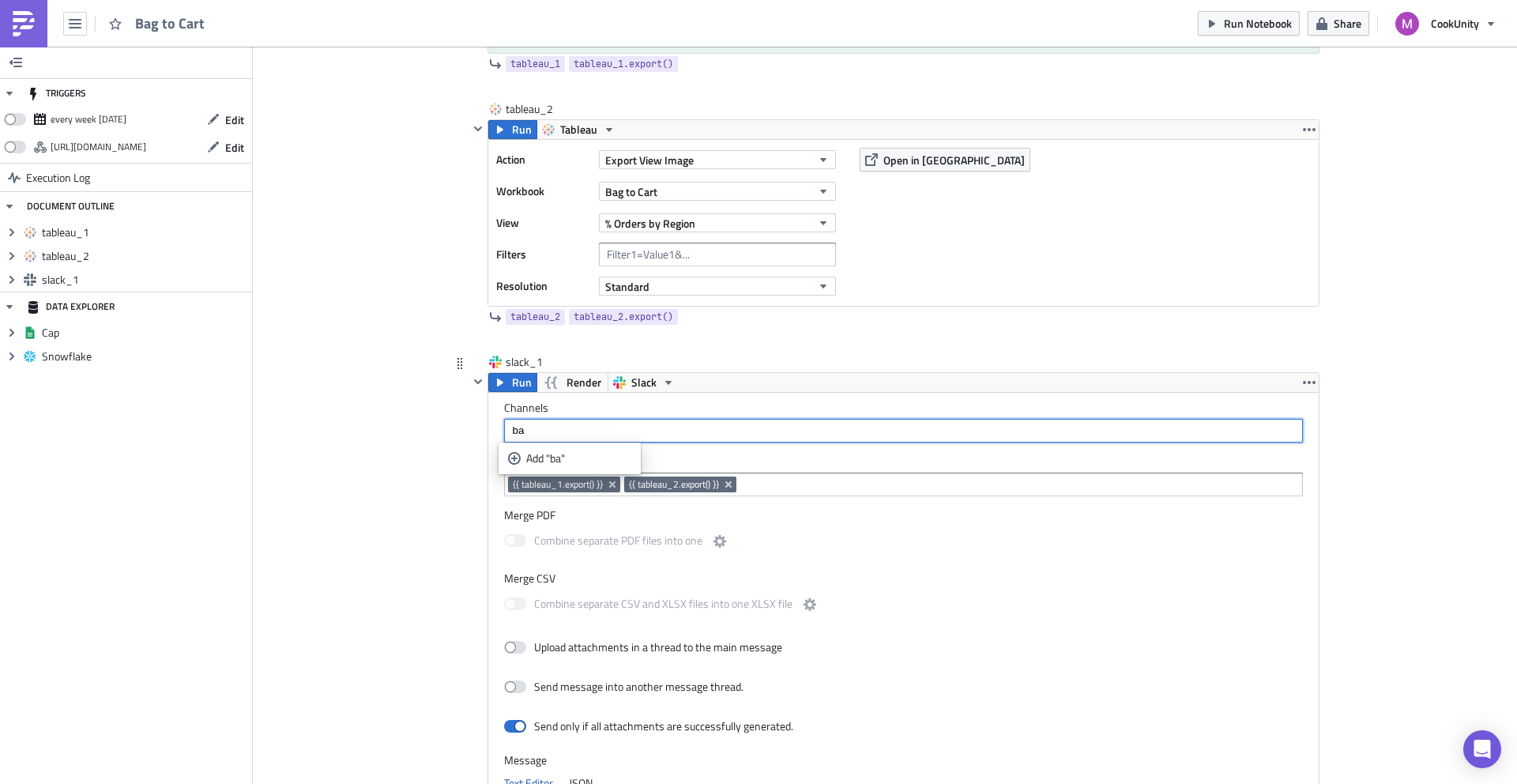
type input "b"
type input "#bag"
click at [539, 432] on input "#bag" at bounding box center [903, 430] width 789 height 16
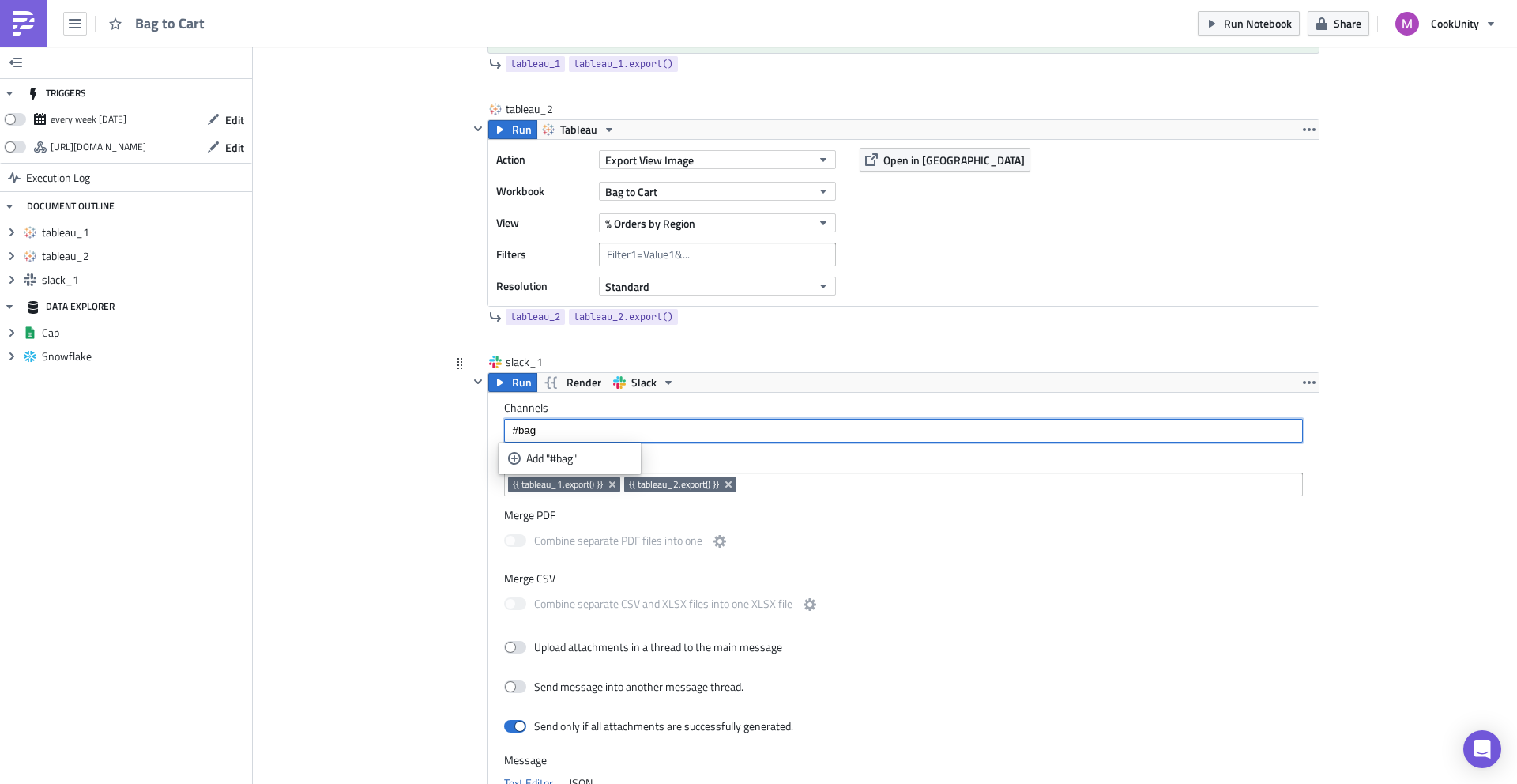
paste input
click at [560, 430] on icon "Remove Tag" at bounding box center [559, 430] width 13 height 13
type input "#"
paste input
click at [605, 428] on input at bounding box center [924, 430] width 705 height 16
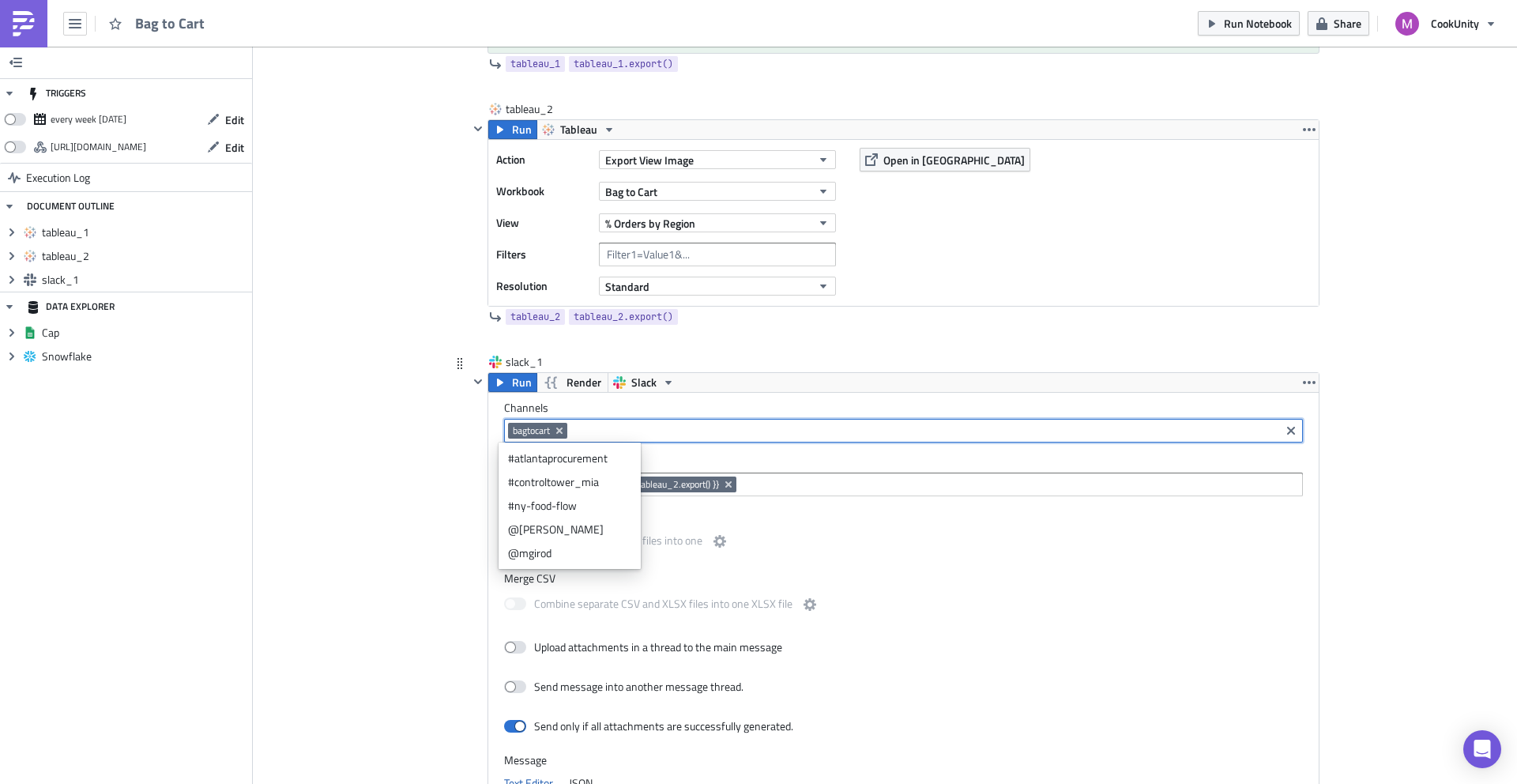
click at [454, 414] on div "slack_1 Run Render Slack Channels bagtocart Attachments {{ tableau_1.export() }…" at bounding box center [885, 759] width 869 height 809
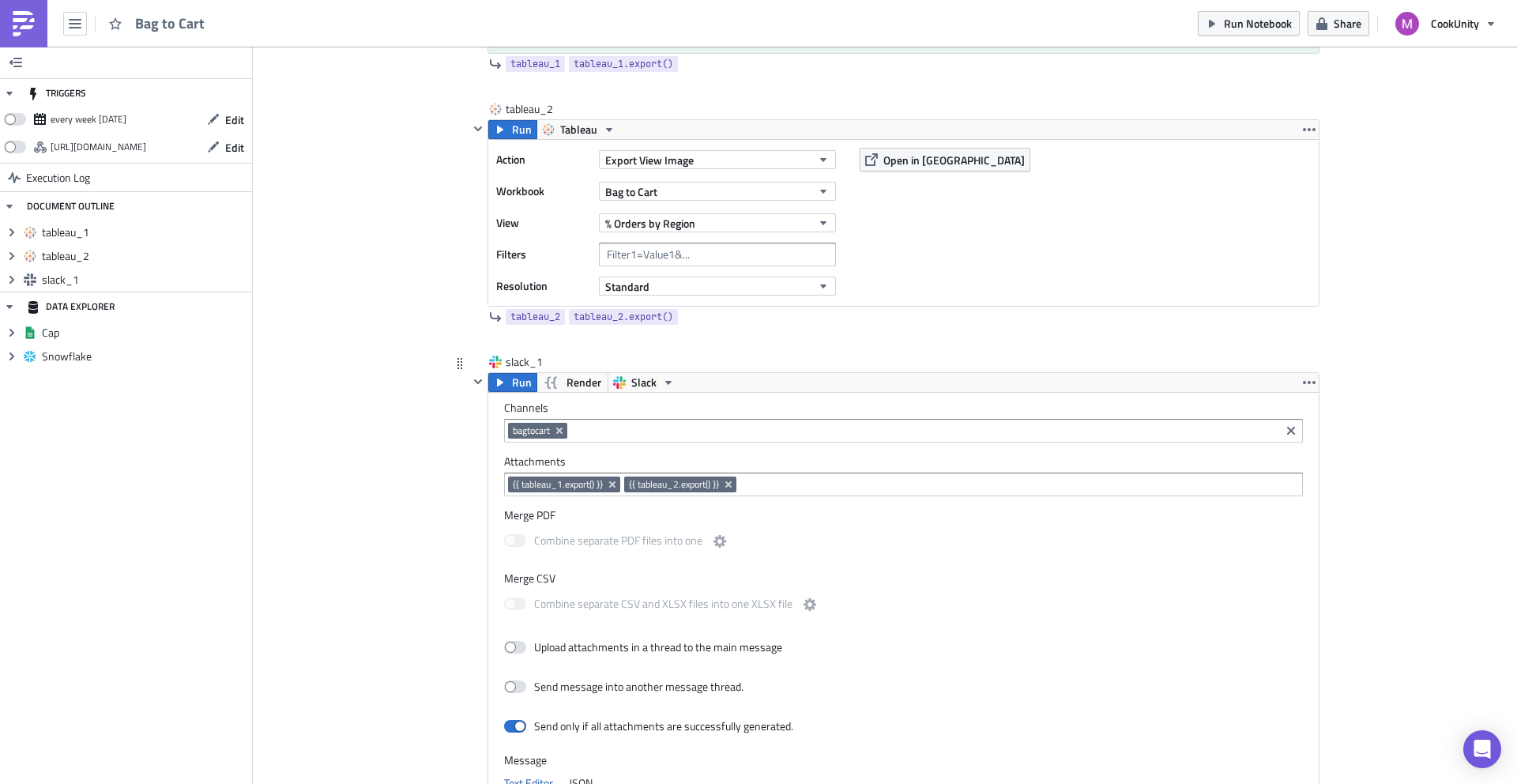
click at [524, 434] on span "bagtocart" at bounding box center [531, 430] width 37 height 13
click at [459, 414] on div "slack_1 Run Render Slack Channels bagtocart Attachments {{ tableau_1.export() }…" at bounding box center [885, 759] width 869 height 809
click at [521, 427] on span "bagtocart" at bounding box center [531, 430] width 37 height 13
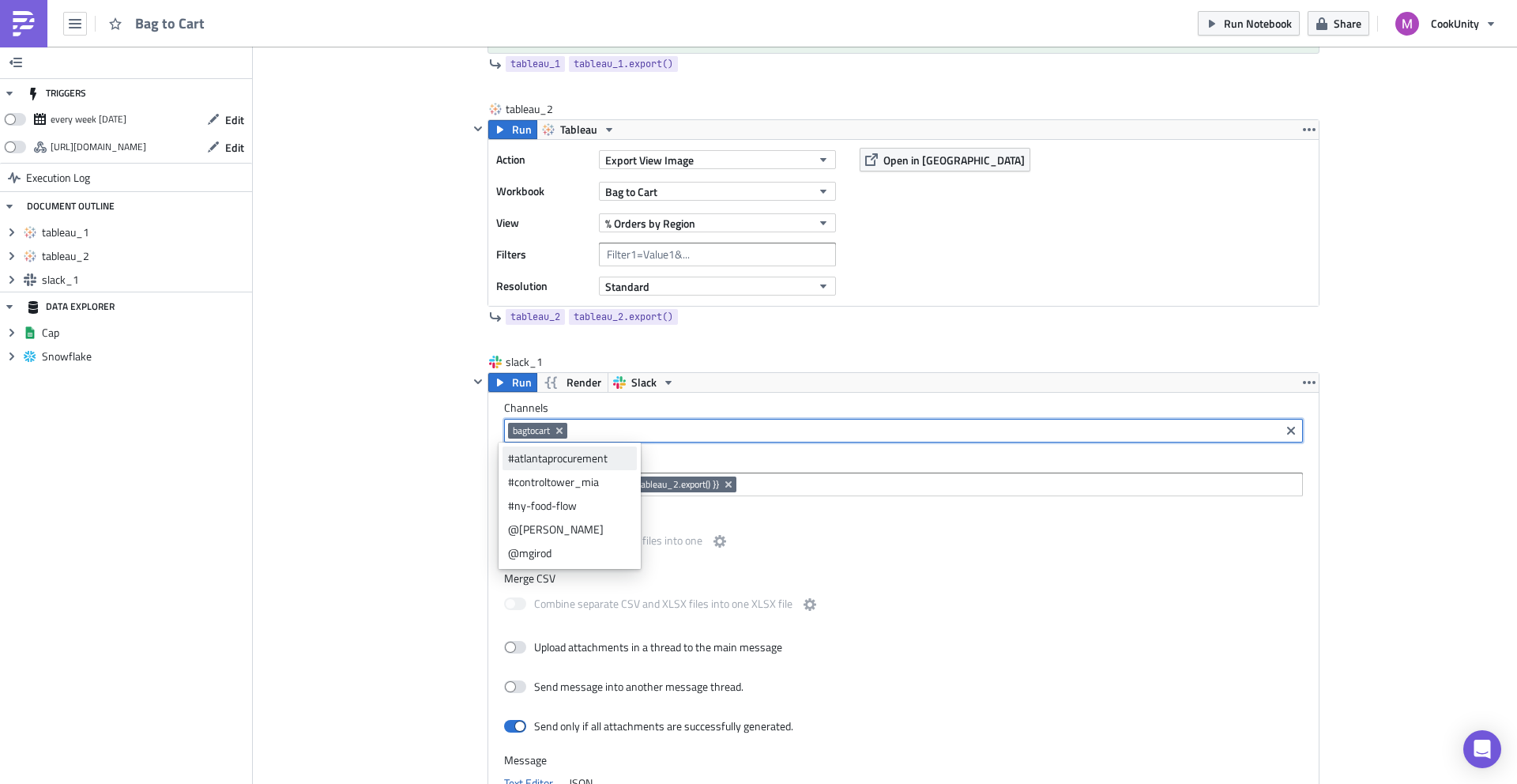
click at [535, 459] on div "#atlantaprocurement" at bounding box center [570, 458] width 123 height 16
click at [665, 432] on icon "Remove Tag" at bounding box center [668, 430] width 6 height 6
click at [559, 429] on icon "Remove Tag" at bounding box center [559, 430] width 13 height 13
type input "#bagtocart"
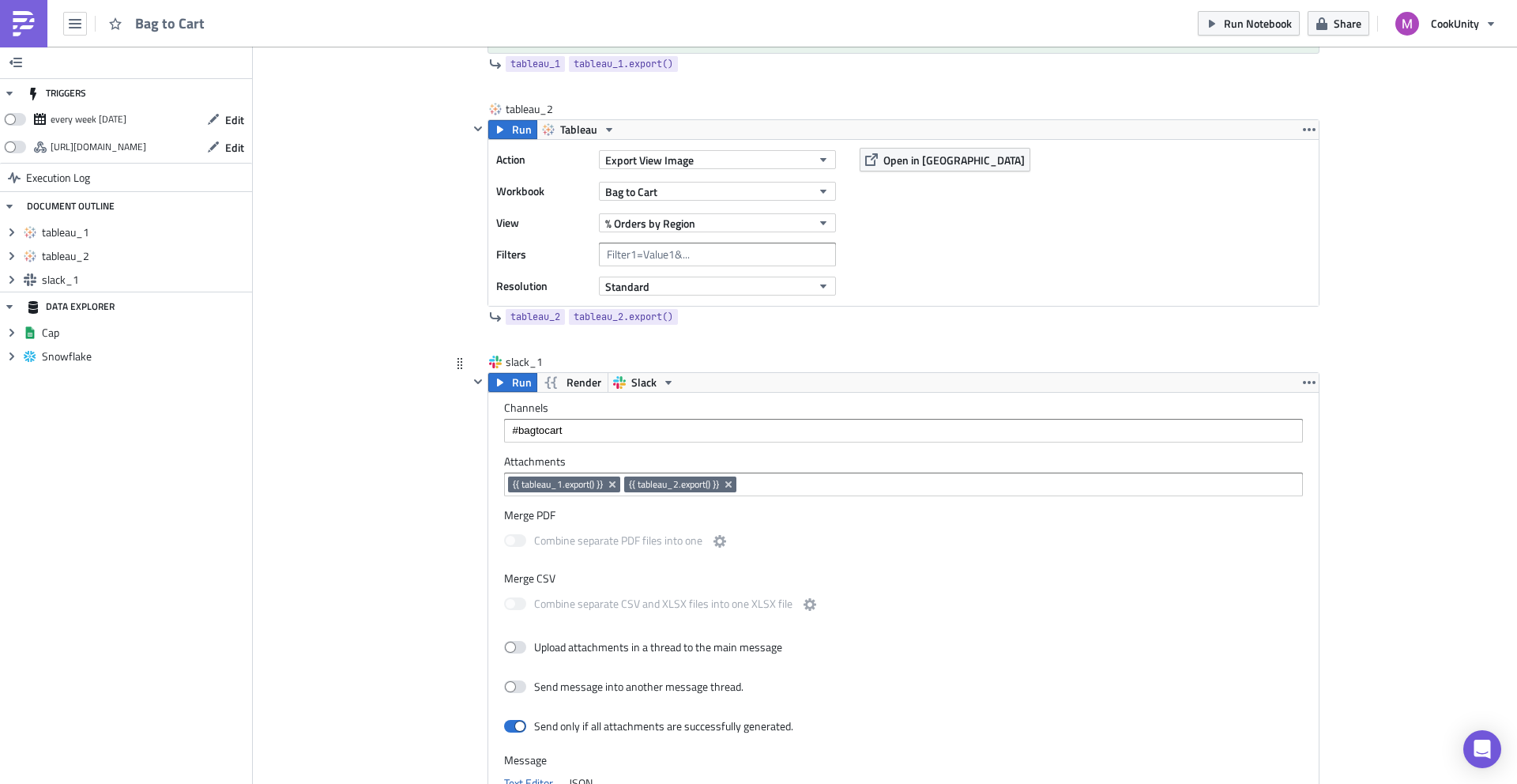
click at [590, 436] on input "#bagtocart" at bounding box center [903, 430] width 789 height 16
click at [515, 457] on icon "selectable options" at bounding box center [514, 458] width 13 height 13
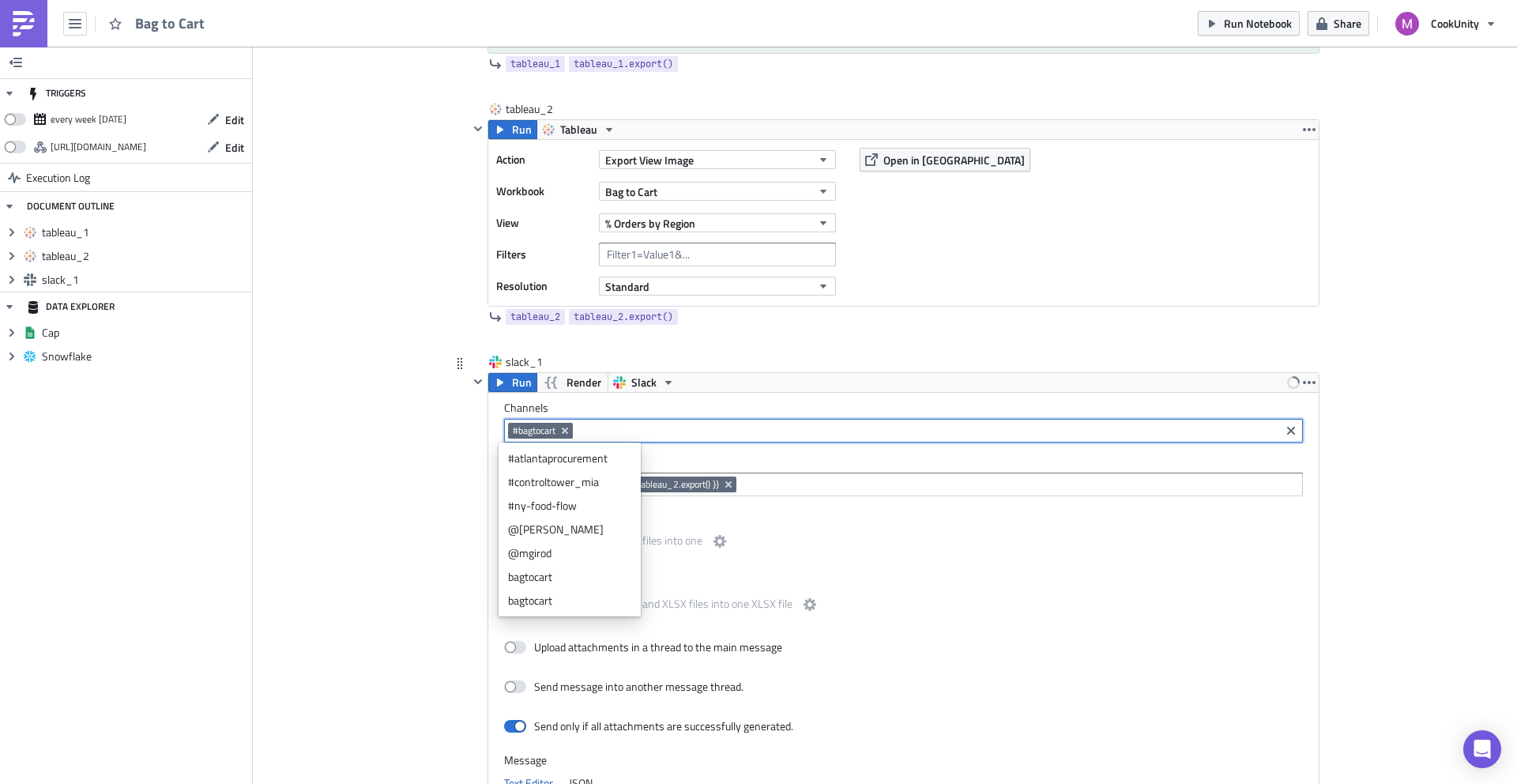
click at [620, 427] on input at bounding box center [926, 430] width 699 height 16
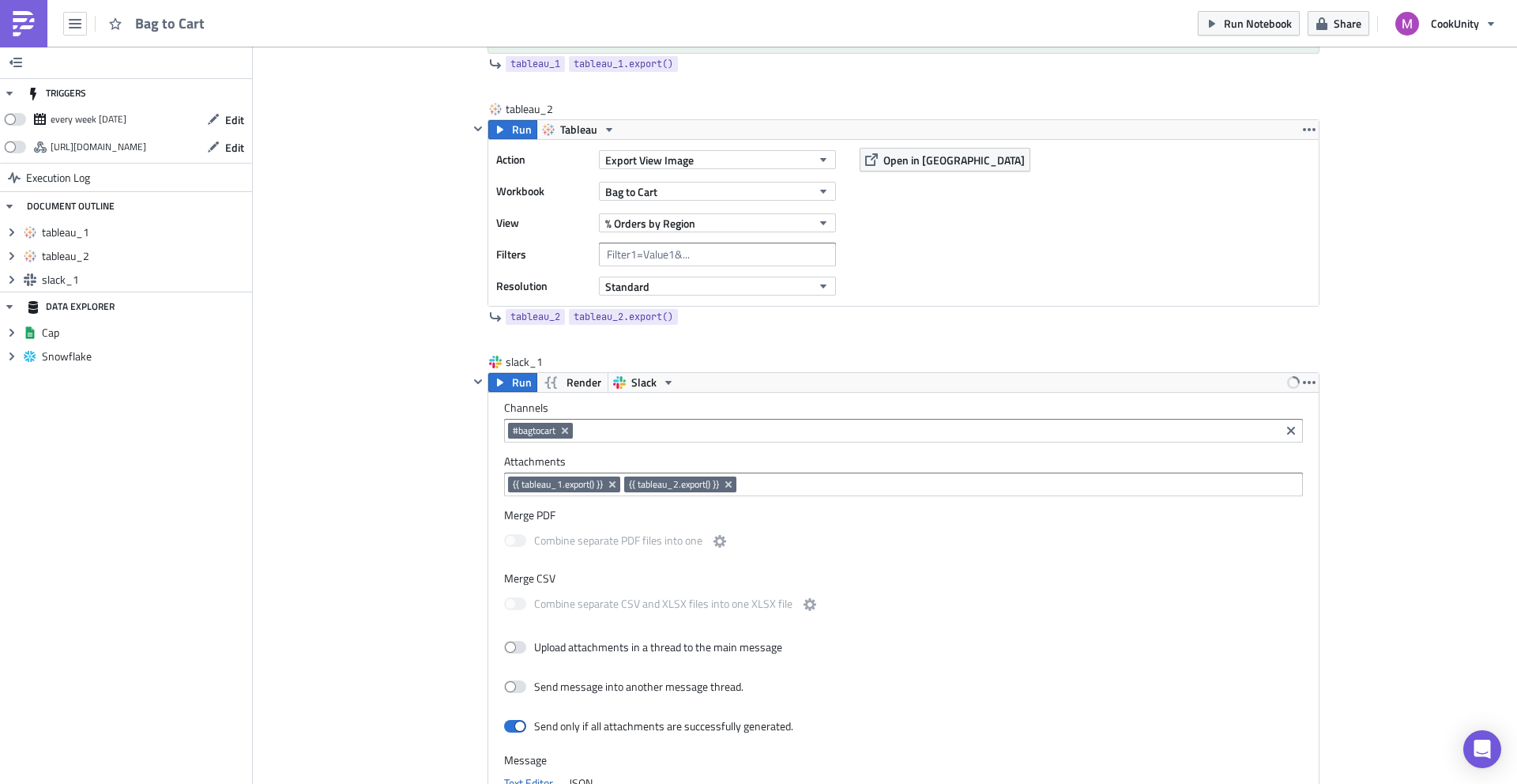
click at [405, 447] on div "Add Image Execution Log Bag to Cart tableau_1 Run Tableau Action Export View Im…" at bounding box center [885, 446] width 1264 height 1650
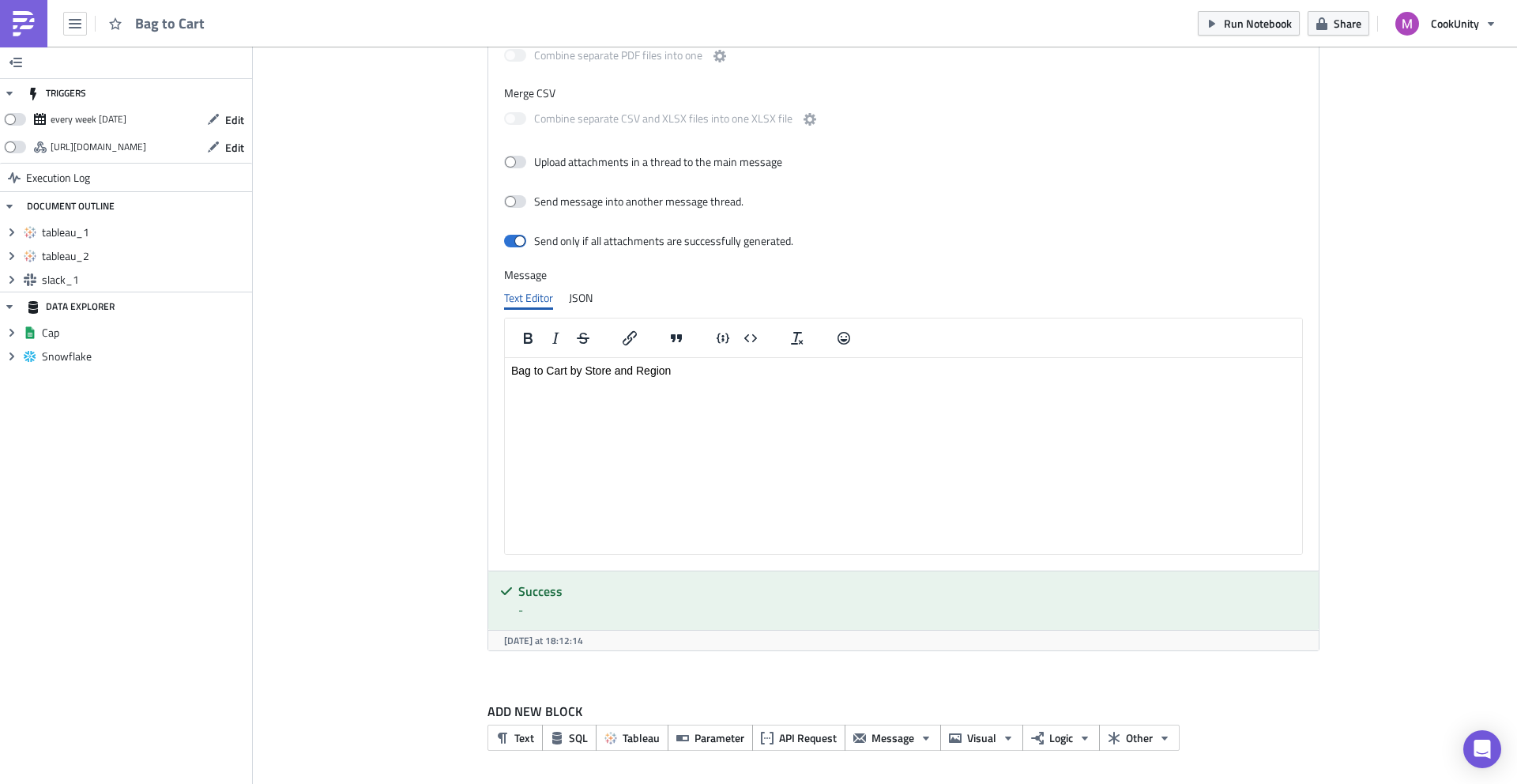
scroll to position [0, 0]
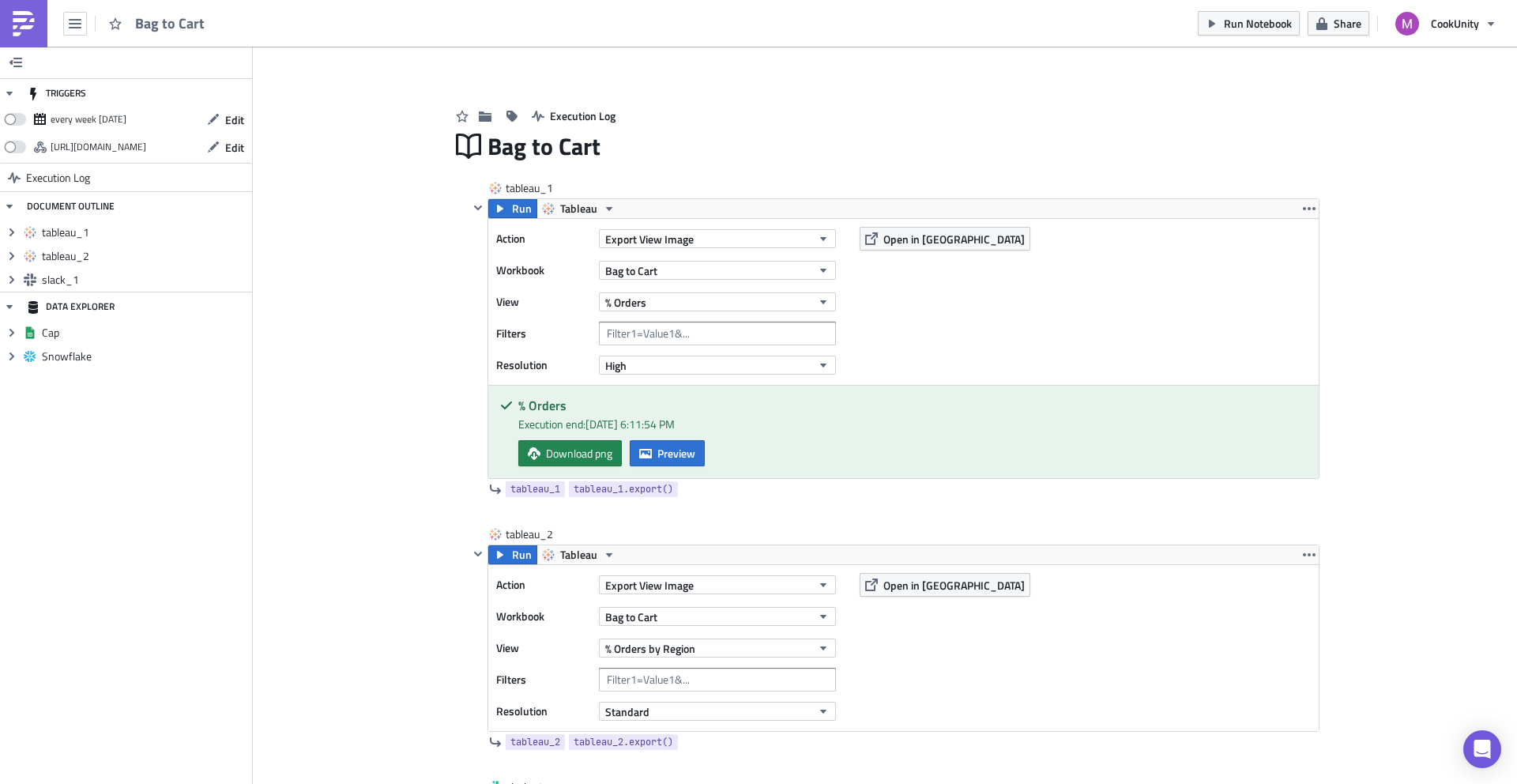
click at [18, 30] on img at bounding box center [24, 24] width 25 height 25
